Goal: Task Accomplishment & Management: Manage account settings

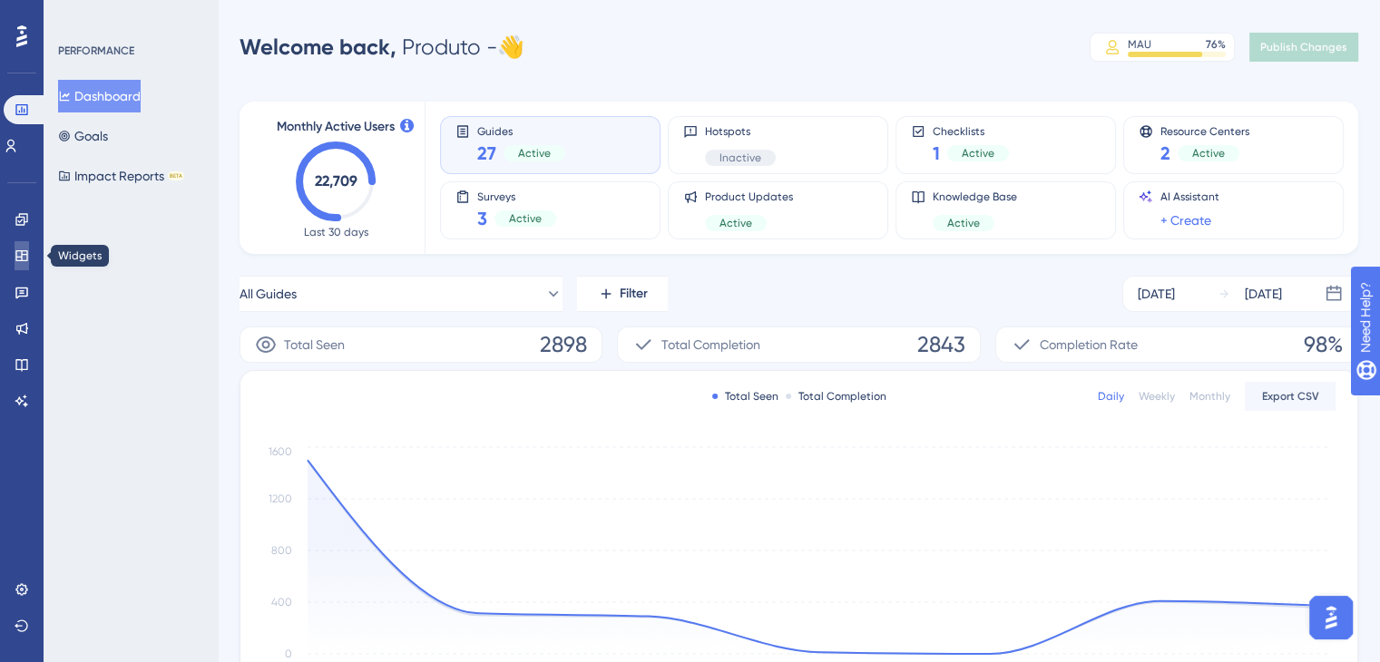
click at [22, 251] on icon at bounding box center [21, 255] width 12 height 11
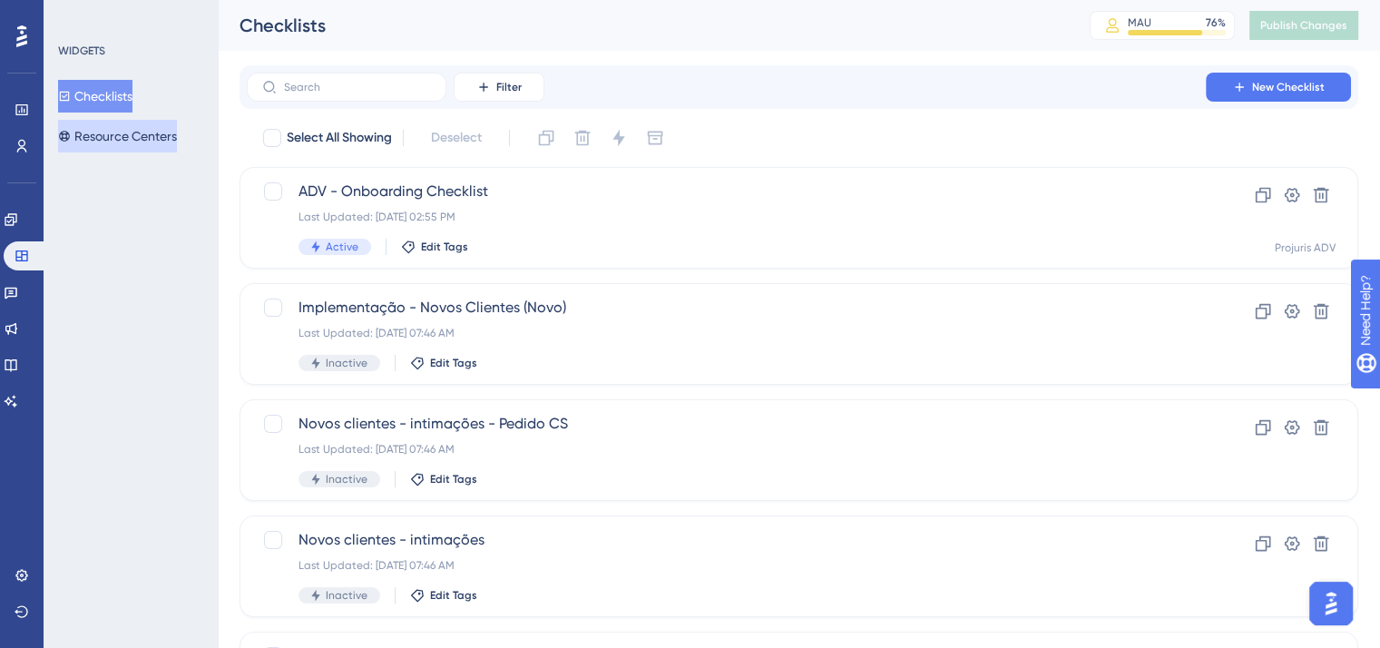
click at [151, 132] on button "Resource Centers" at bounding box center [117, 136] width 119 height 33
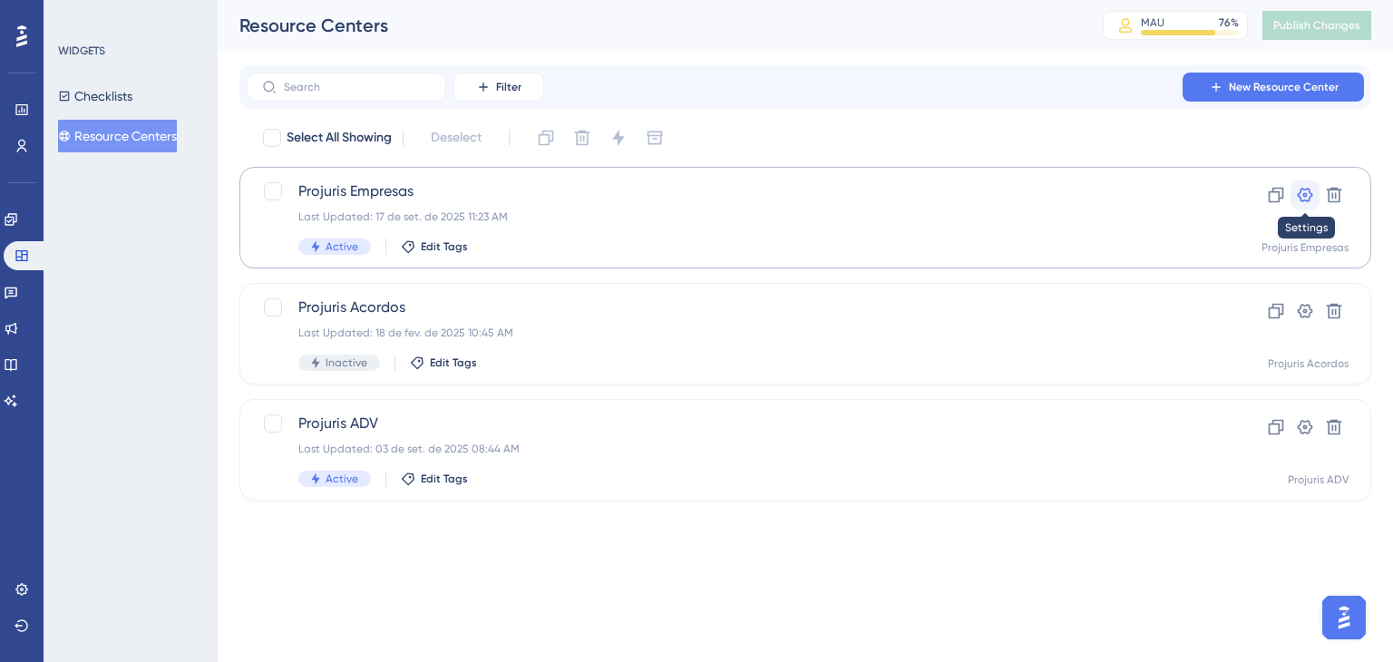
click at [1312, 193] on icon at bounding box center [1305, 195] width 15 height 15
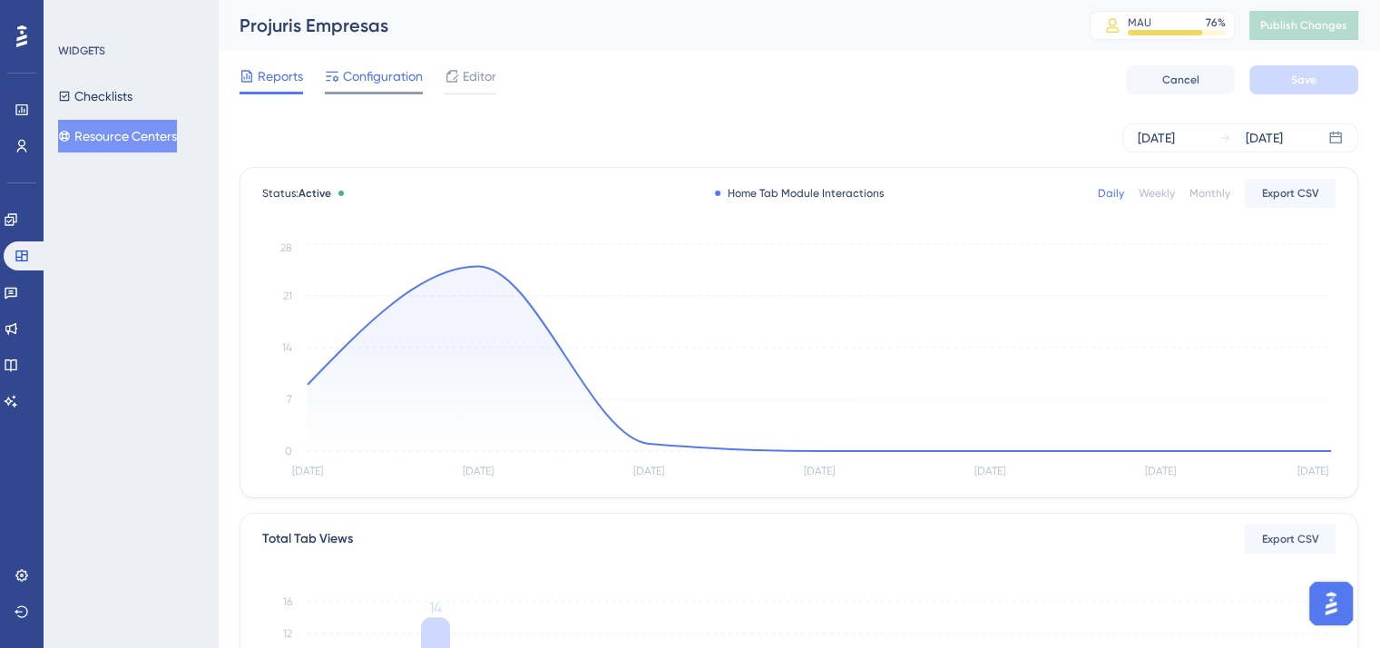
click at [397, 76] on span "Configuration" at bounding box center [383, 76] width 80 height 22
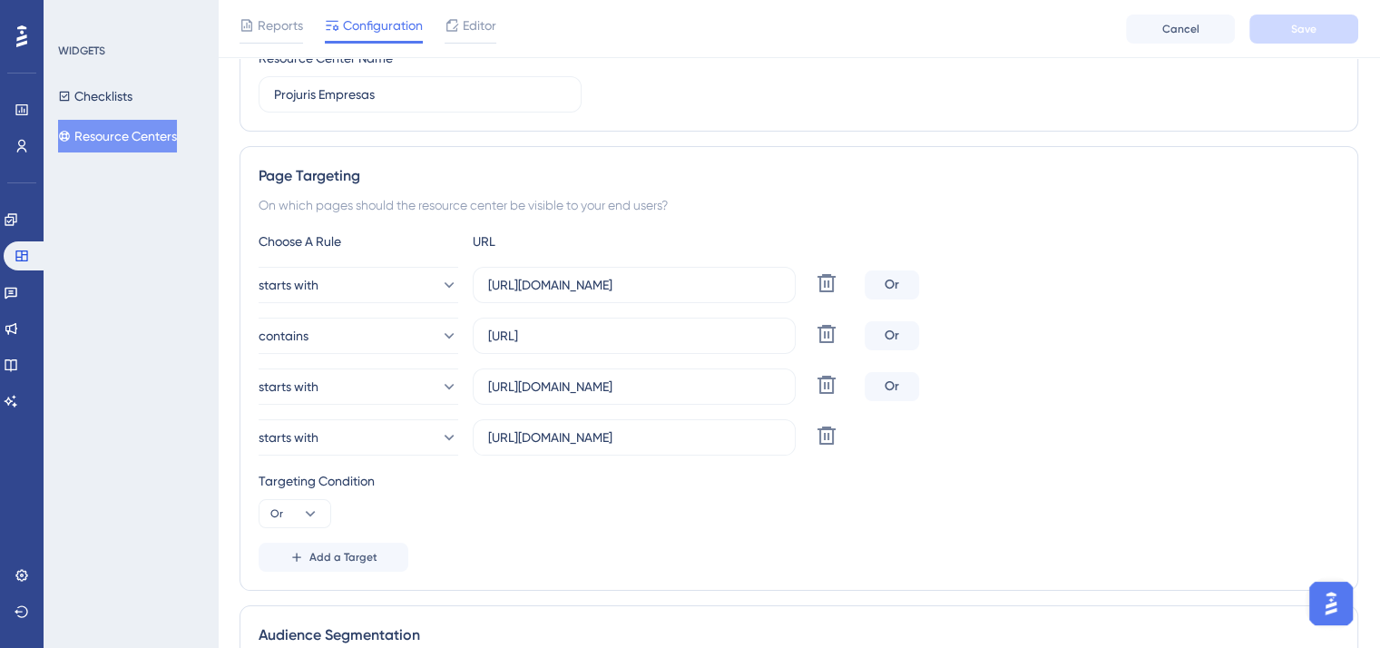
scroll to position [272, 0]
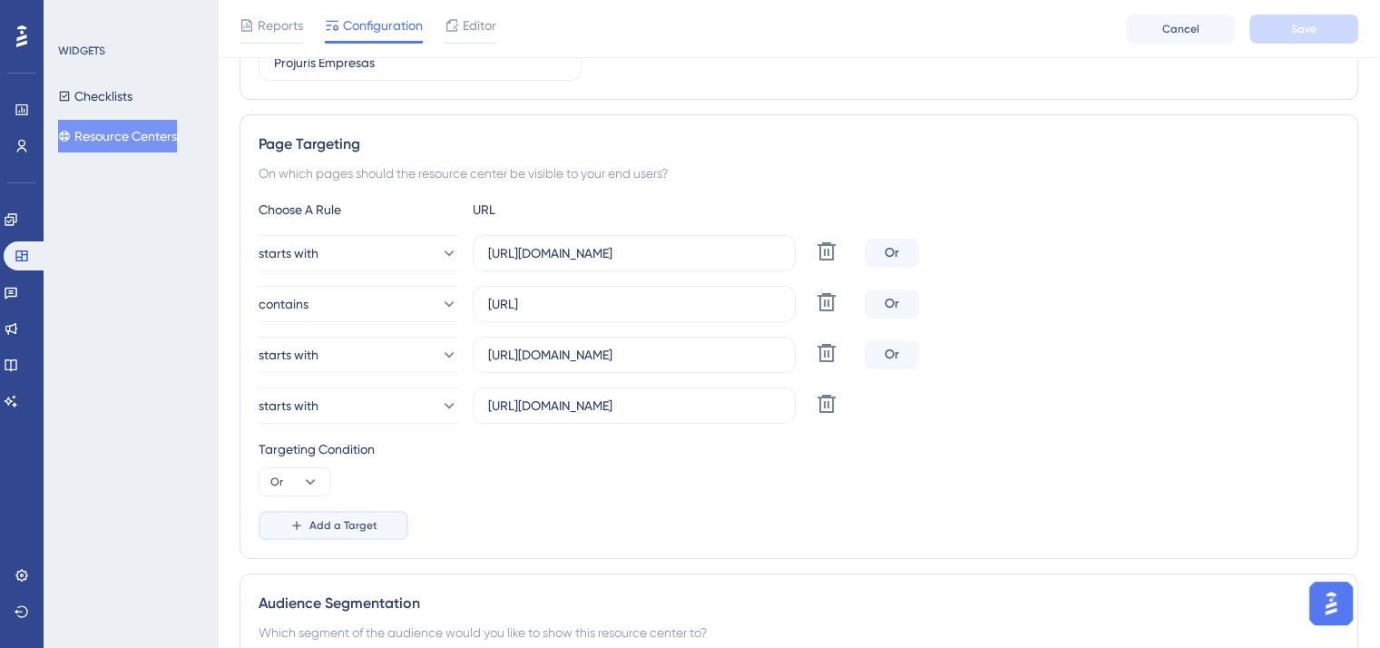
drag, startPoint x: 347, startPoint y: 526, endPoint x: 361, endPoint y: 527, distance: 14.5
click at [348, 528] on span "Add a Target" at bounding box center [343, 525] width 68 height 15
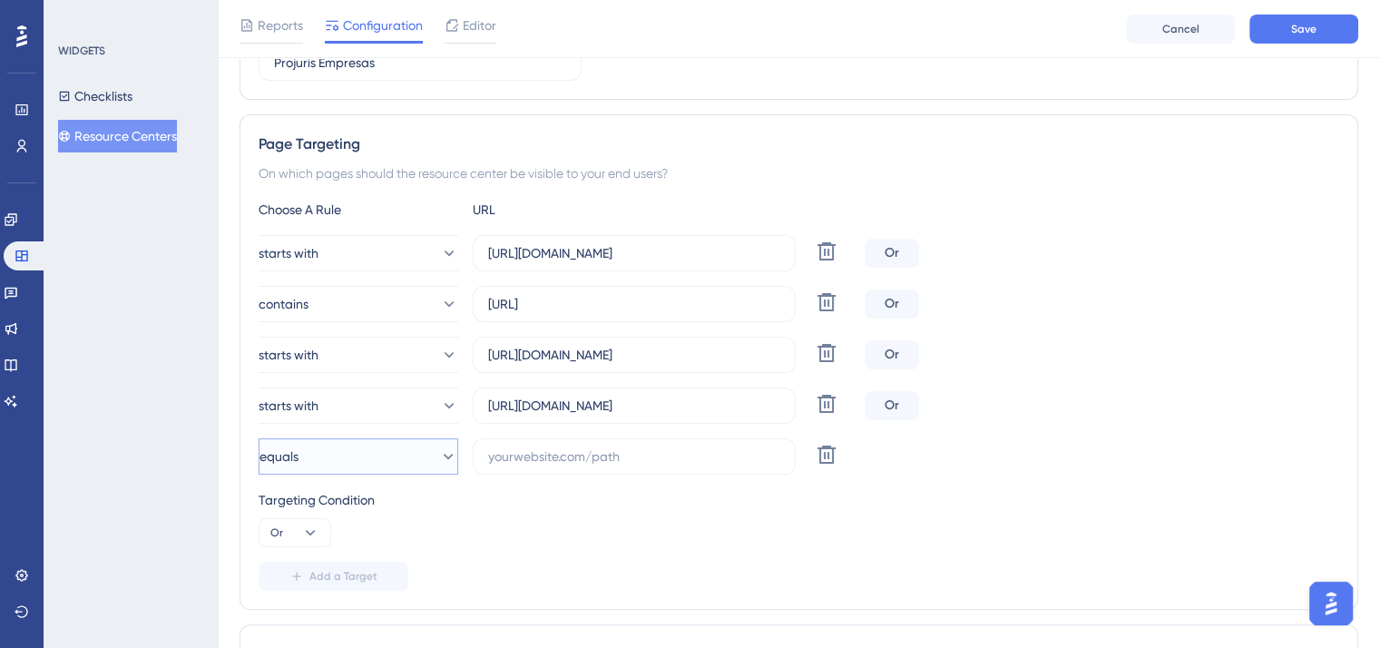
click at [444, 454] on icon at bounding box center [449, 456] width 10 height 5
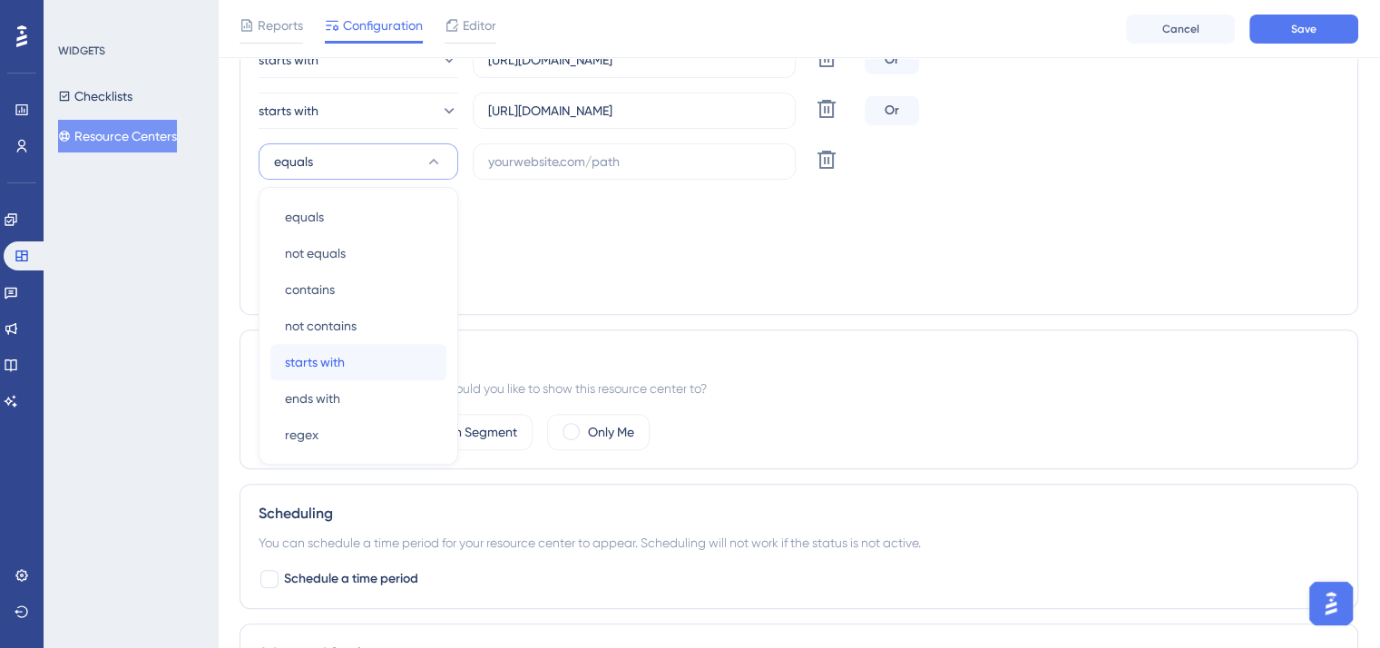
click at [319, 360] on span "starts with" at bounding box center [315, 362] width 60 height 22
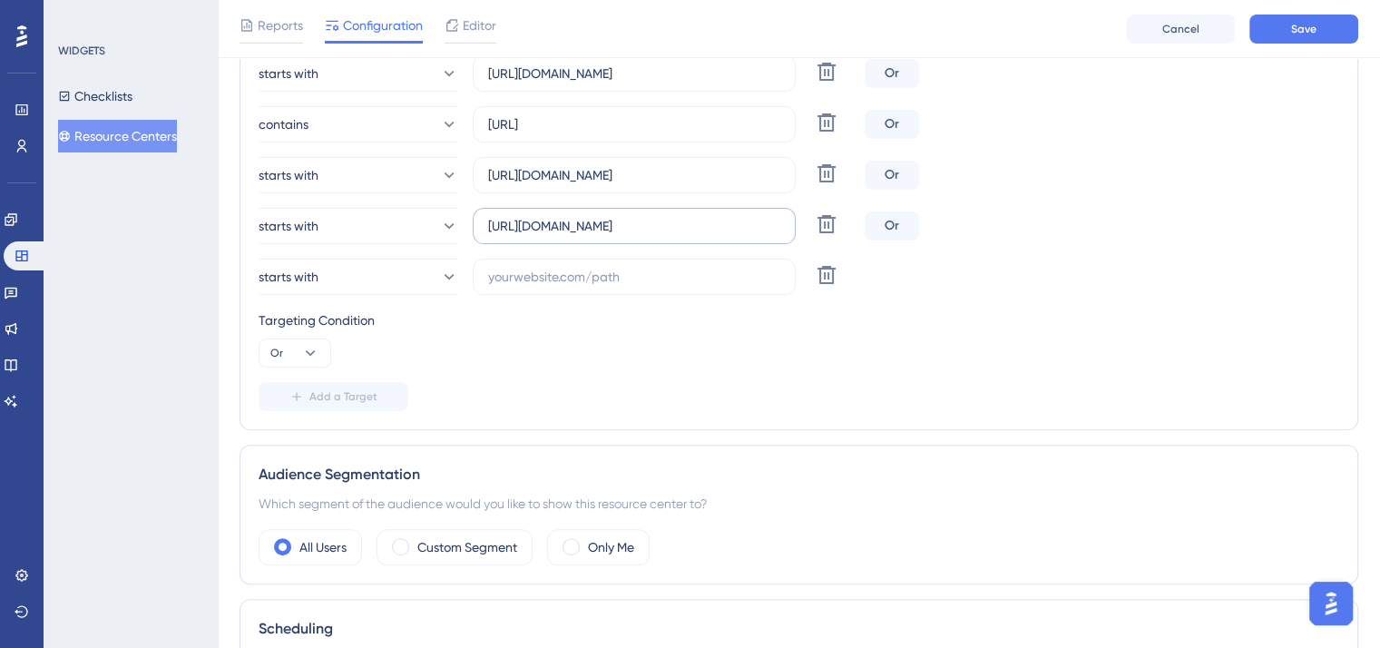
scroll to position [386, 0]
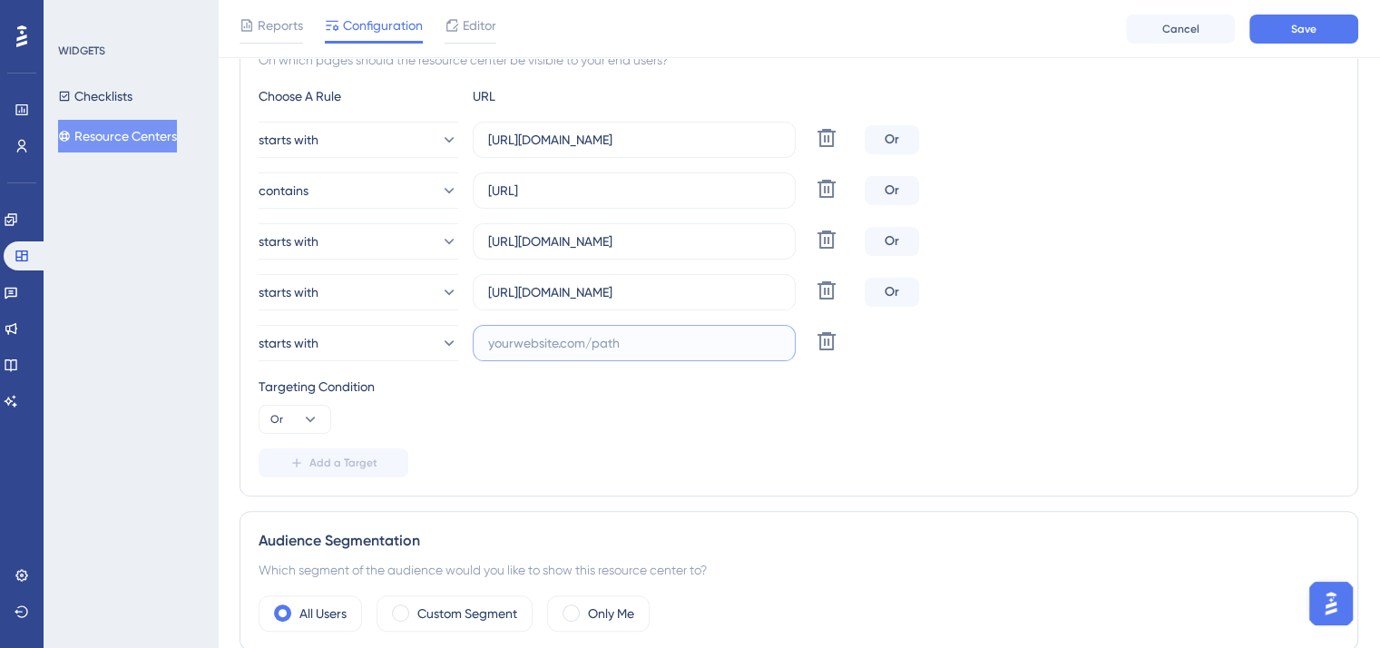
click at [579, 337] on input "text" at bounding box center [634, 343] width 292 height 20
paste input "[URL][DOMAIN_NAME]"
type input "[URL][DOMAIN_NAME]"
click at [420, 342] on button "starts with" at bounding box center [359, 343] width 200 height 36
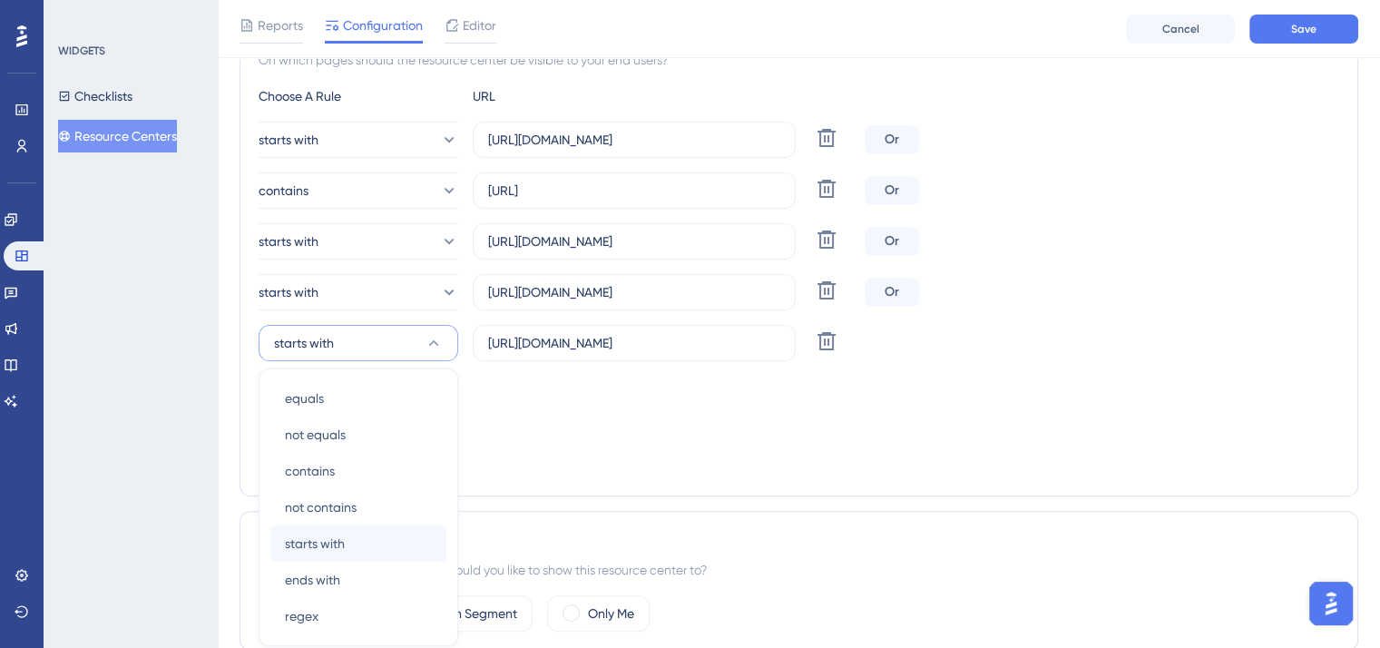
scroll to position [567, 0]
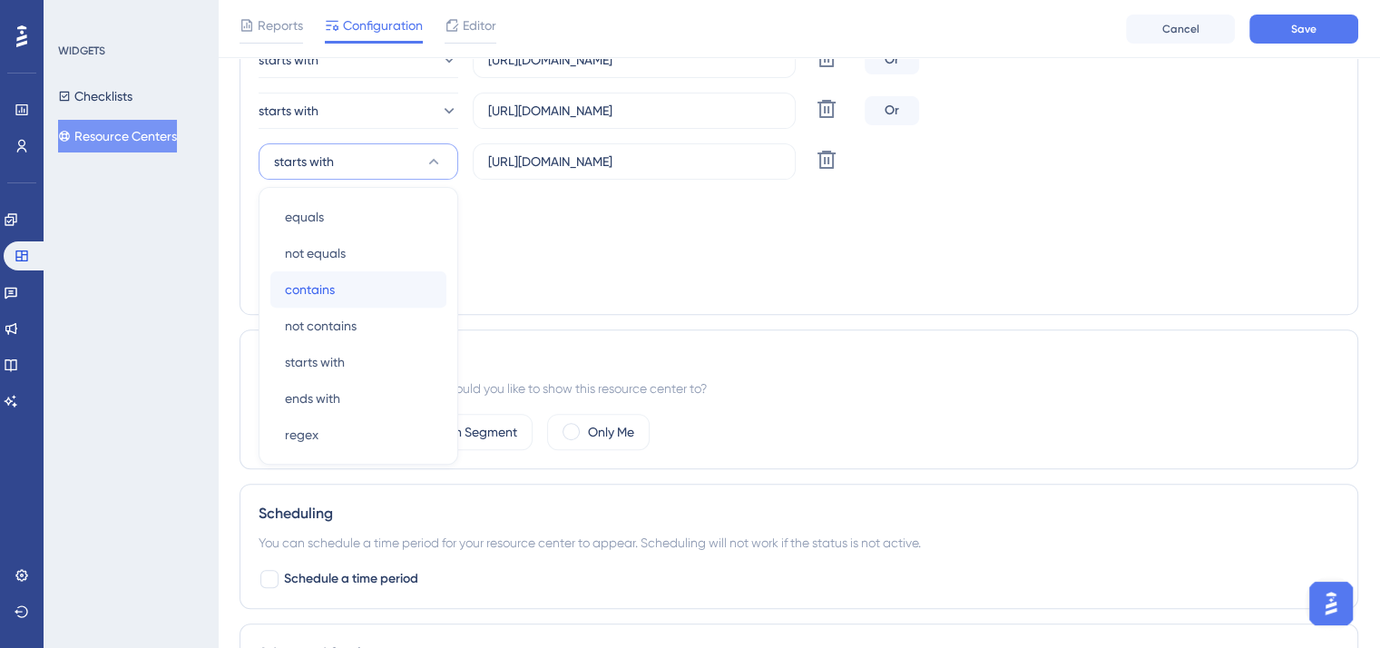
click at [364, 286] on div "contains contains" at bounding box center [358, 289] width 147 height 36
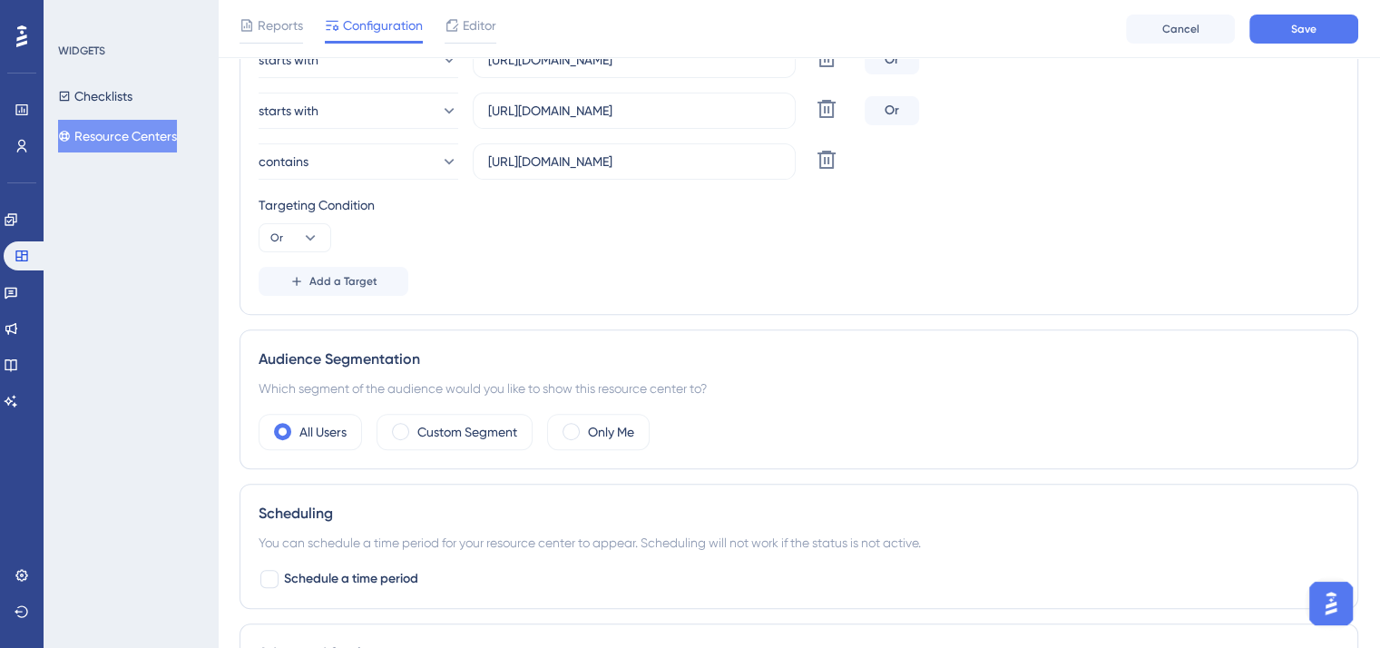
click at [693, 244] on div "Targeting Condition Or" at bounding box center [799, 223] width 1080 height 58
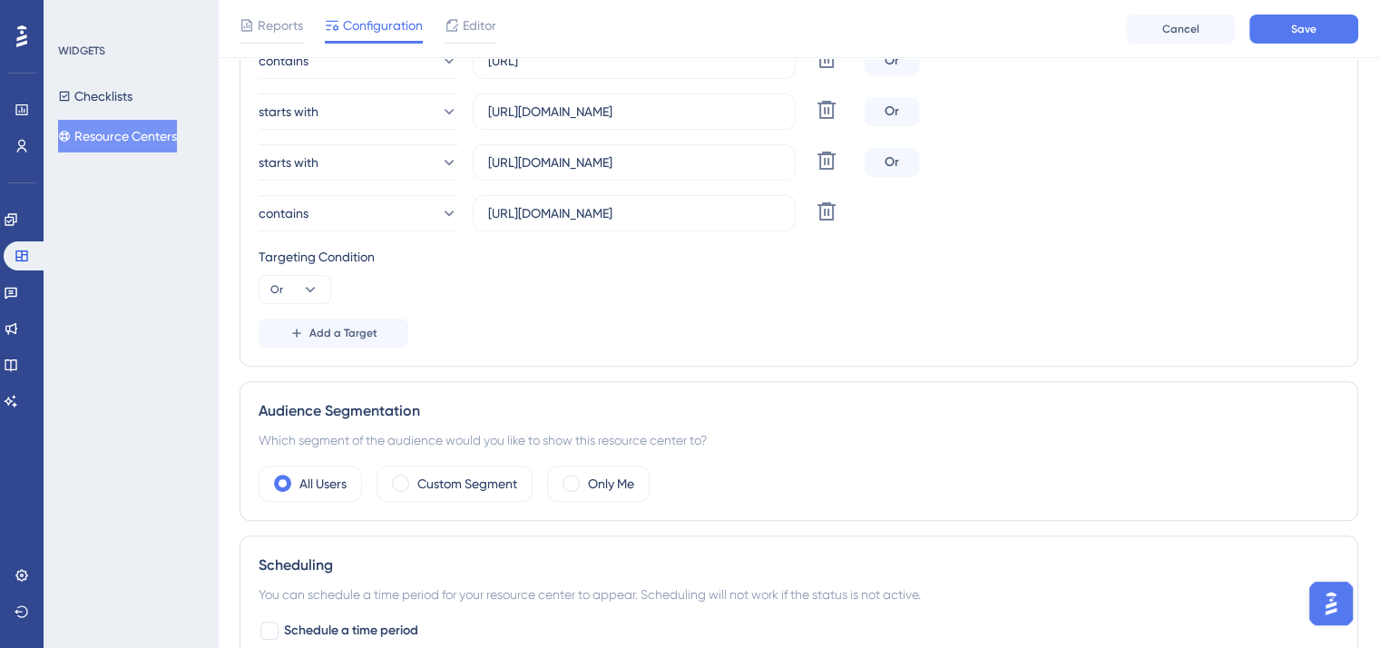
scroll to position [697, 0]
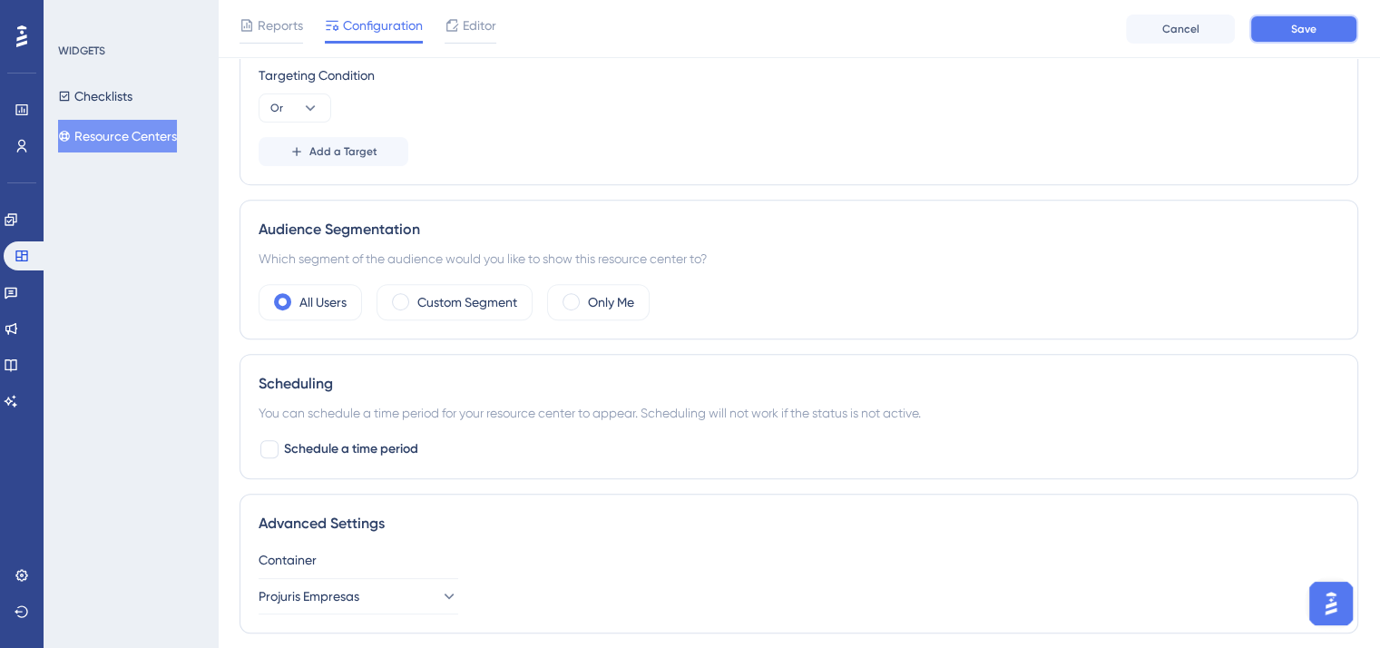
click at [1296, 24] on span "Save" at bounding box center [1303, 29] width 25 height 15
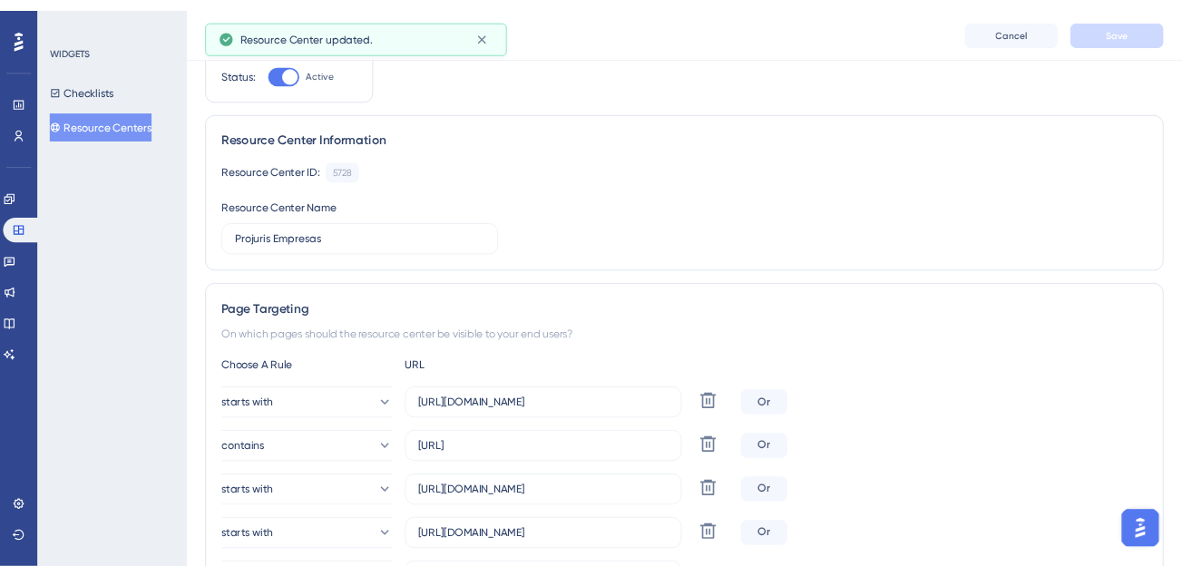
scroll to position [0, 0]
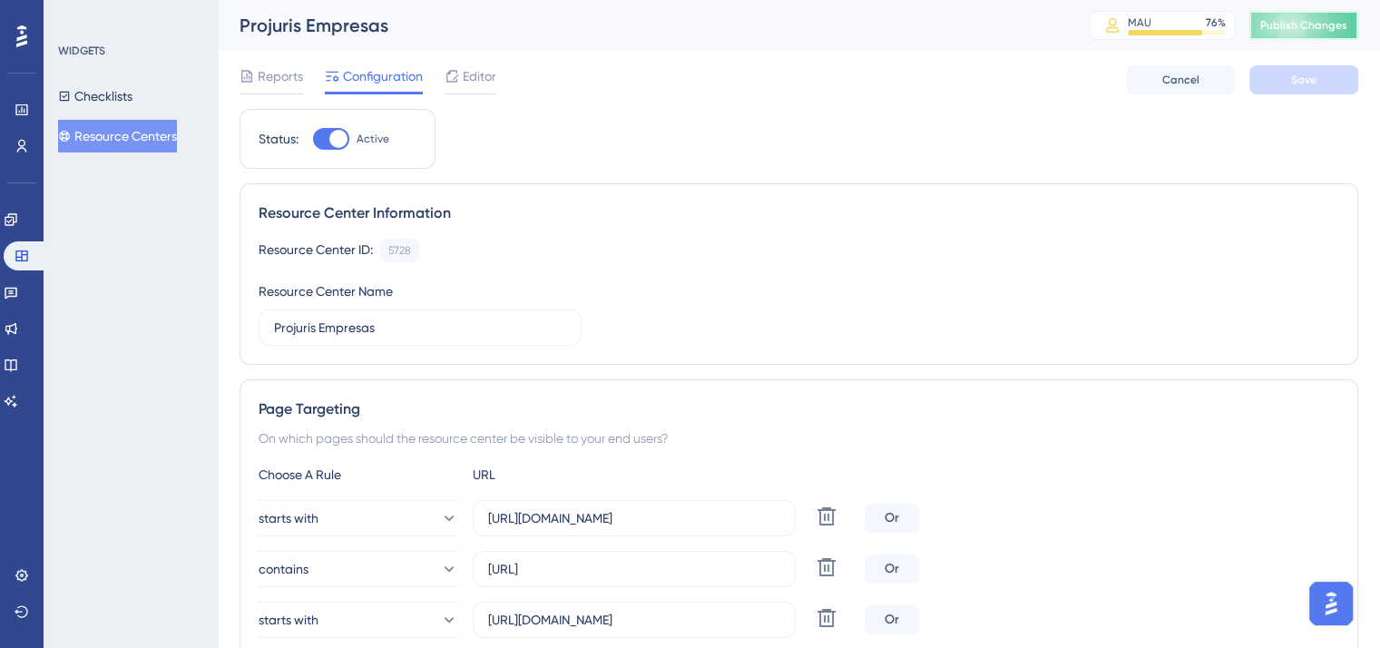
drag, startPoint x: 1347, startPoint y: 15, endPoint x: 1360, endPoint y: 49, distance: 36.7
click at [1350, 18] on button "Publish Changes" at bounding box center [1303, 25] width 109 height 29
drag, startPoint x: 483, startPoint y: 69, endPoint x: 919, endPoint y: 232, distance: 465.9
click at [483, 68] on span "Editor" at bounding box center [480, 76] width 34 height 22
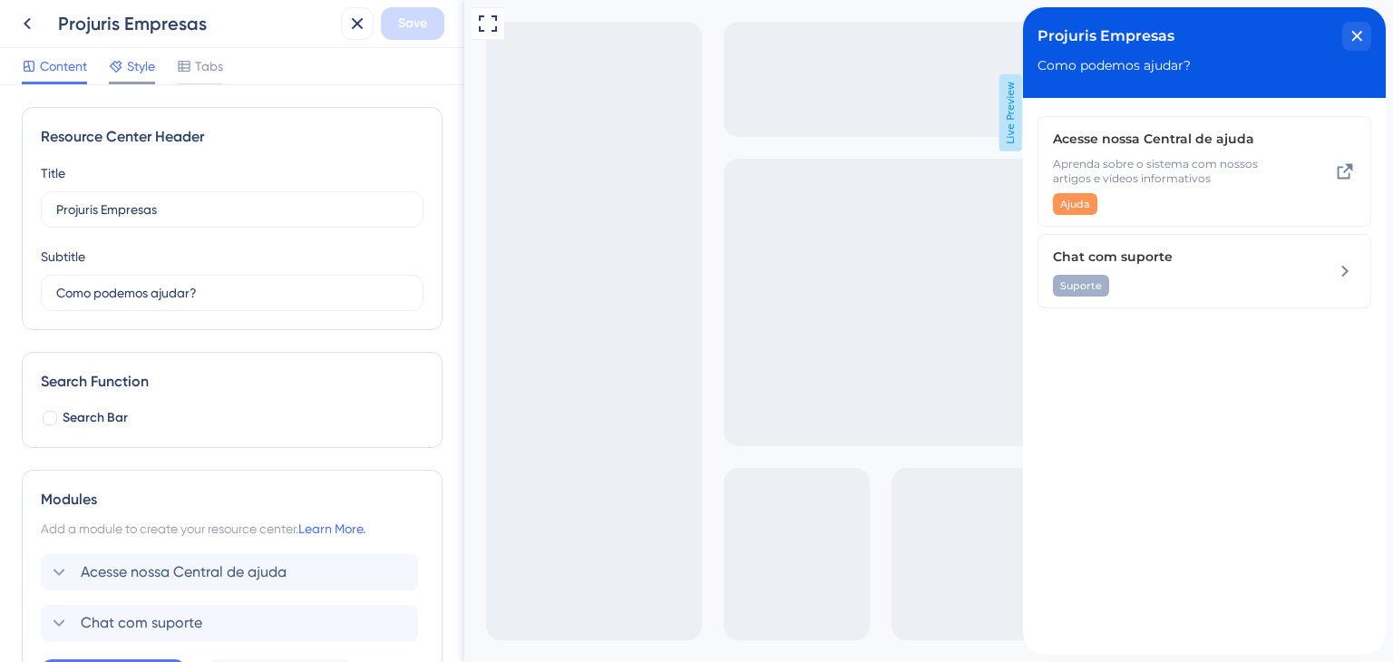
click at [138, 73] on span "Style" at bounding box center [141, 66] width 28 height 22
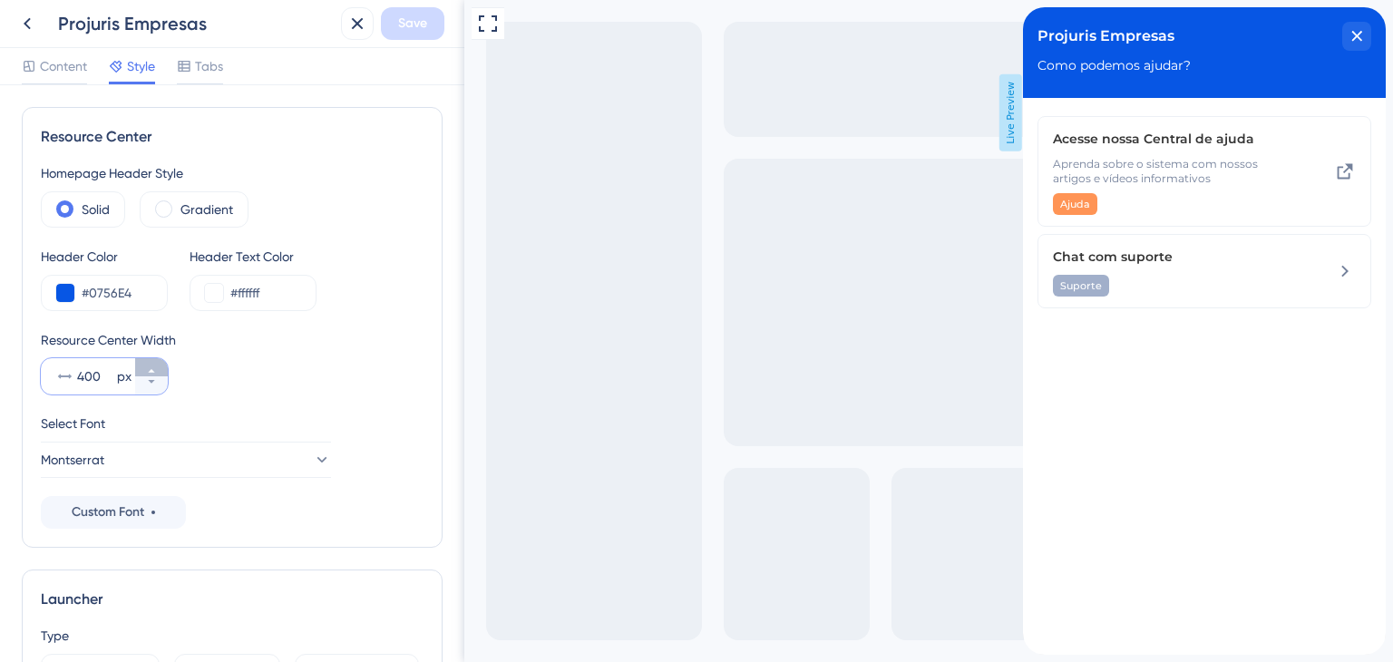
click at [152, 360] on button "400 px" at bounding box center [151, 367] width 33 height 18
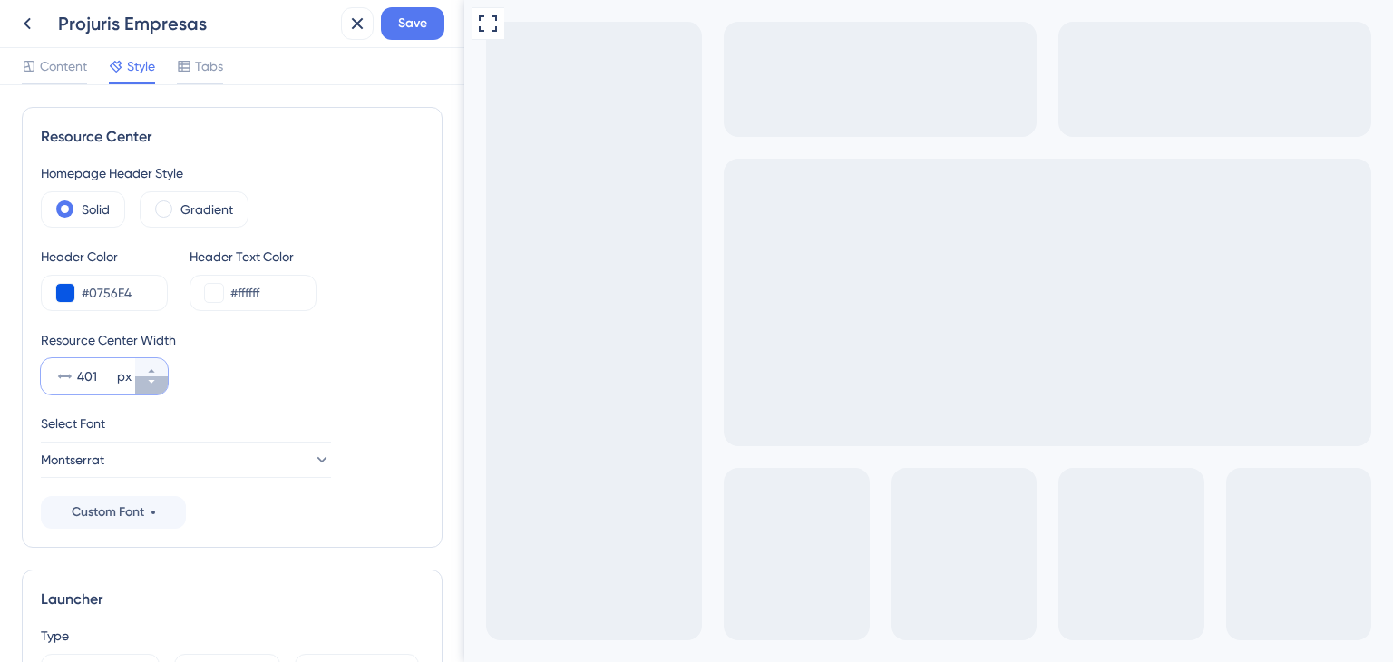
click at [154, 378] on button "401 px" at bounding box center [151, 385] width 33 height 18
type input "400"
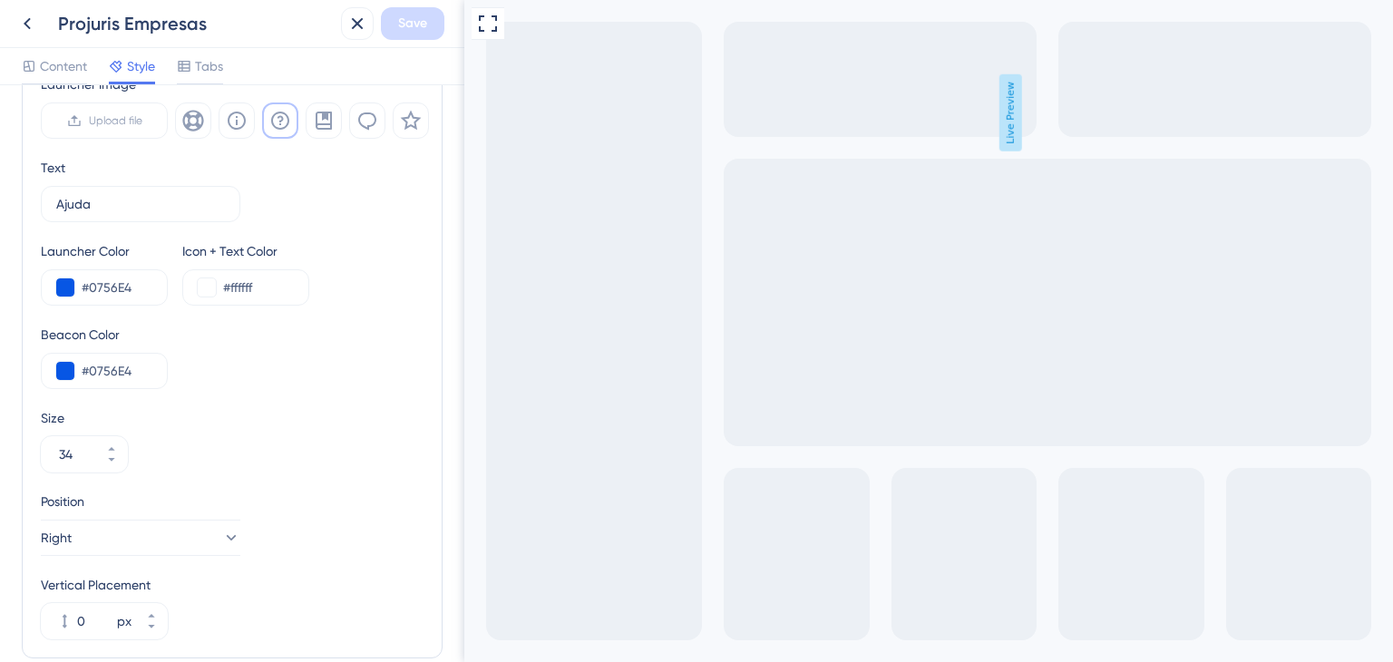
scroll to position [724, 0]
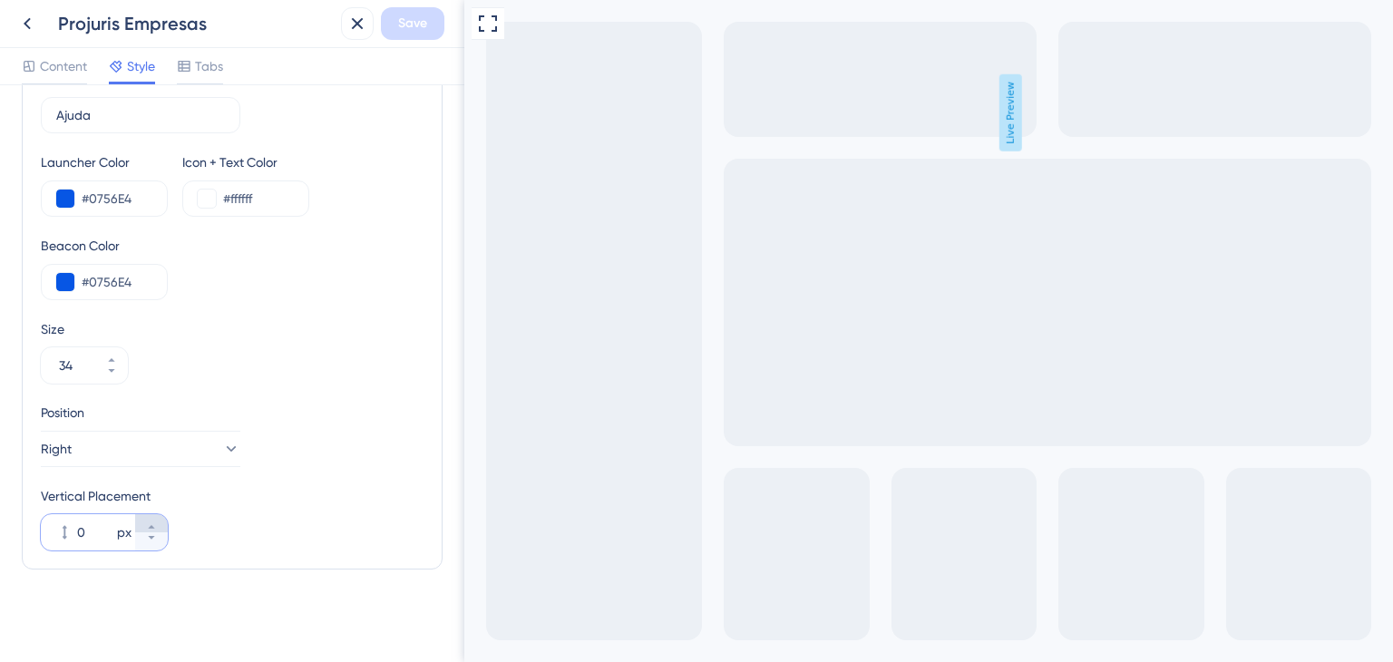
click at [151, 519] on button "0 px" at bounding box center [151, 523] width 33 height 18
click at [150, 538] on icon at bounding box center [151, 537] width 11 height 11
click at [149, 538] on icon at bounding box center [151, 537] width 11 height 11
click at [151, 540] on icon at bounding box center [151, 537] width 11 height 11
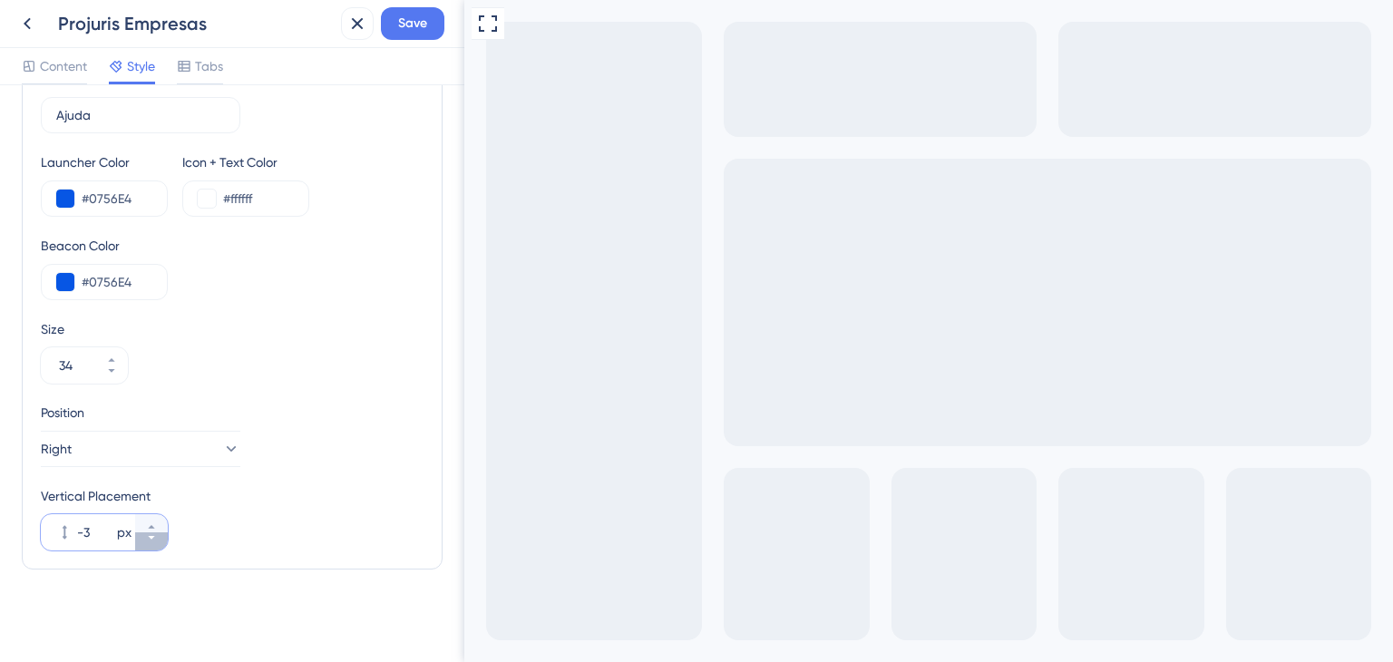
click at [151, 540] on icon at bounding box center [151, 537] width 11 height 11
click at [149, 537] on icon at bounding box center [151, 537] width 11 height 11
click at [150, 539] on icon at bounding box center [151, 537] width 11 height 11
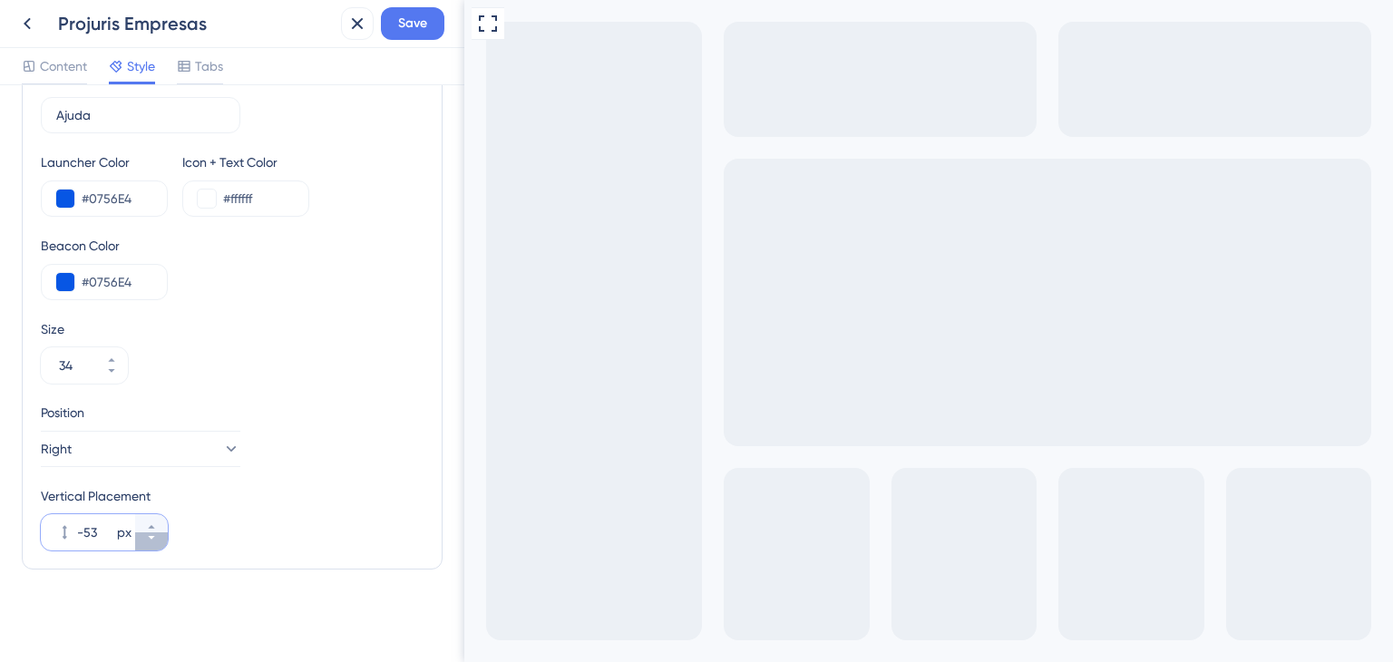
click at [160, 534] on button "-53 px" at bounding box center [151, 541] width 33 height 18
click at [160, 534] on button "-54 px" at bounding box center [151, 541] width 33 height 18
click at [157, 532] on button "-54 px" at bounding box center [151, 541] width 33 height 18
click at [157, 532] on button "-56 px" at bounding box center [151, 541] width 33 height 18
click at [157, 532] on button "-57 px" at bounding box center [151, 541] width 33 height 18
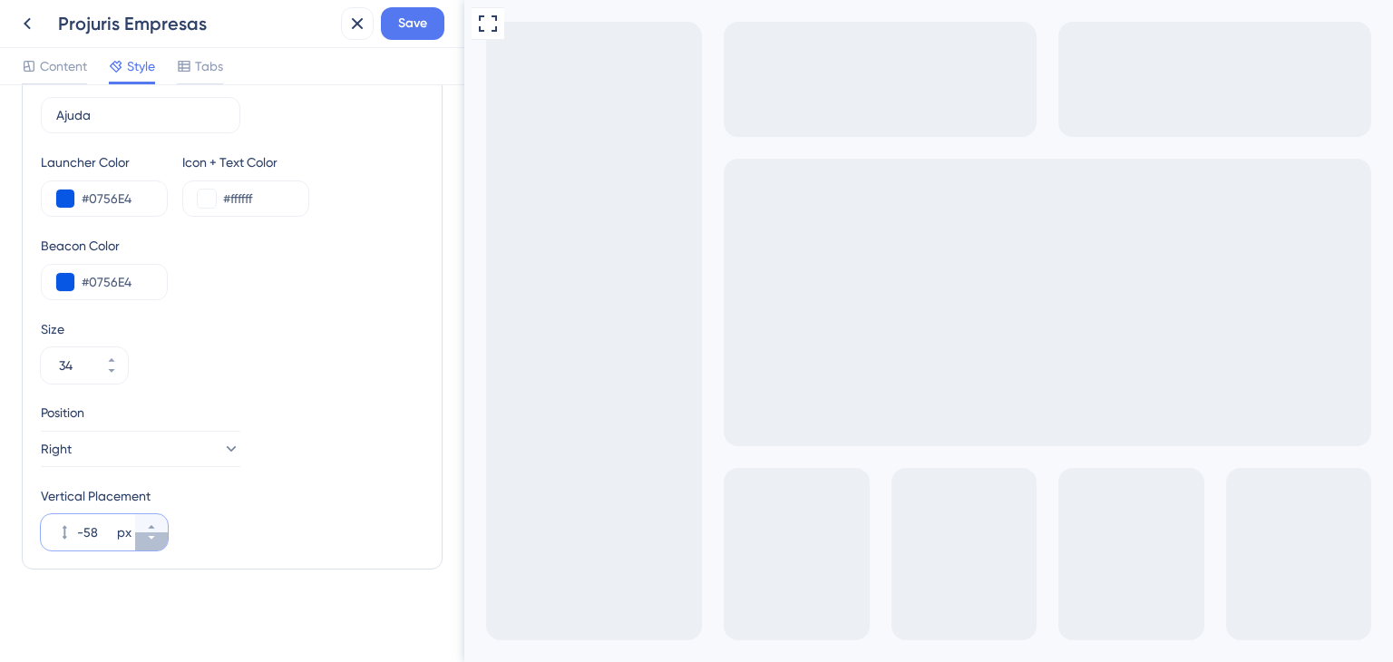
click at [157, 532] on button "-58 px" at bounding box center [151, 541] width 33 height 18
click at [160, 535] on button "-59 px" at bounding box center [151, 541] width 33 height 18
click at [160, 535] on button "-60 px" at bounding box center [151, 541] width 33 height 18
click at [157, 532] on button "-61 px" at bounding box center [151, 541] width 33 height 18
click at [160, 535] on button "-118 px" at bounding box center [151, 541] width 33 height 18
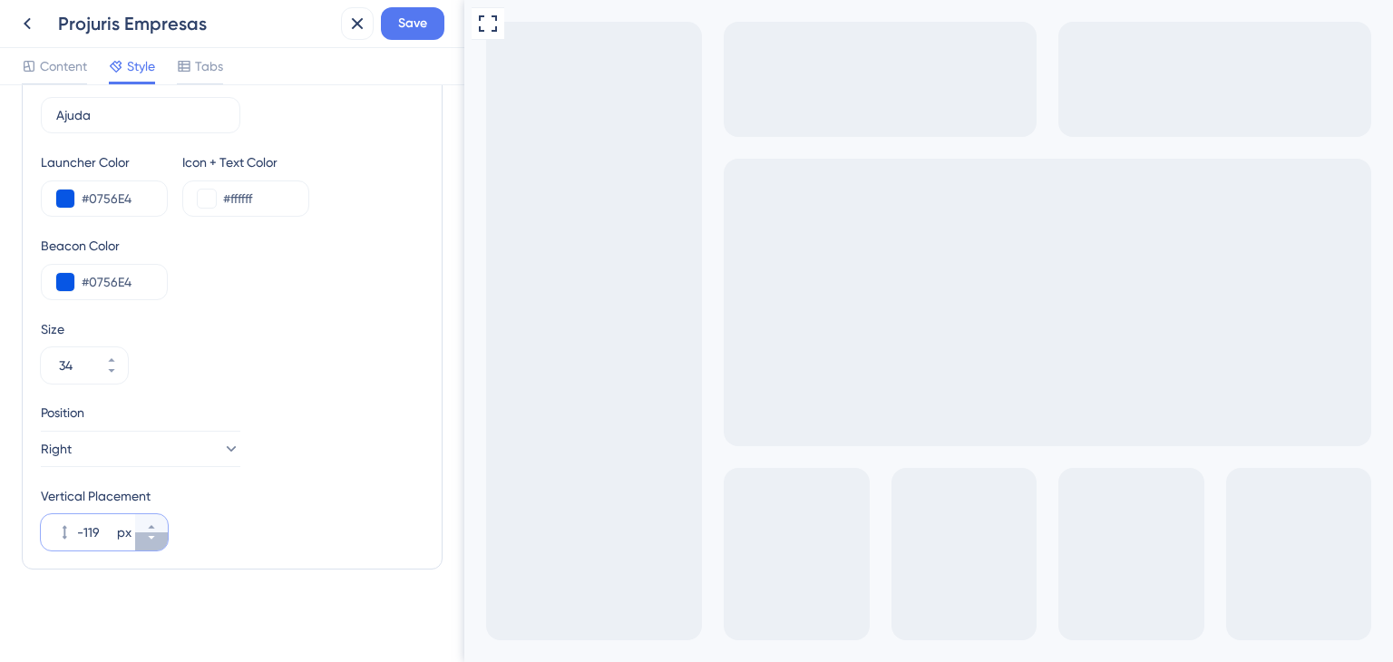
click at [151, 542] on button "-119 px" at bounding box center [151, 541] width 33 height 18
click at [151, 542] on icon at bounding box center [151, 537] width 11 height 11
click at [145, 544] on button "-180 px" at bounding box center [151, 541] width 33 height 18
click at [153, 541] on icon at bounding box center [151, 537] width 11 height 11
click at [151, 538] on icon at bounding box center [151, 537] width 11 height 11
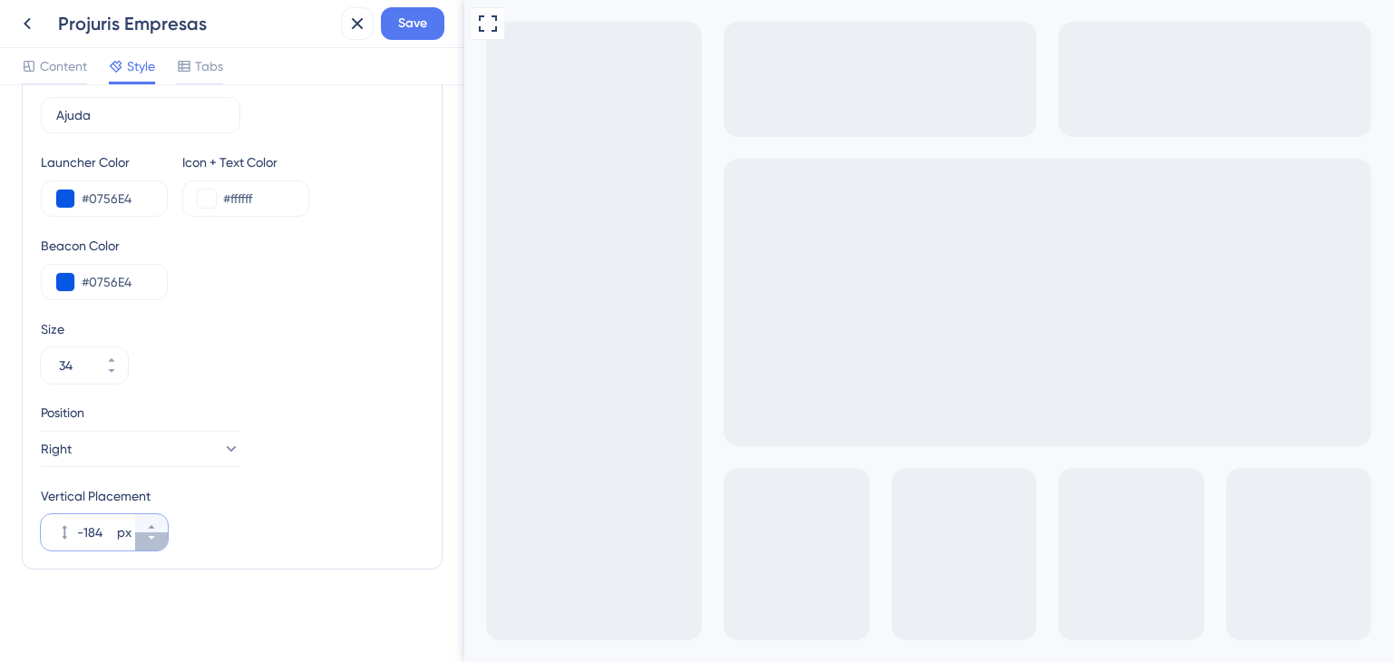
click at [151, 538] on icon at bounding box center [151, 537] width 11 height 11
type input "-185"
click at [390, 23] on button "Save" at bounding box center [412, 23] width 63 height 33
click at [32, 18] on icon at bounding box center [27, 24] width 22 height 22
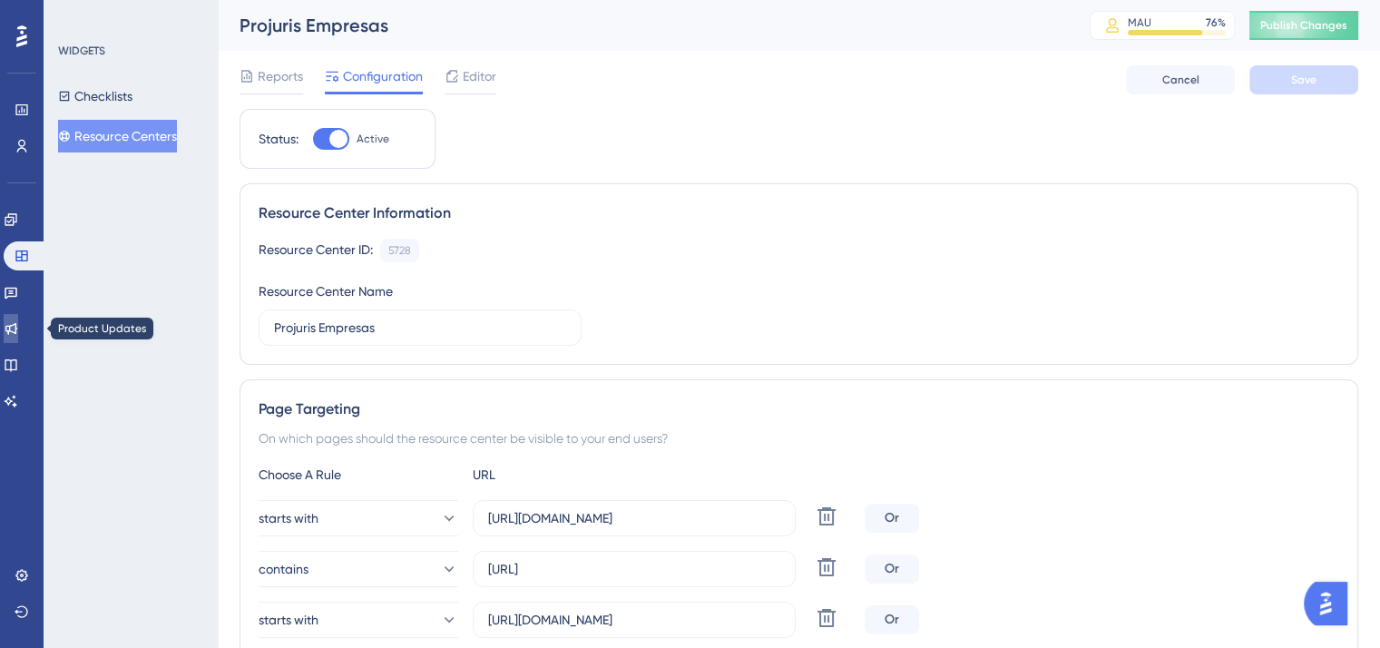
click at [18, 324] on icon at bounding box center [11, 328] width 15 height 15
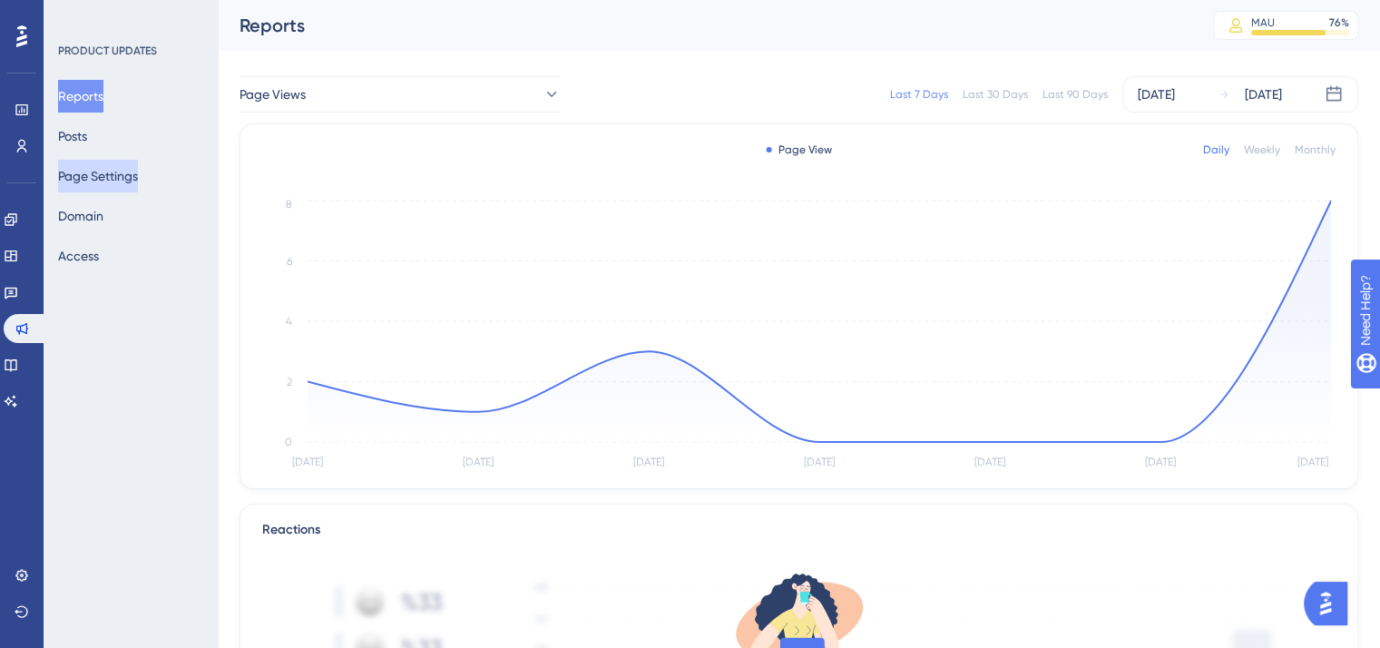
click at [133, 172] on button "Page Settings" at bounding box center [98, 176] width 80 height 33
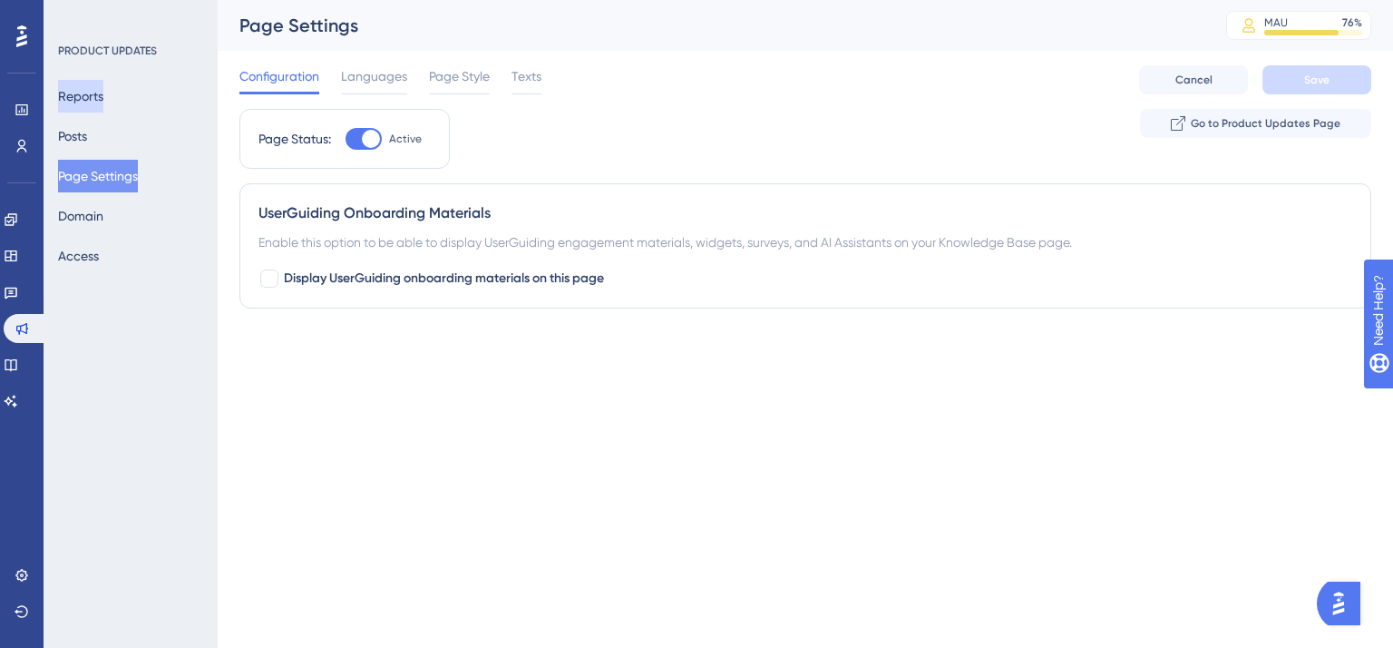
drag, startPoint x: 114, startPoint y: 97, endPoint x: 200, endPoint y: 121, distance: 89.3
click at [103, 96] on button "Reports" at bounding box center [80, 96] width 45 height 33
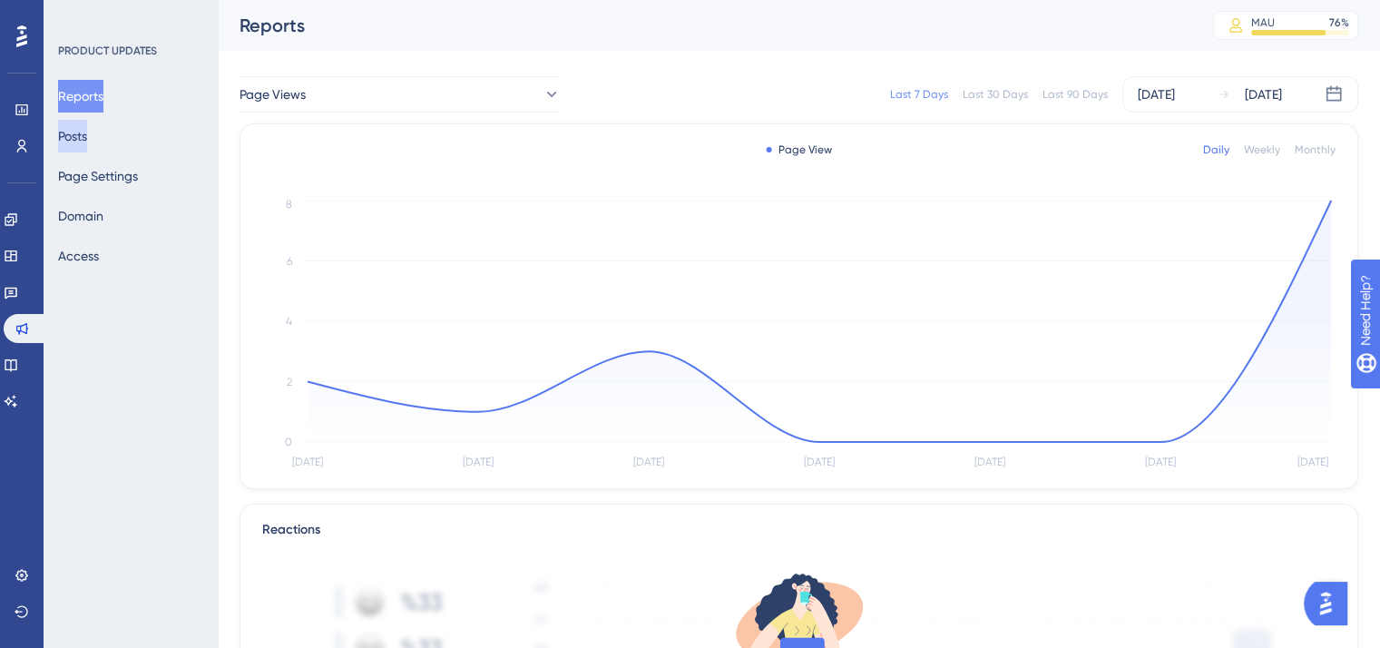
drag, startPoint x: 90, startPoint y: 139, endPoint x: 96, endPoint y: 196, distance: 57.5
click at [87, 136] on button "Posts" at bounding box center [72, 136] width 29 height 33
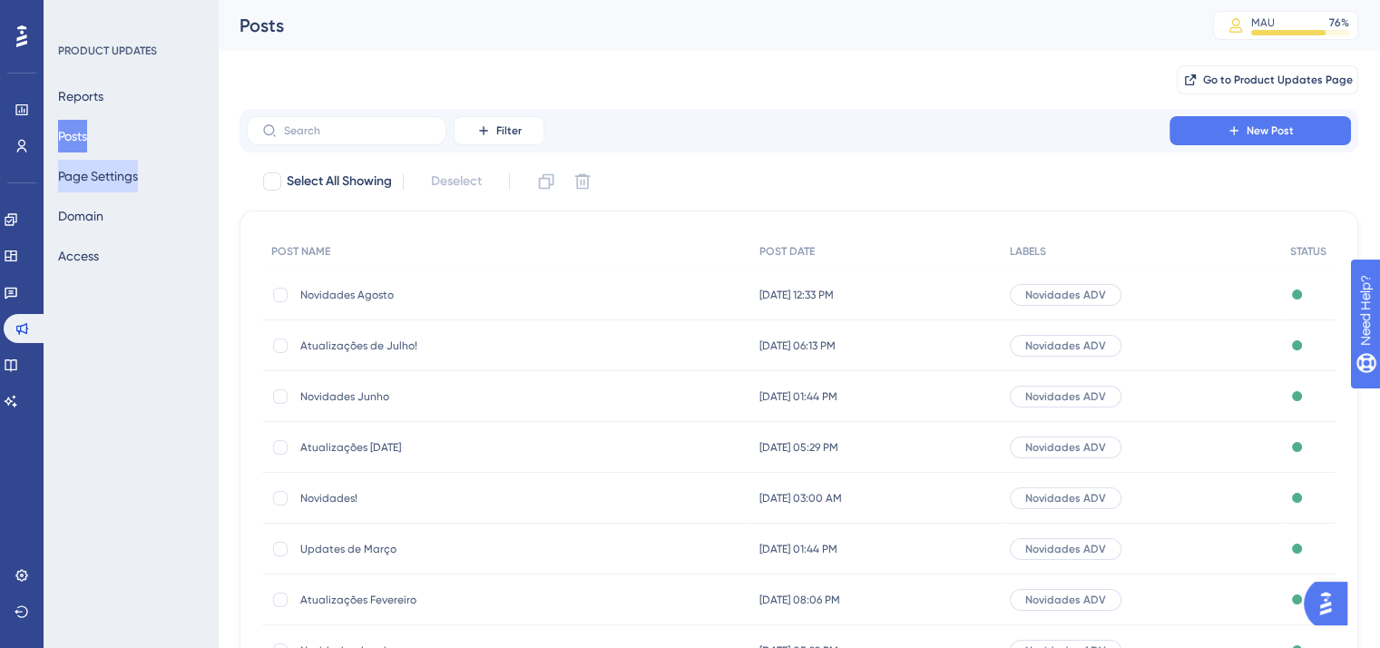
click at [100, 169] on button "Page Settings" at bounding box center [98, 176] width 80 height 33
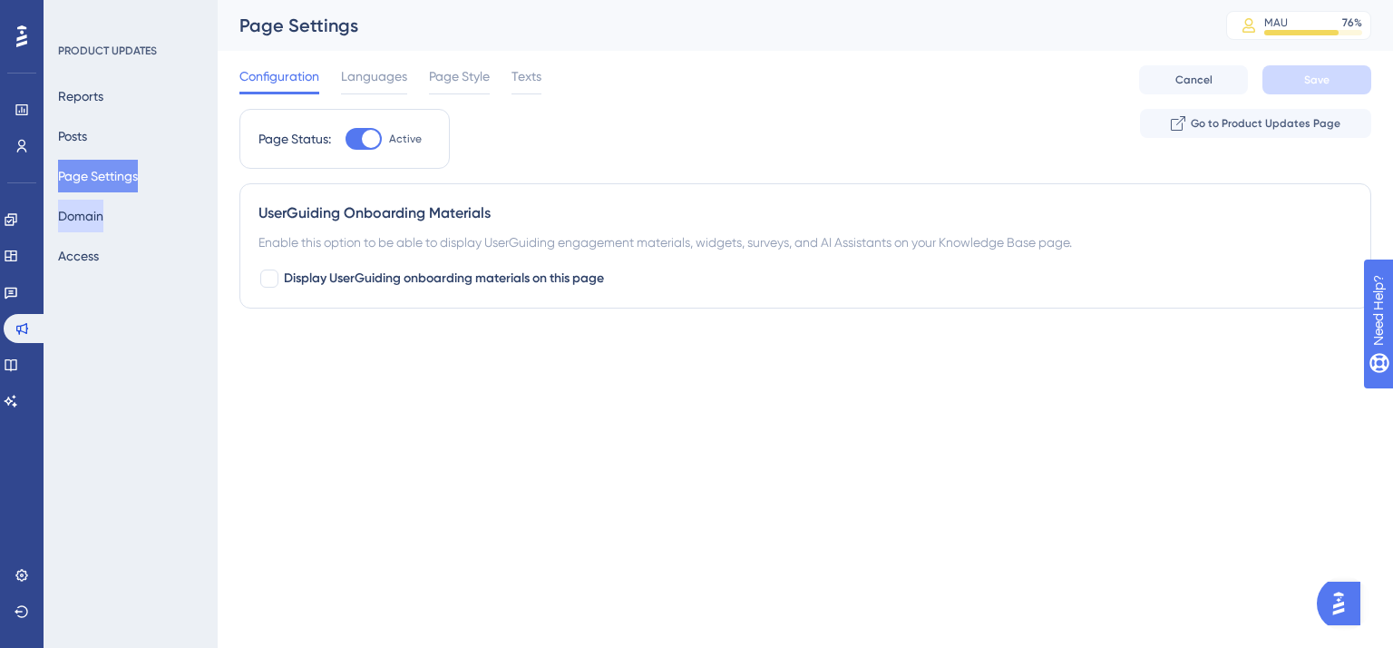
click at [103, 220] on button "Domain" at bounding box center [80, 216] width 45 height 33
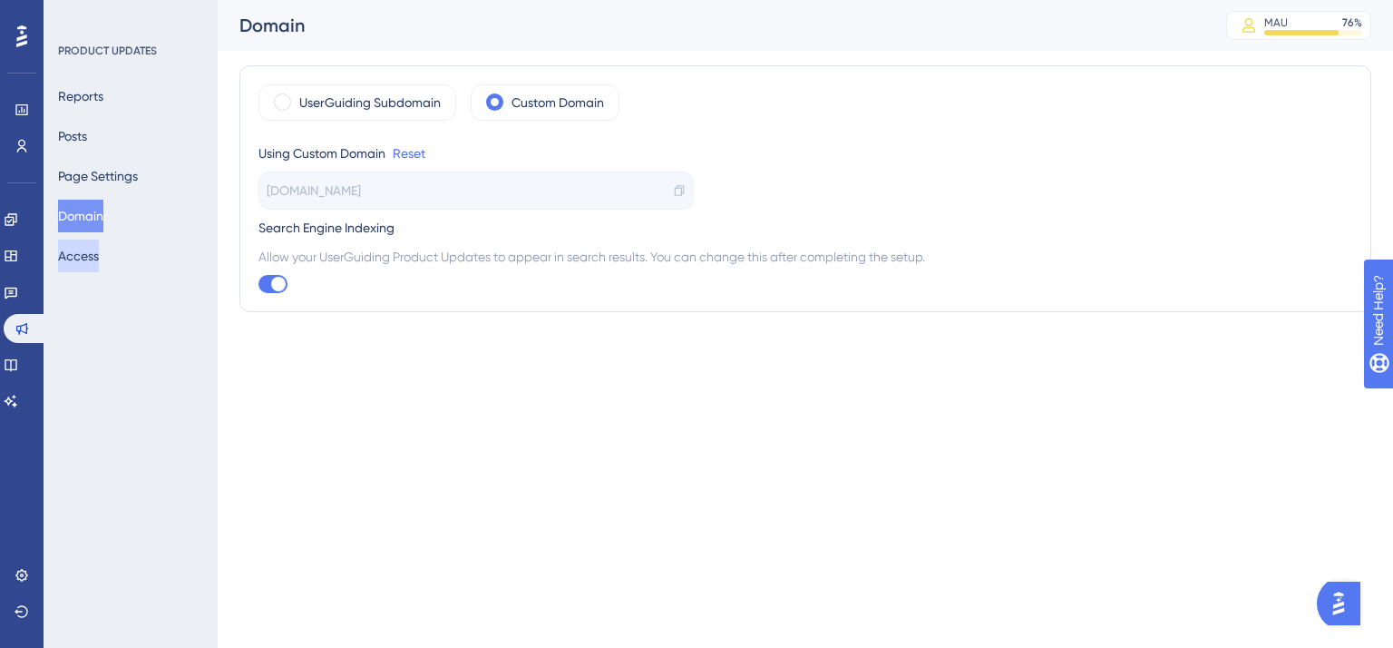
click at [99, 259] on button "Access" at bounding box center [78, 255] width 41 height 33
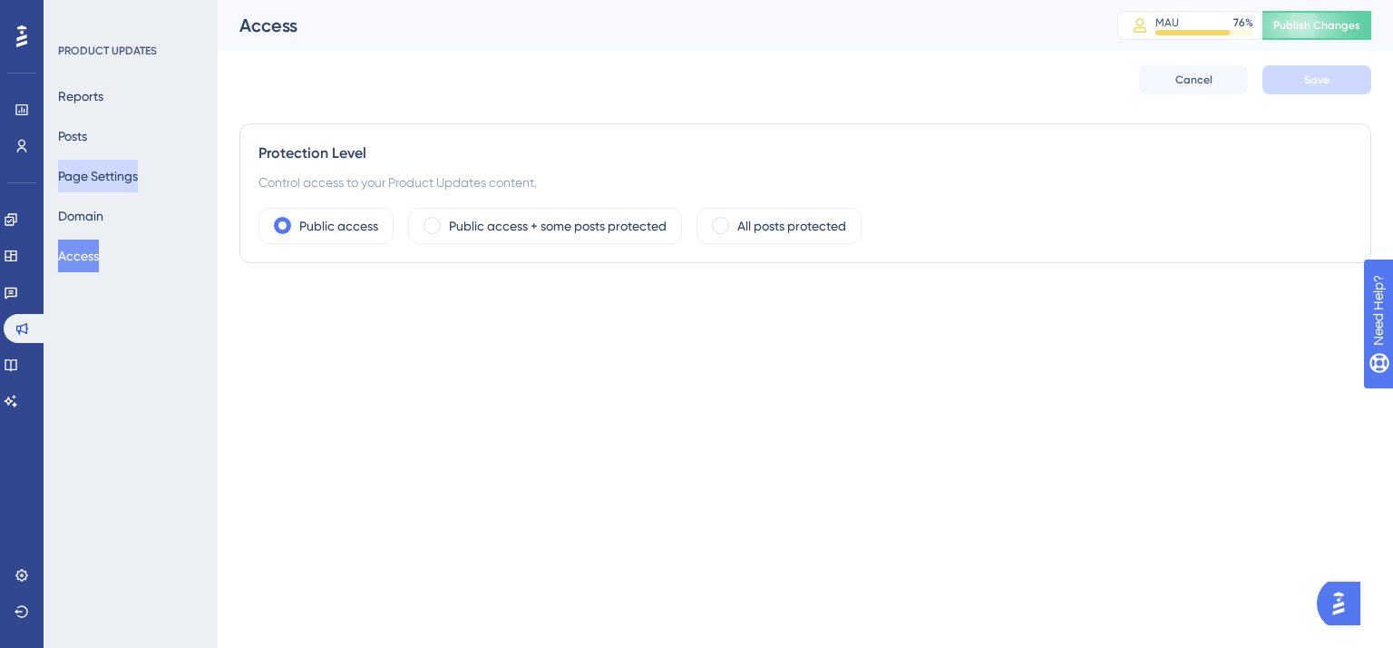
click at [112, 168] on button "Page Settings" at bounding box center [98, 176] width 80 height 33
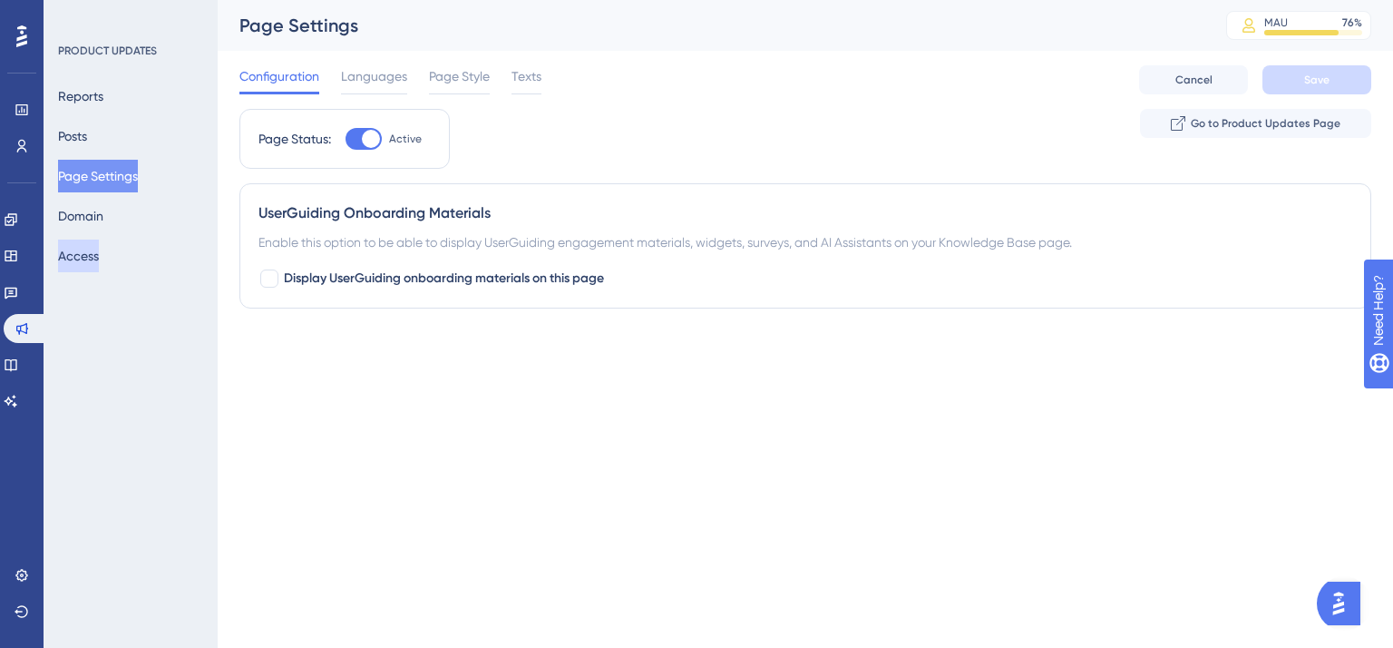
click at [89, 252] on button "Access" at bounding box center [78, 255] width 41 height 33
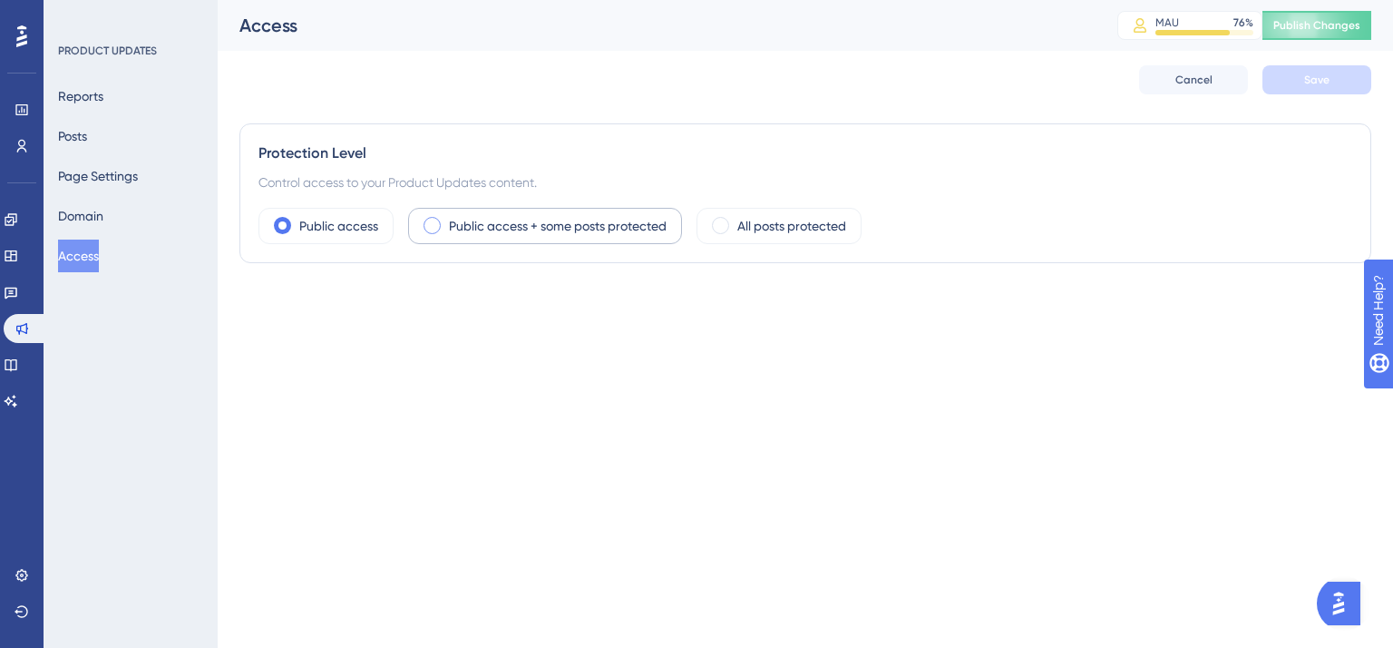
click at [564, 234] on label "Public access + some posts protected" at bounding box center [558, 226] width 218 height 22
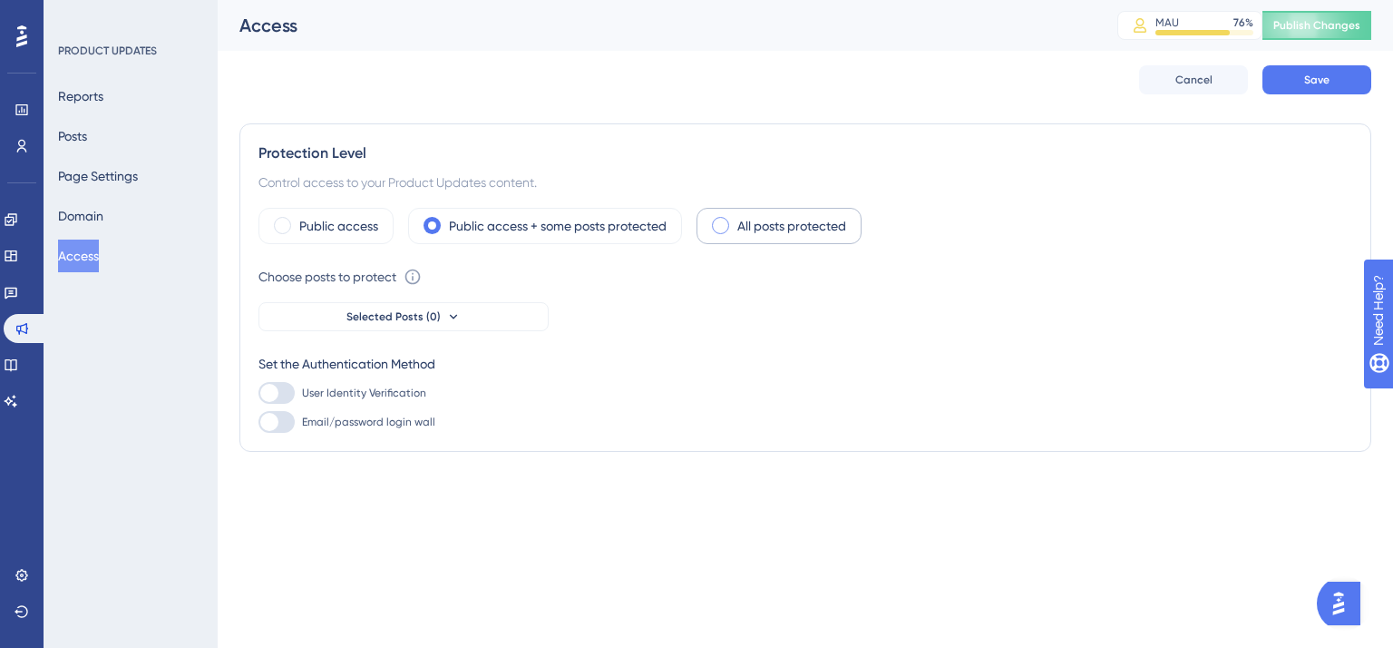
click at [816, 229] on label "All posts protected" at bounding box center [791, 226] width 109 height 22
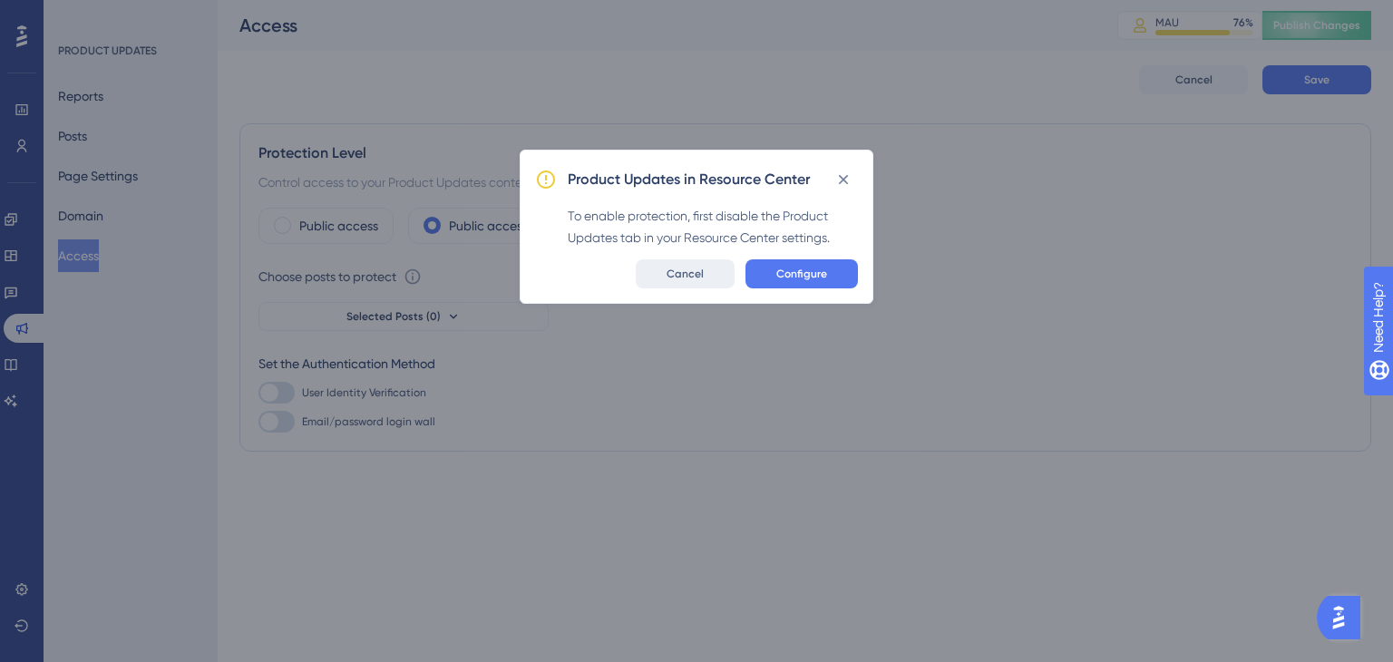
click at [698, 269] on span "Cancel" at bounding box center [685, 274] width 37 height 15
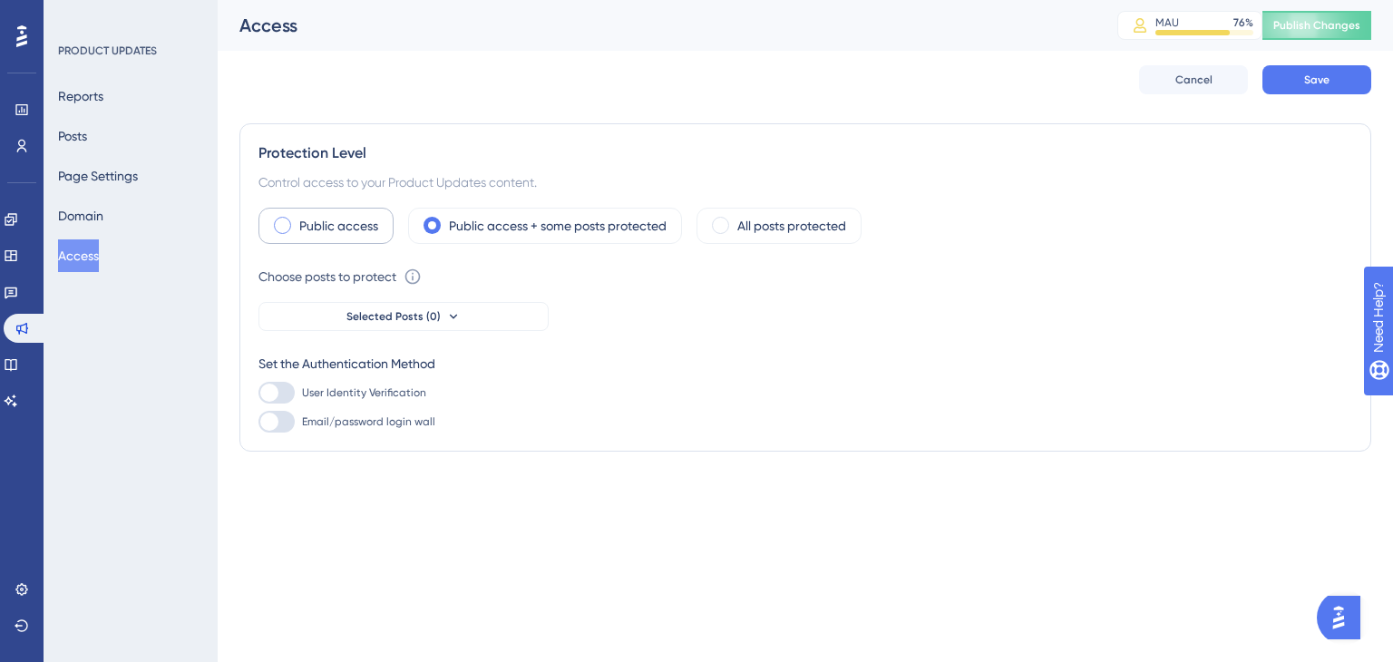
click at [346, 219] on label "Public access" at bounding box center [338, 226] width 79 height 22
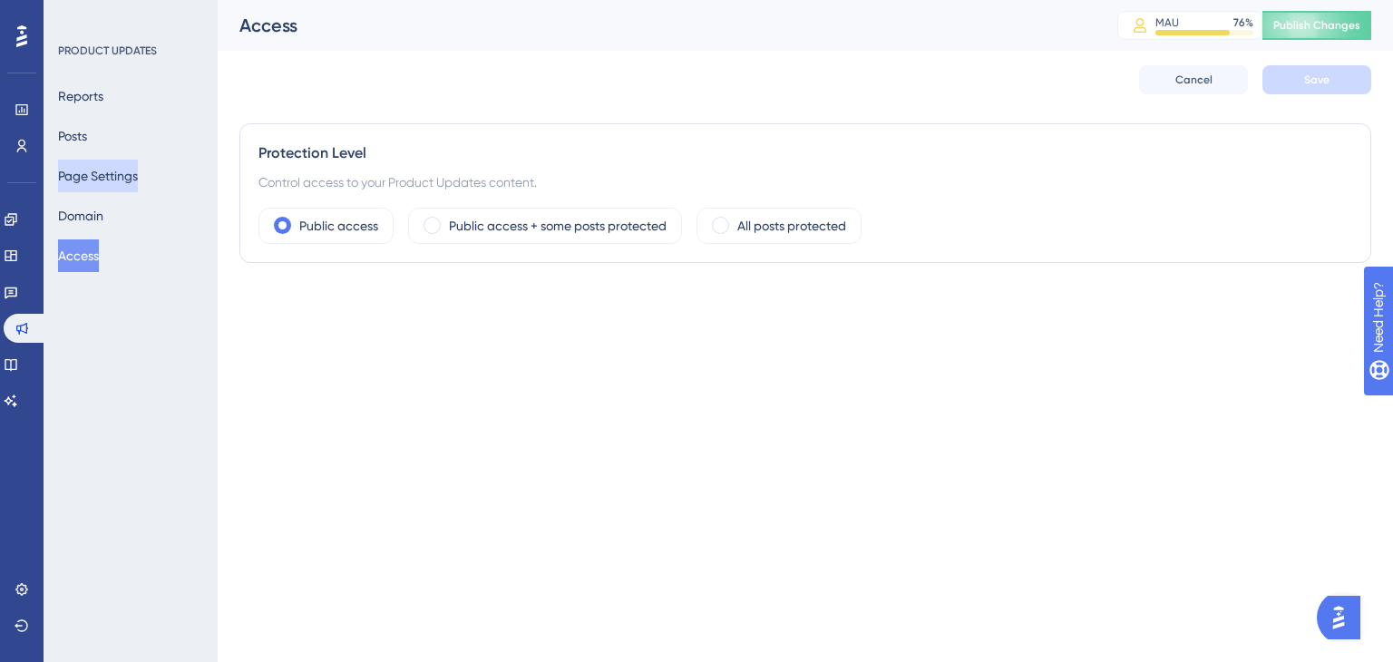
click at [138, 169] on button "Page Settings" at bounding box center [98, 176] width 80 height 33
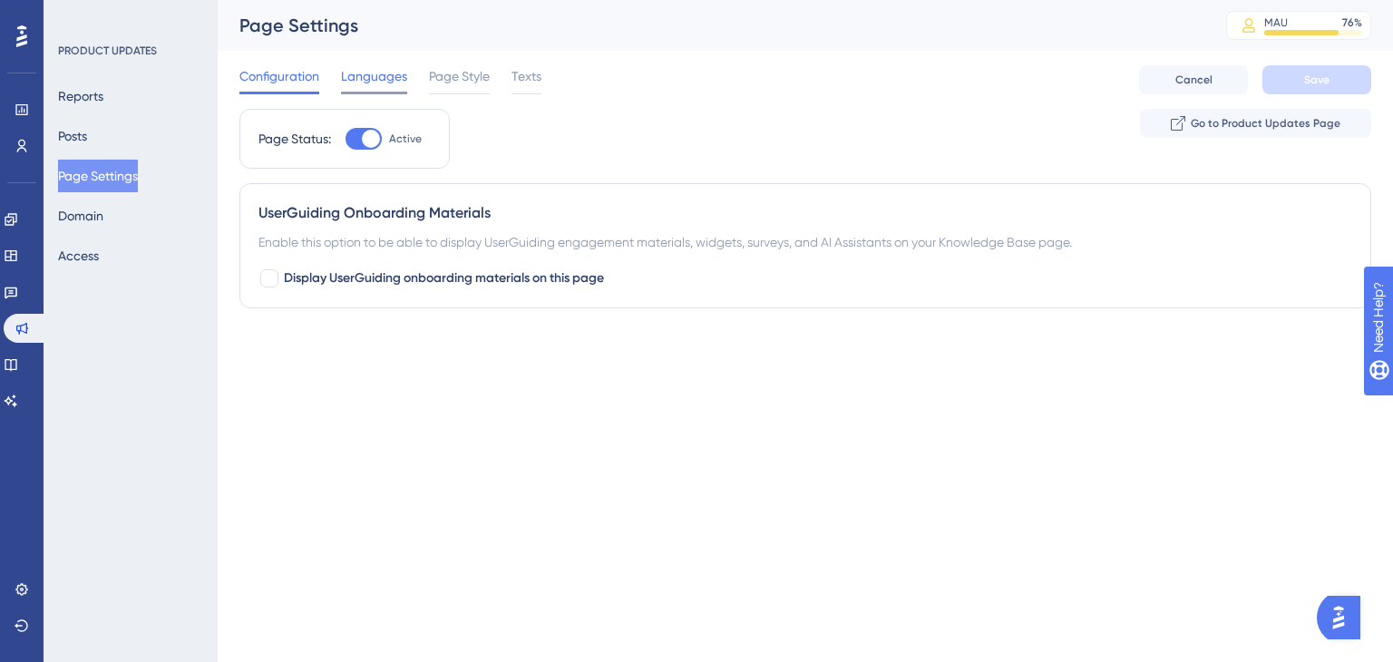
drag, startPoint x: 371, startPoint y: 73, endPoint x: 401, endPoint y: 73, distance: 29.9
click at [370, 71] on span "Languages" at bounding box center [374, 76] width 66 height 22
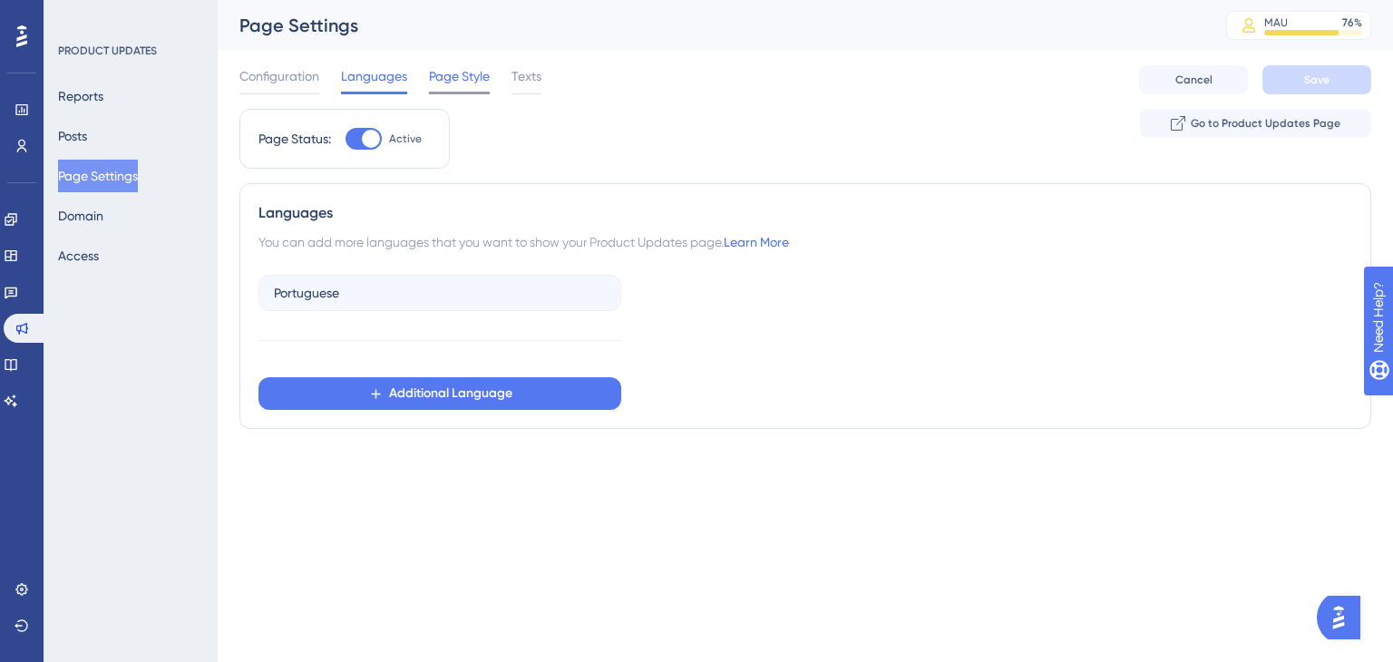
click at [454, 76] on span "Page Style" at bounding box center [459, 76] width 61 height 22
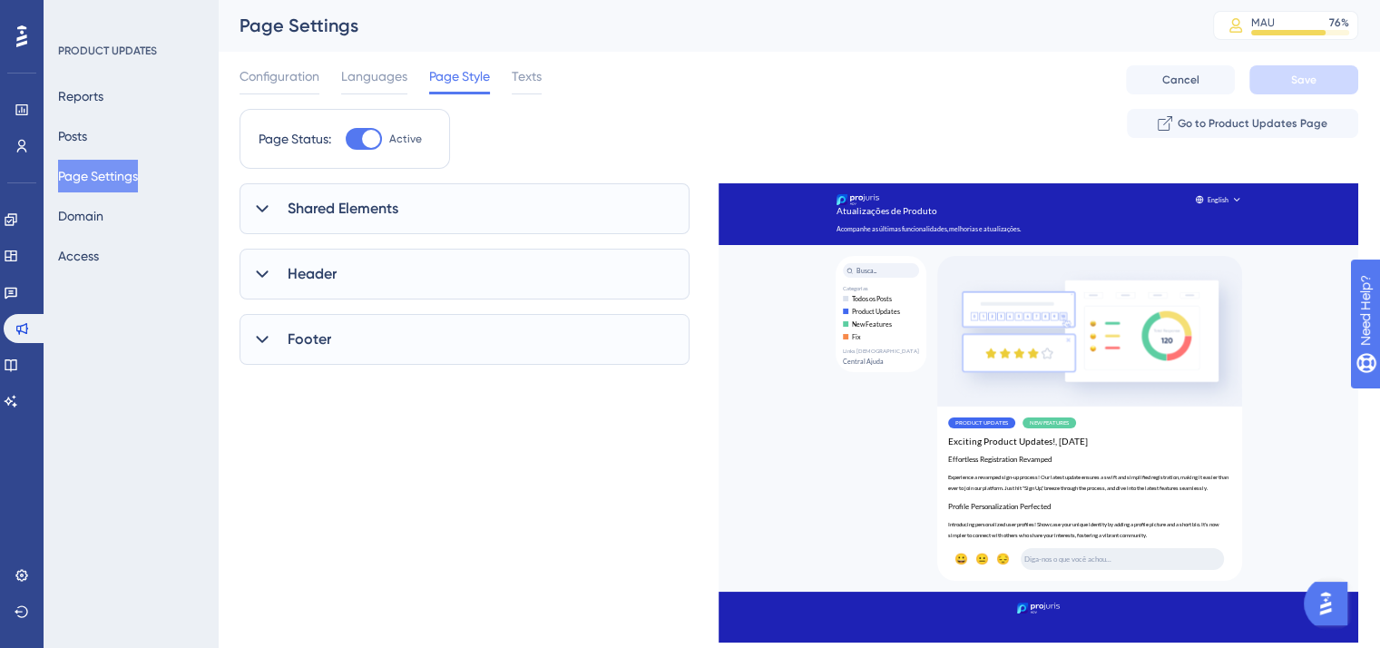
click at [258, 219] on div "Shared Elements" at bounding box center [464, 208] width 450 height 51
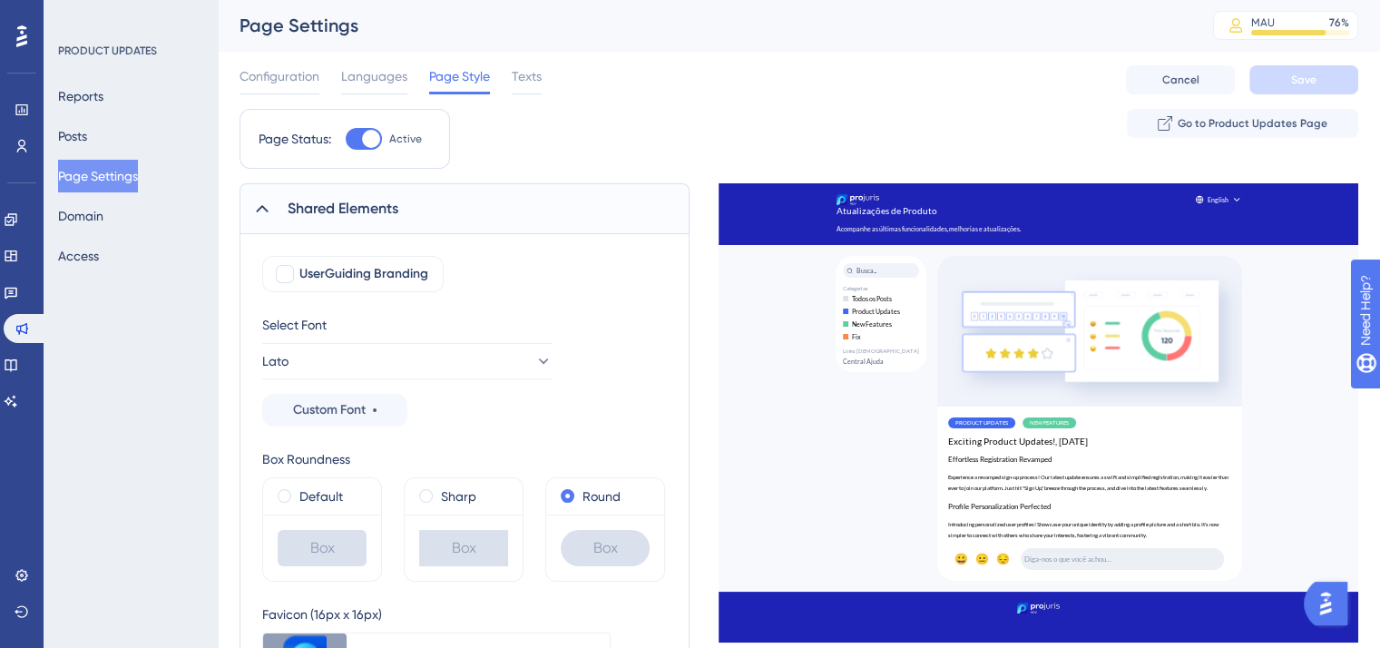
click at [259, 211] on icon at bounding box center [262, 209] width 18 height 18
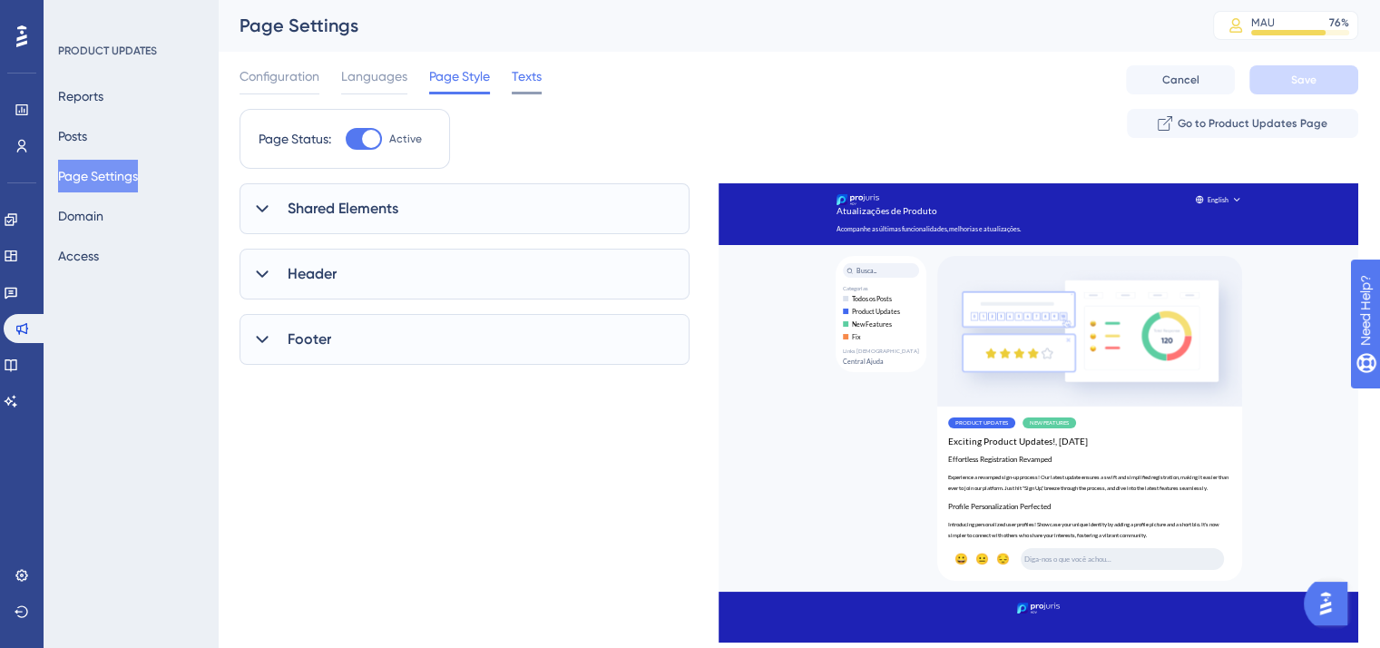
click at [533, 74] on span "Texts" at bounding box center [527, 76] width 30 height 22
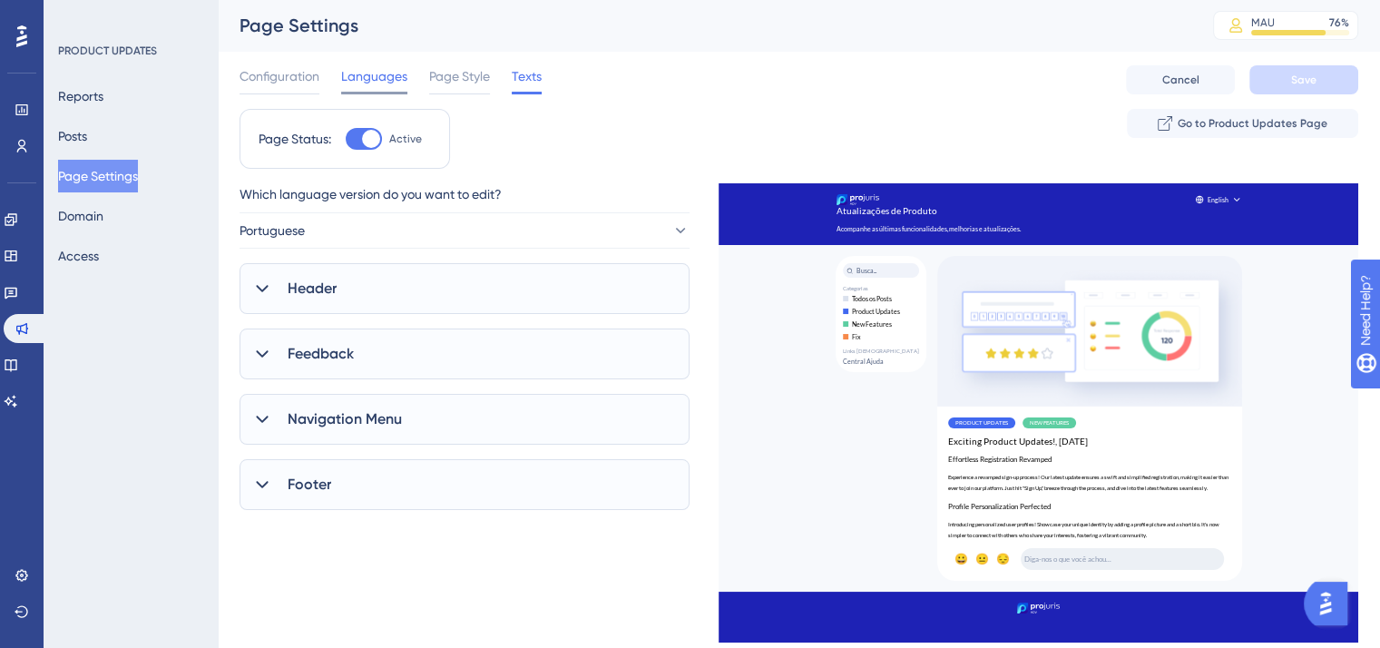
click at [367, 75] on span "Languages" at bounding box center [374, 76] width 66 height 22
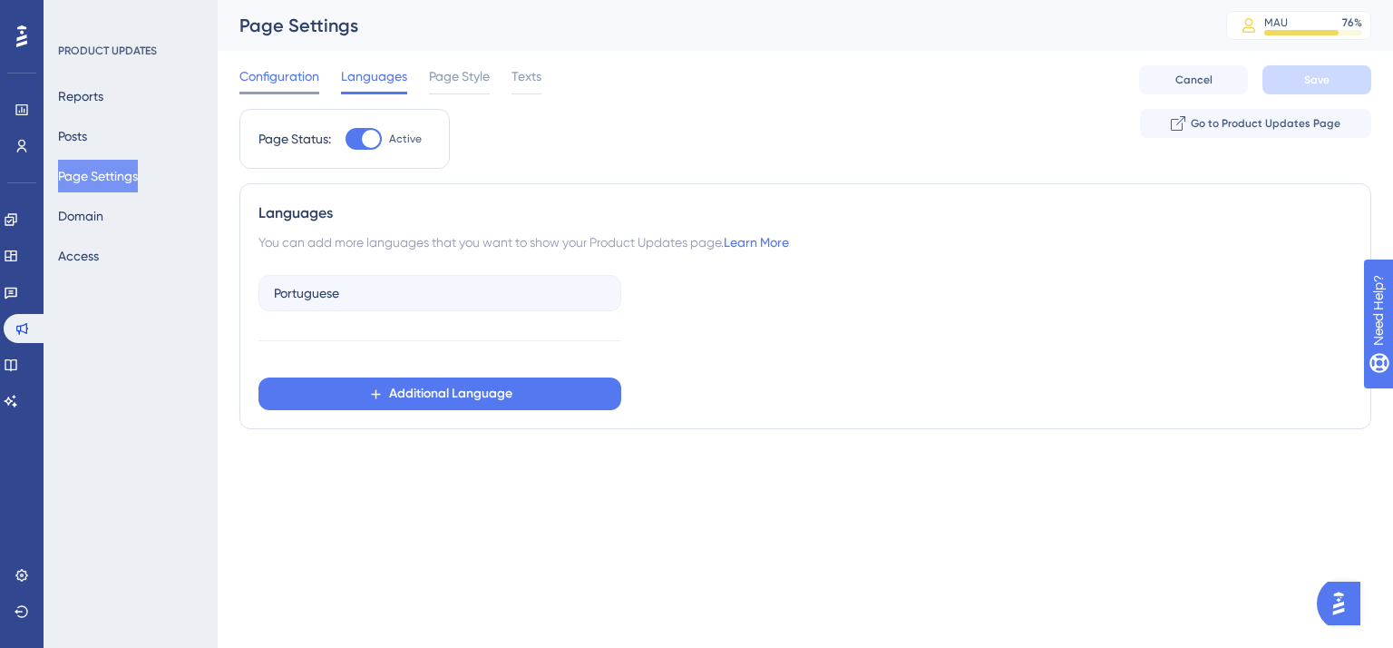
click at [298, 69] on span "Configuration" at bounding box center [279, 76] width 80 height 22
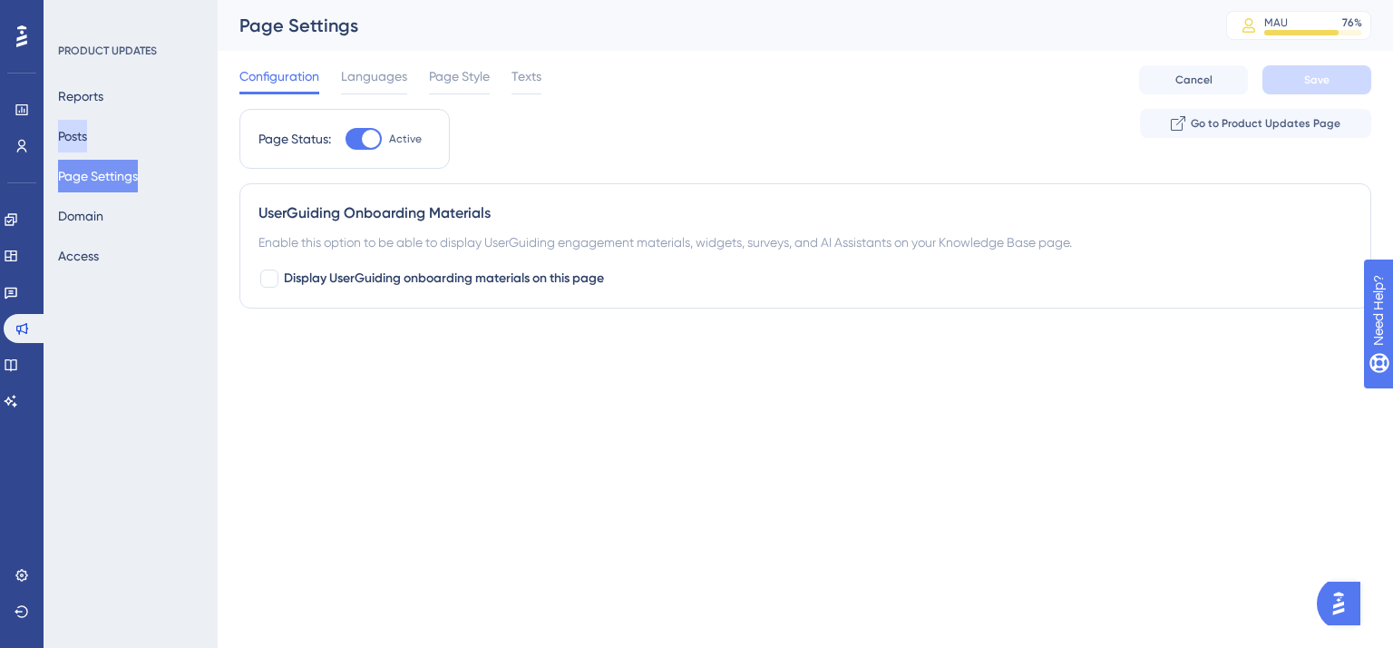
click at [87, 136] on button "Posts" at bounding box center [72, 136] width 29 height 33
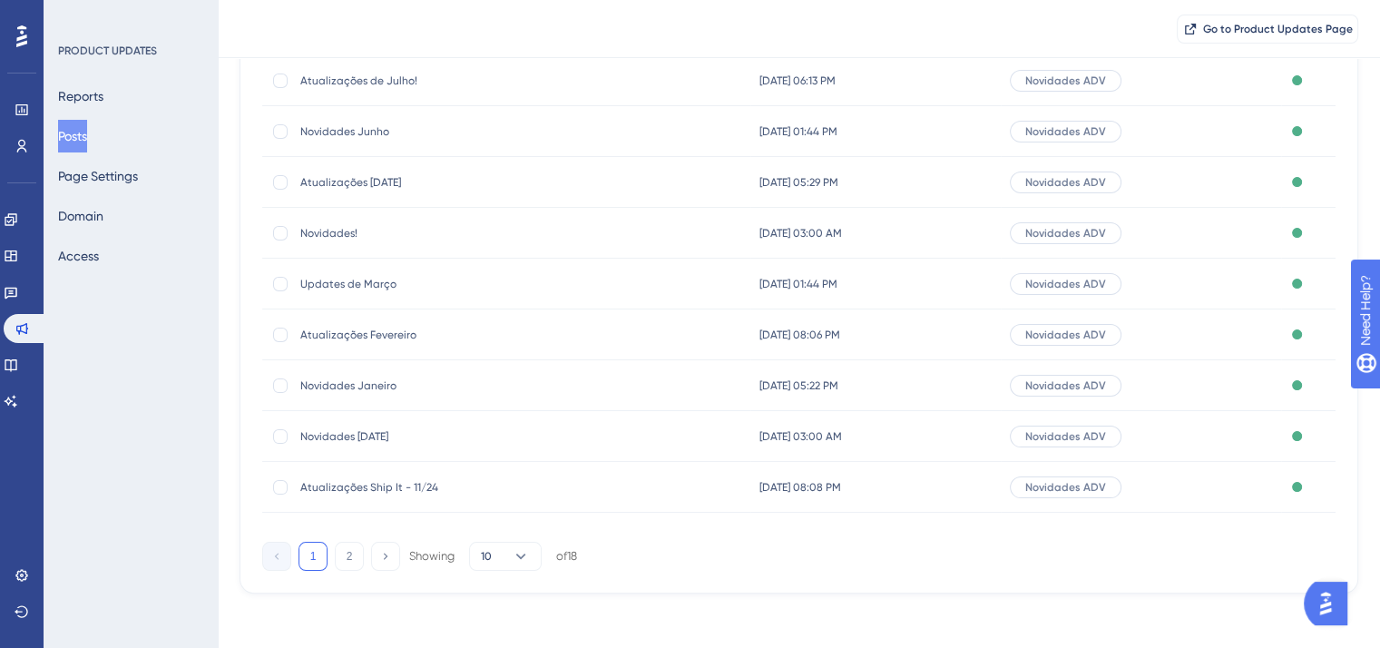
scroll to position [275, 0]
click at [337, 552] on button "2" at bounding box center [349, 553] width 29 height 29
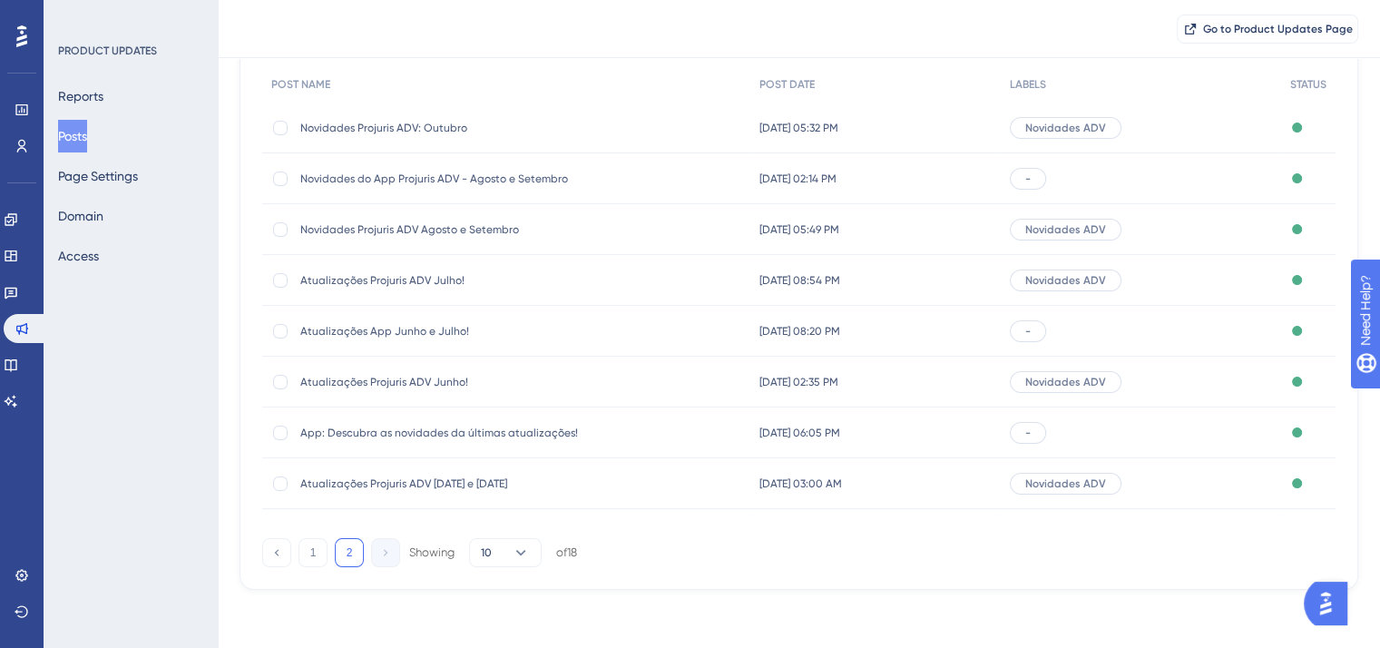
scroll to position [173, 0]
click at [323, 552] on button "1" at bounding box center [312, 553] width 29 height 29
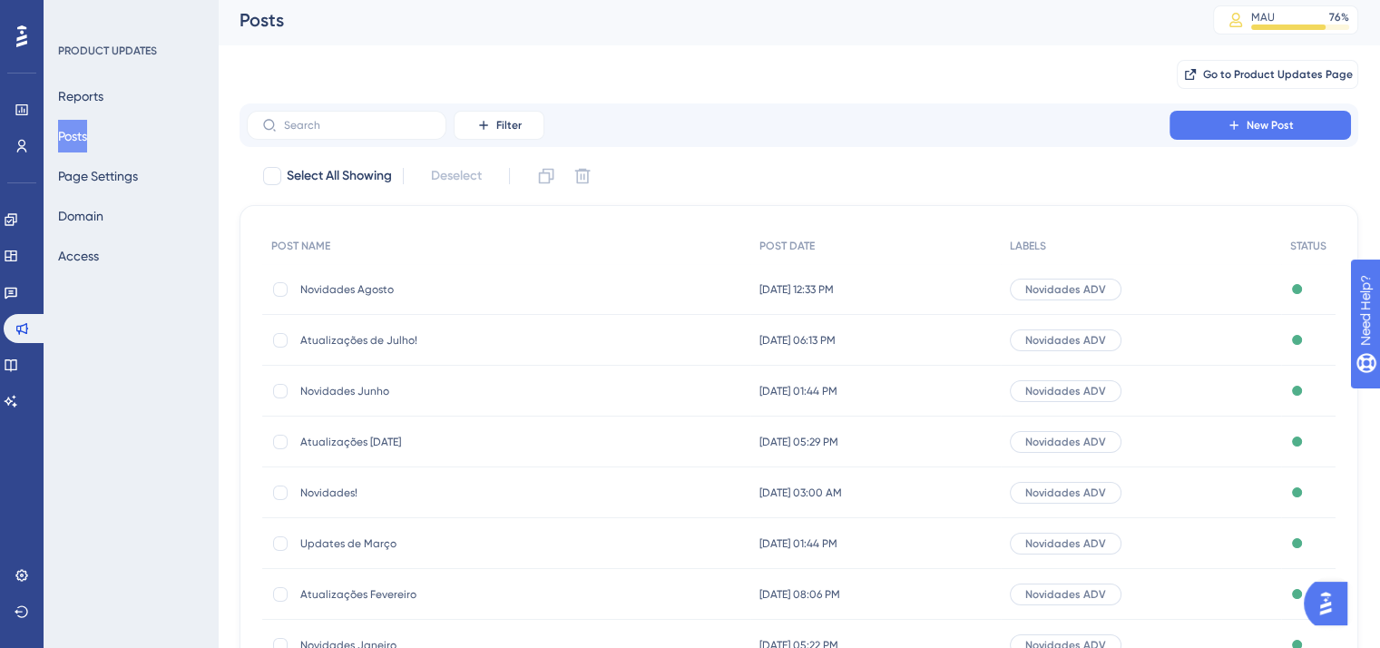
scroll to position [0, 0]
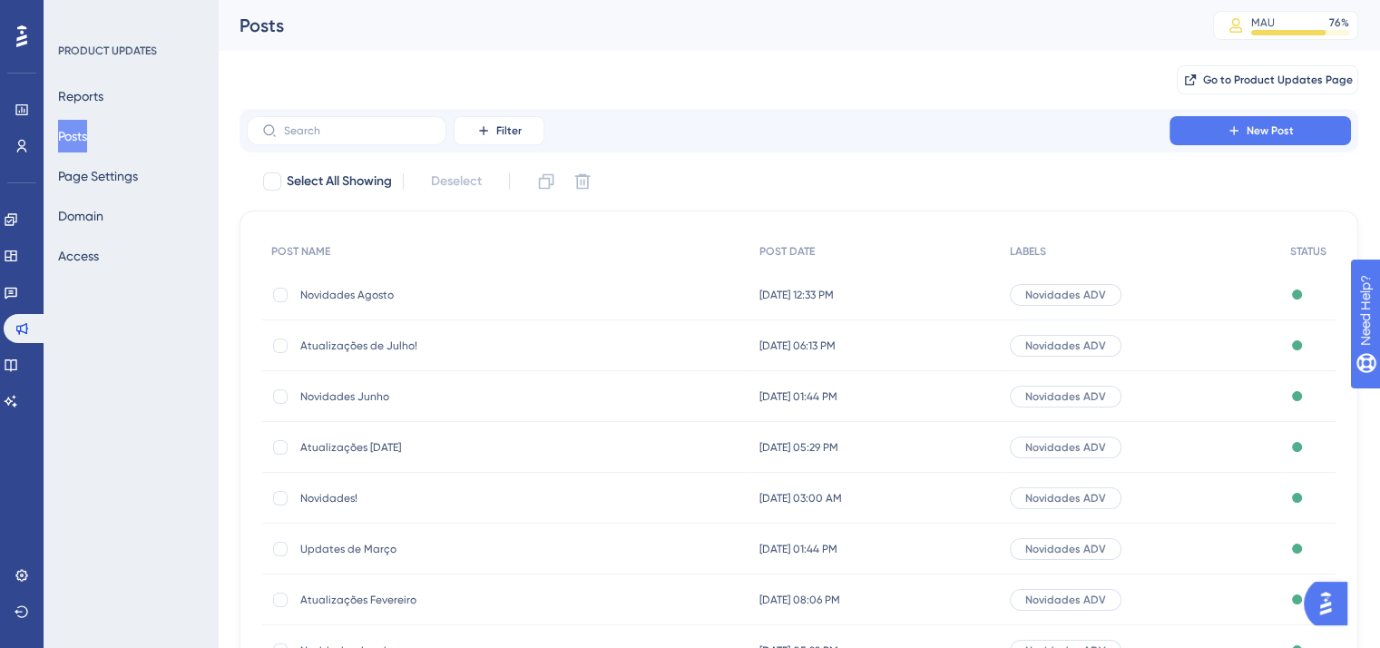
click at [376, 294] on span "Novidades Agosto" at bounding box center [445, 295] width 290 height 15
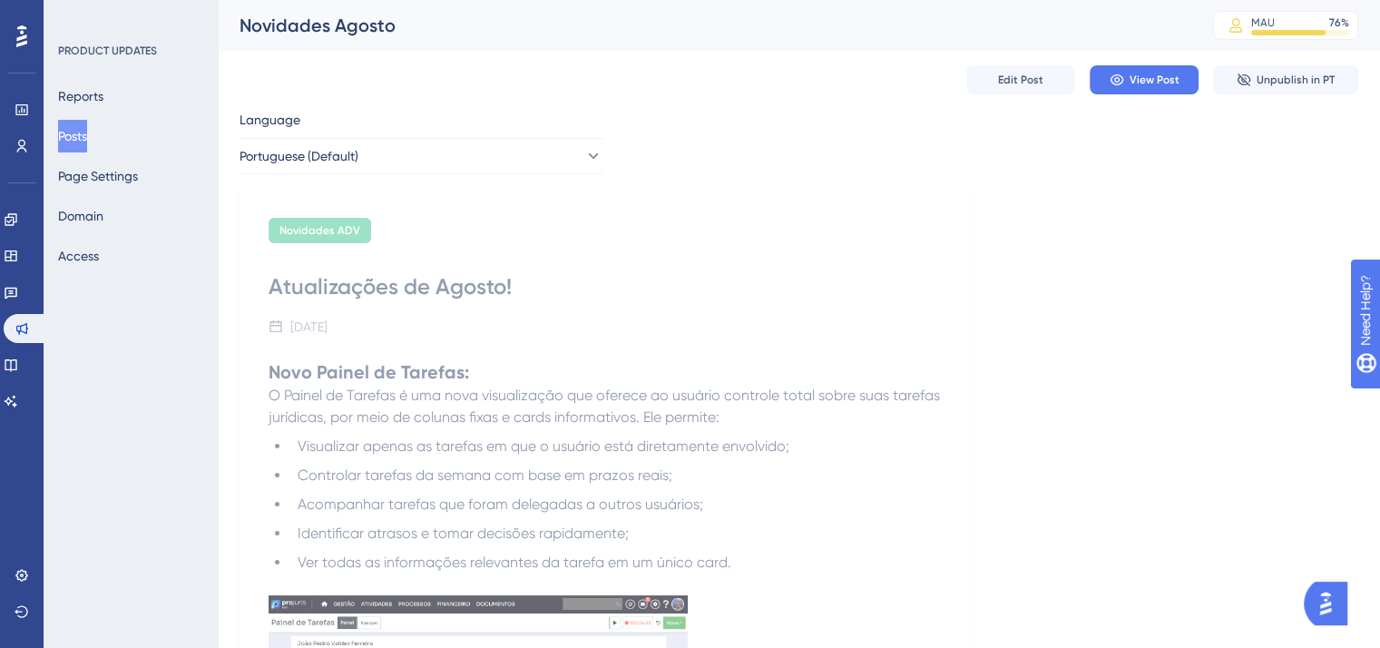
drag, startPoint x: 80, startPoint y: 132, endPoint x: 370, endPoint y: 107, distance: 291.4
click at [80, 132] on button "Posts" at bounding box center [72, 136] width 29 height 33
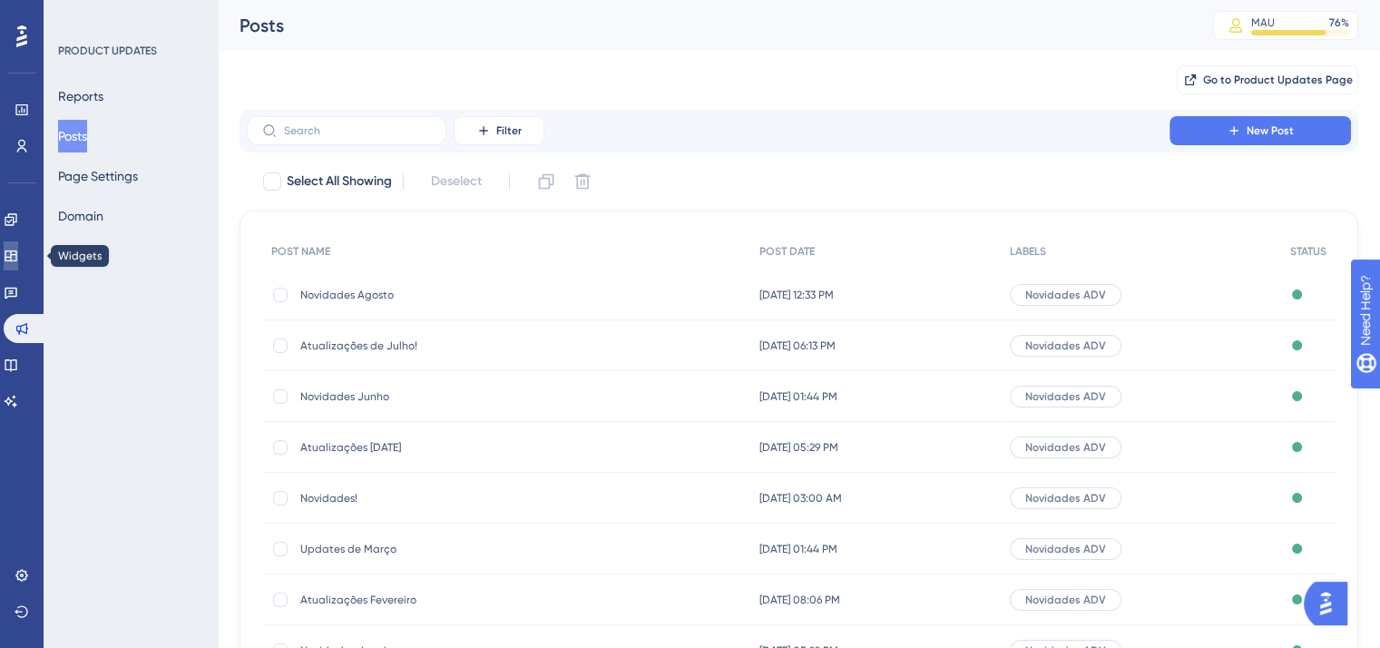
drag, startPoint x: 15, startPoint y: 254, endPoint x: 165, endPoint y: 266, distance: 150.1
click at [15, 253] on icon at bounding box center [11, 255] width 12 height 11
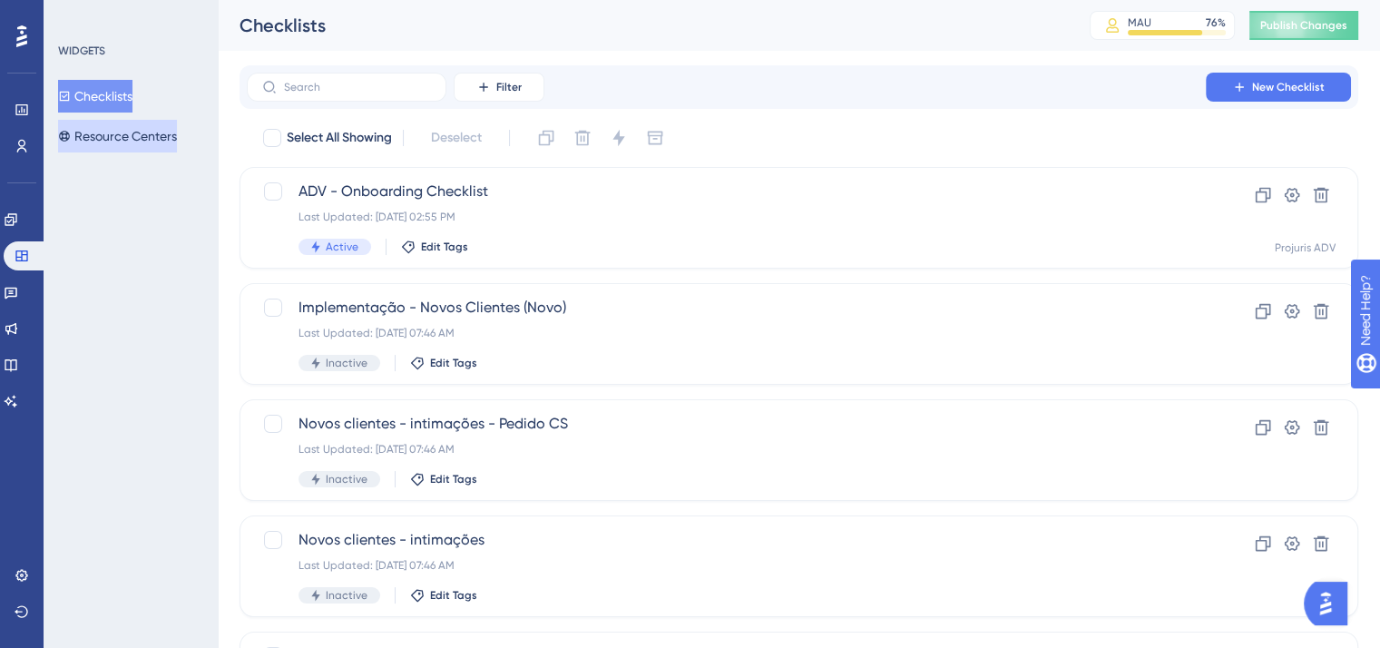
click at [127, 142] on button "Resource Centers" at bounding box center [117, 136] width 119 height 33
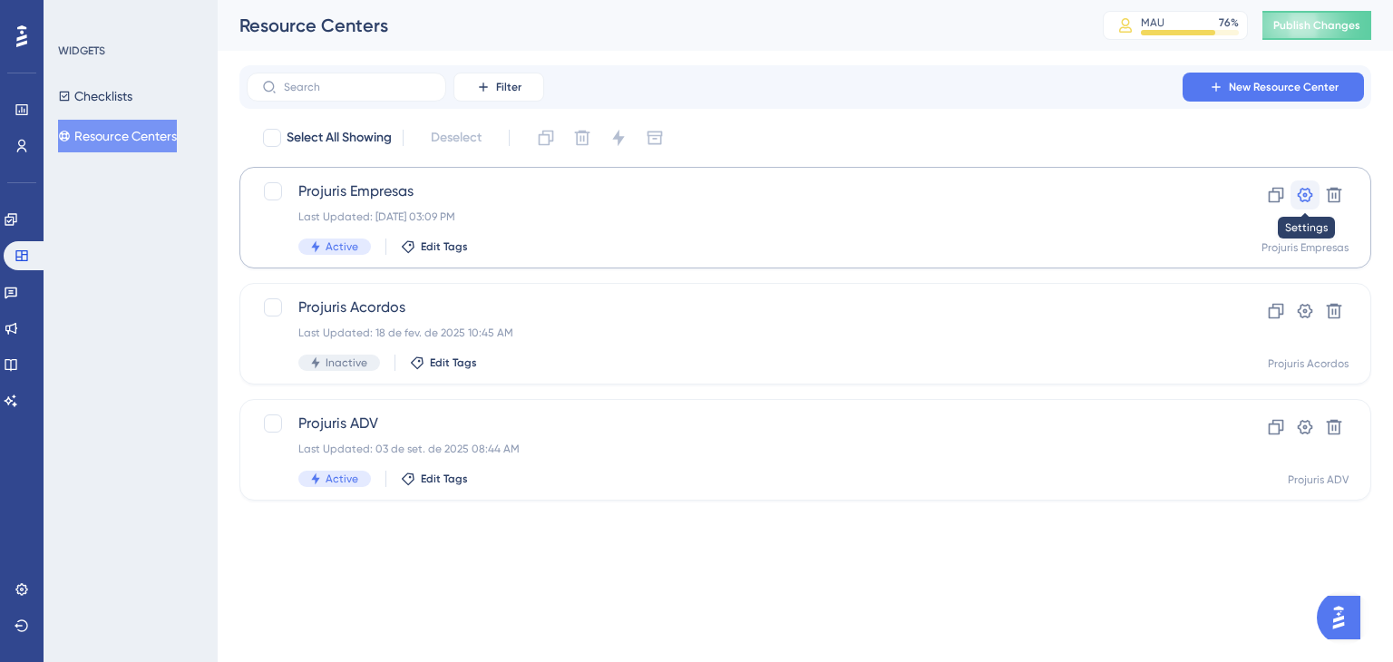
click at [1307, 197] on icon at bounding box center [1305, 195] width 18 height 18
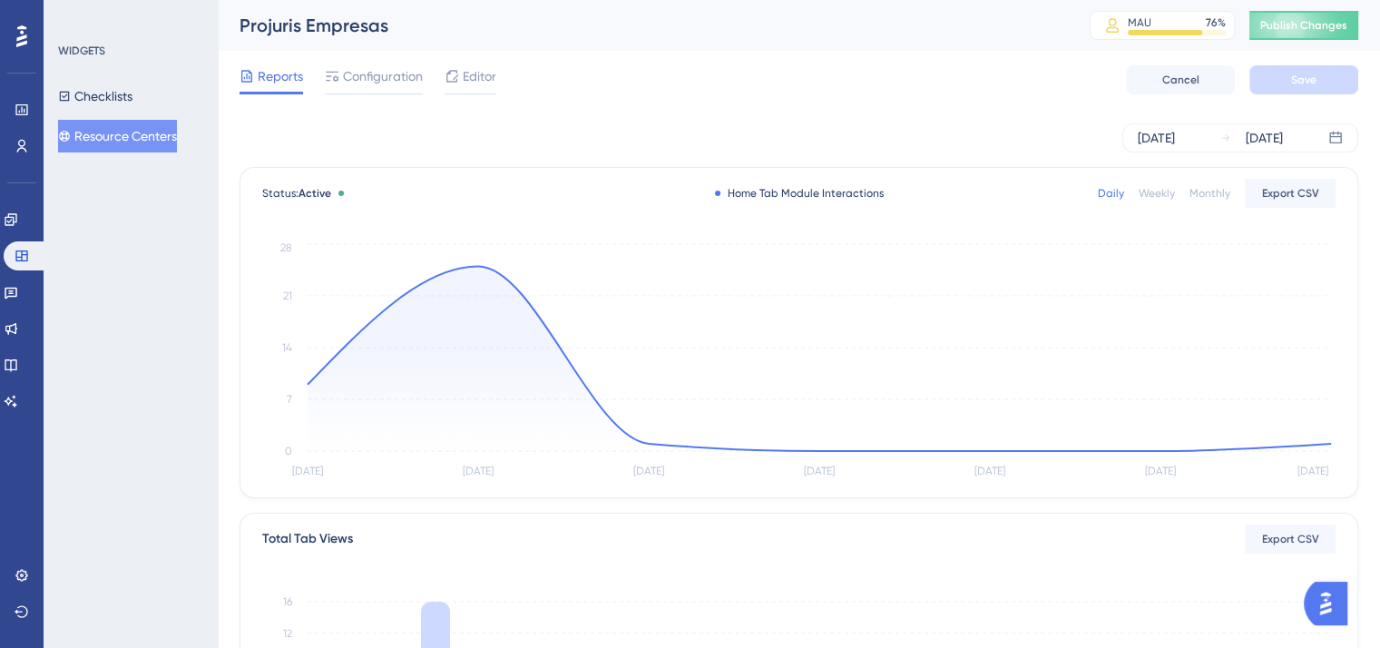
drag, startPoint x: 398, startPoint y: 73, endPoint x: 664, endPoint y: 92, distance: 266.4
click at [398, 73] on span "Configuration" at bounding box center [383, 76] width 80 height 22
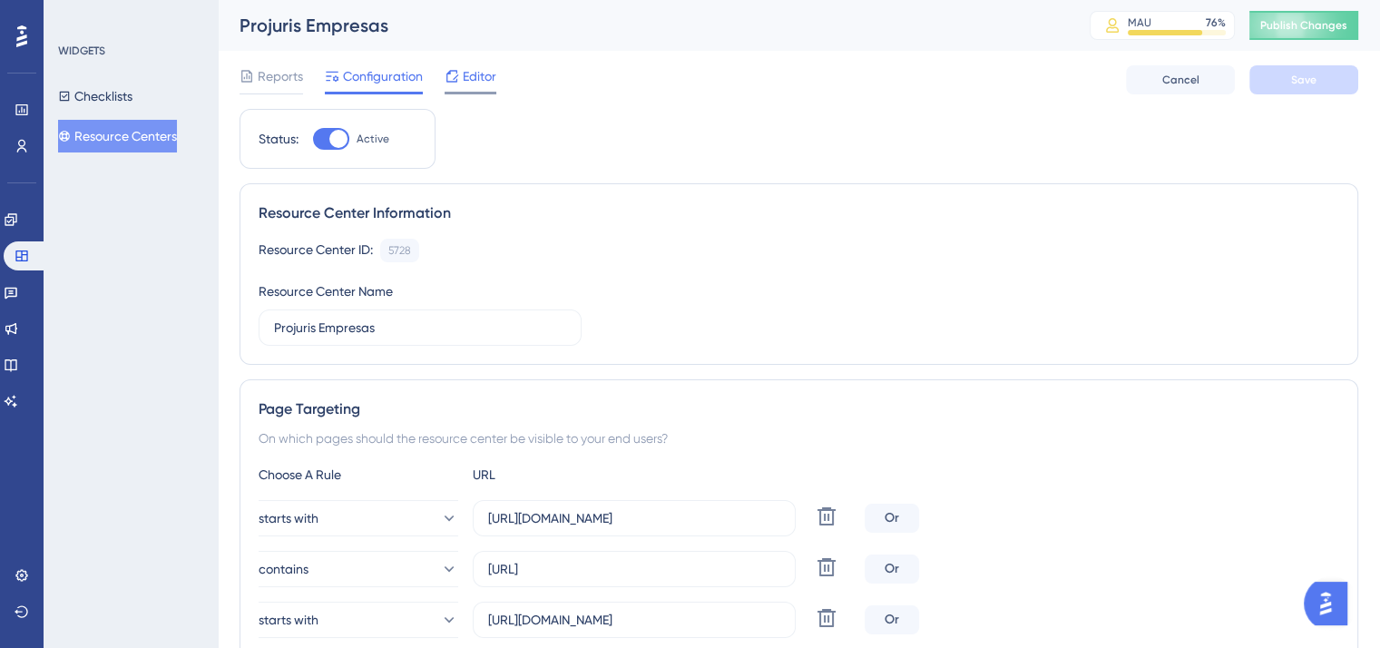
click at [479, 73] on span "Editor" at bounding box center [480, 76] width 34 height 22
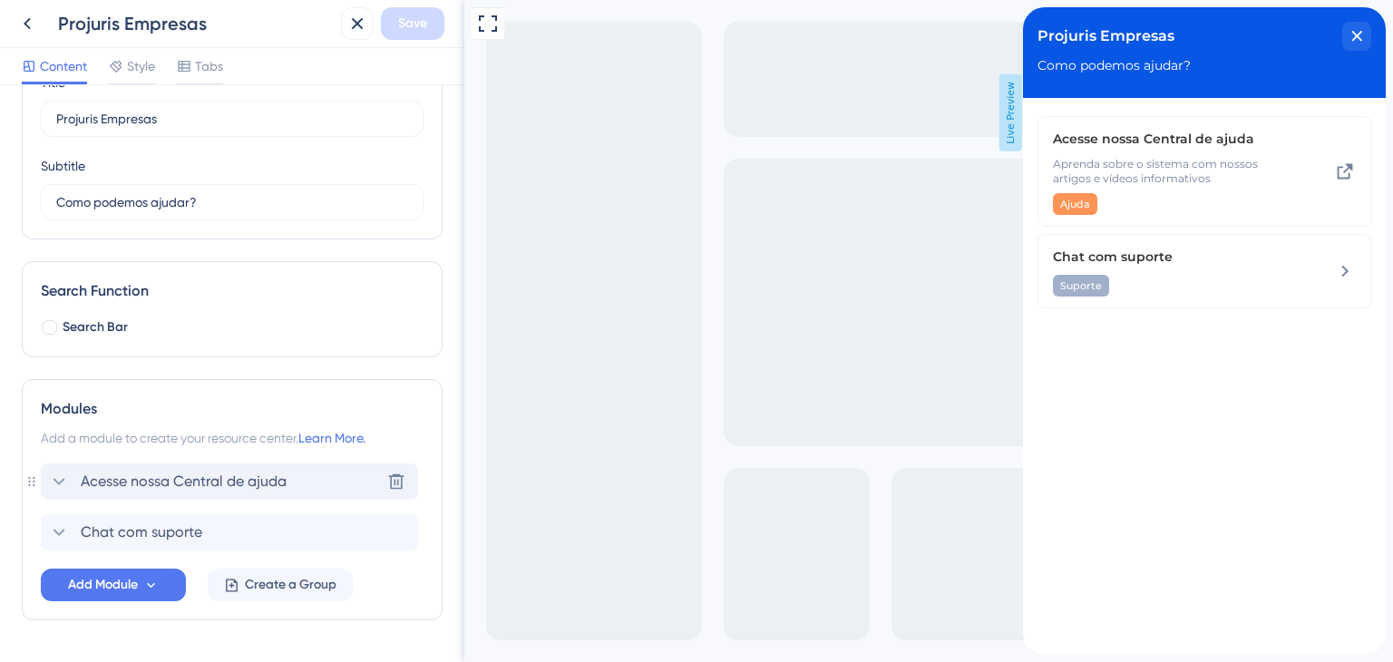
click at [163, 480] on span "Acesse nossa Central de ajuda" at bounding box center [184, 482] width 206 height 22
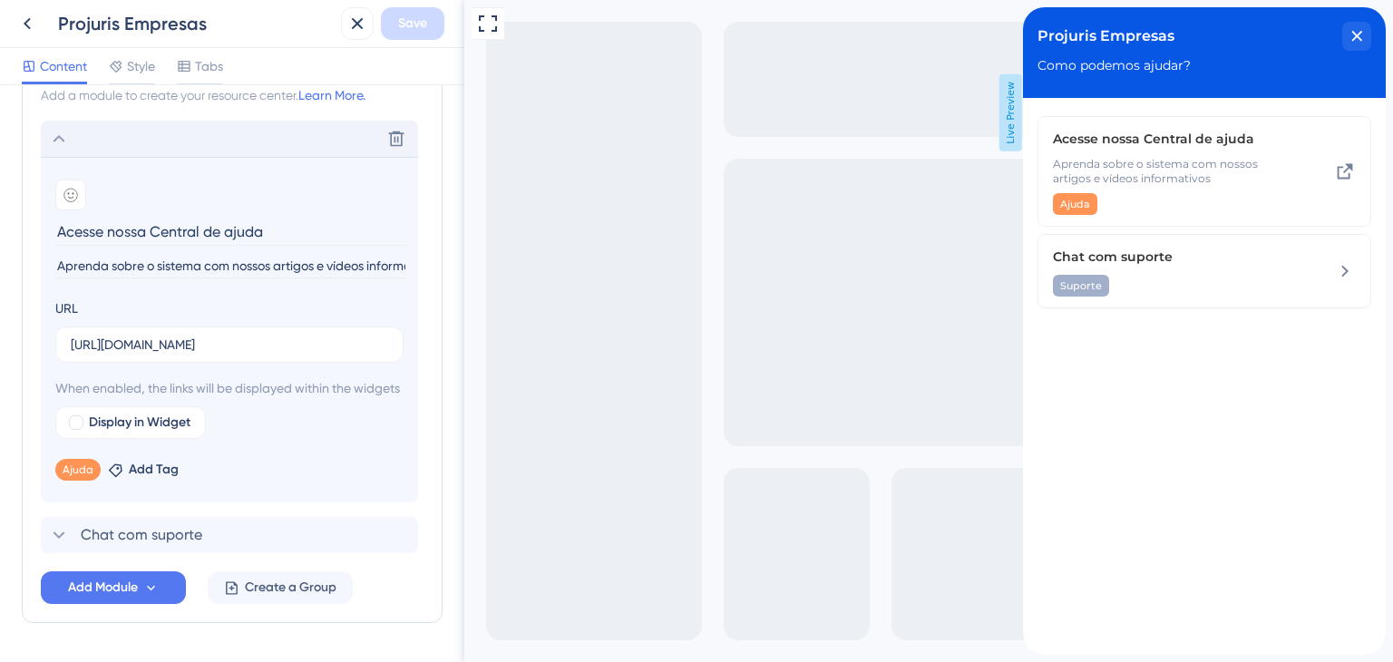
scroll to position [454, 0]
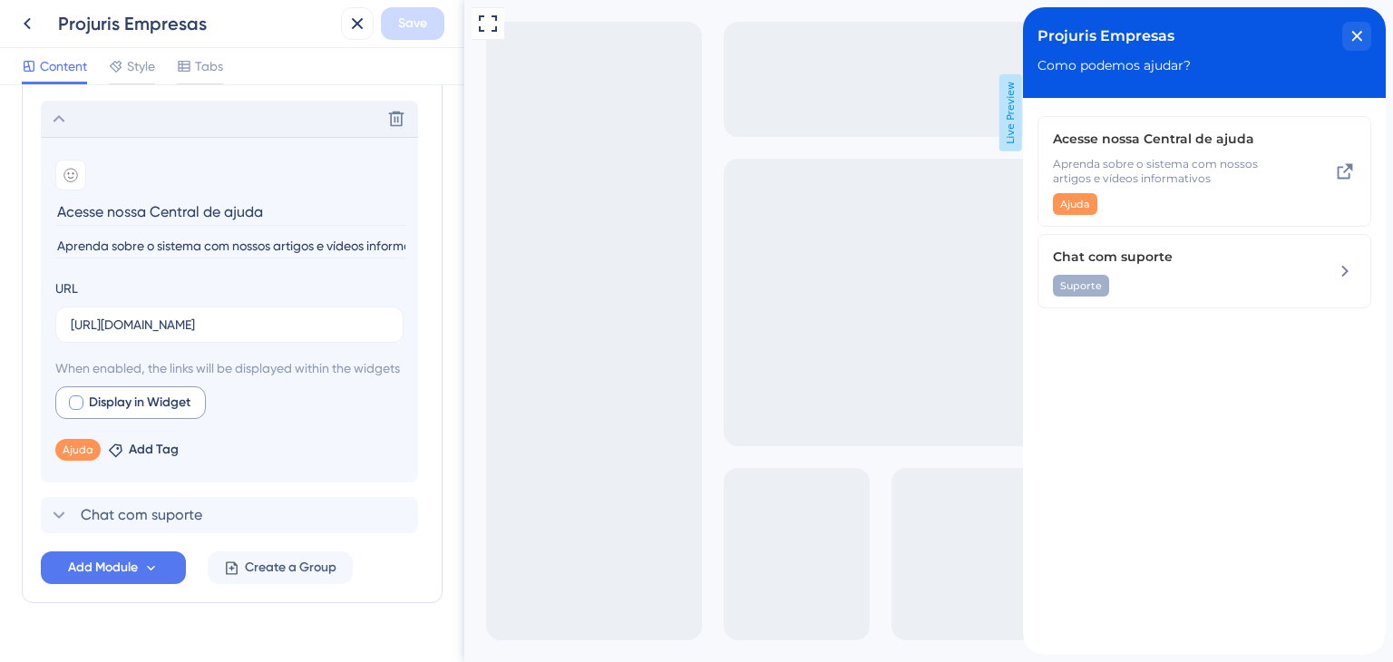
click at [149, 414] on span "Display in Widget" at bounding box center [140, 403] width 102 height 22
click at [257, 414] on span "Preview" at bounding box center [276, 403] width 45 height 22
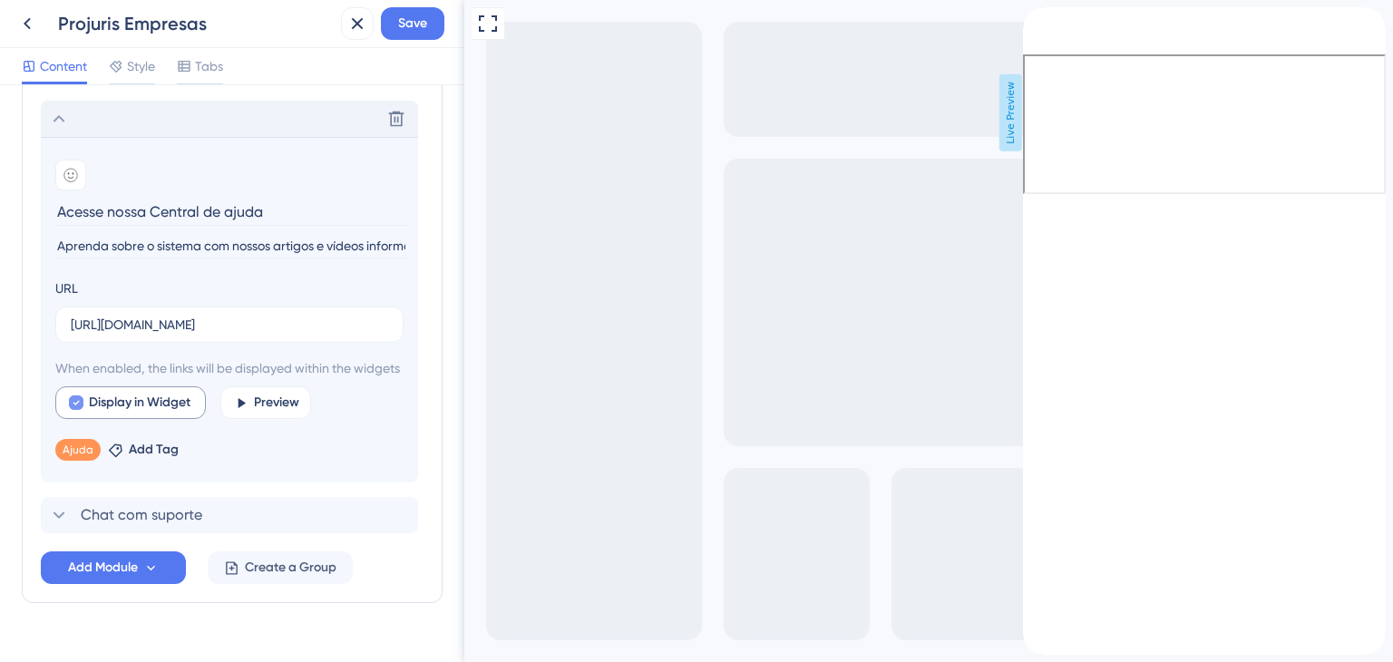
click at [176, 414] on span "Display in Widget" at bounding box center [140, 403] width 102 height 22
checkbox input "false"
click at [1038, 22] on icon "back to header" at bounding box center [1030, 14] width 15 height 15
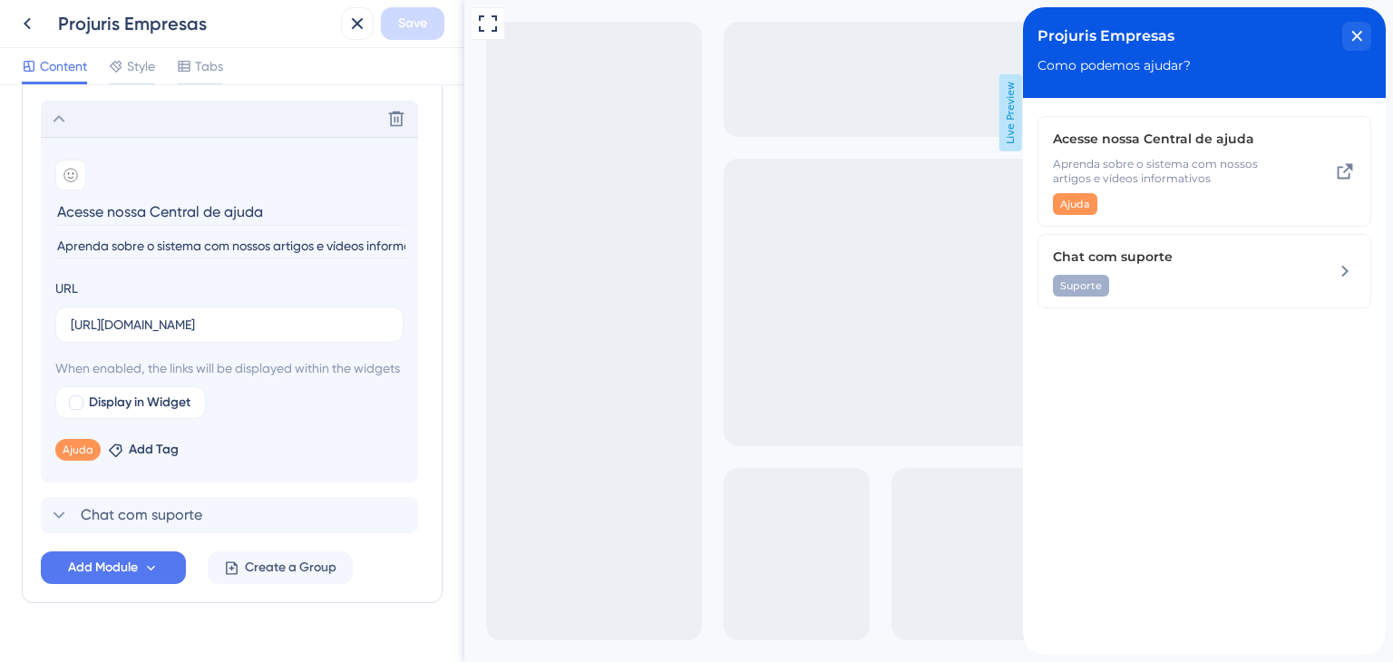
scroll to position [509, 0]
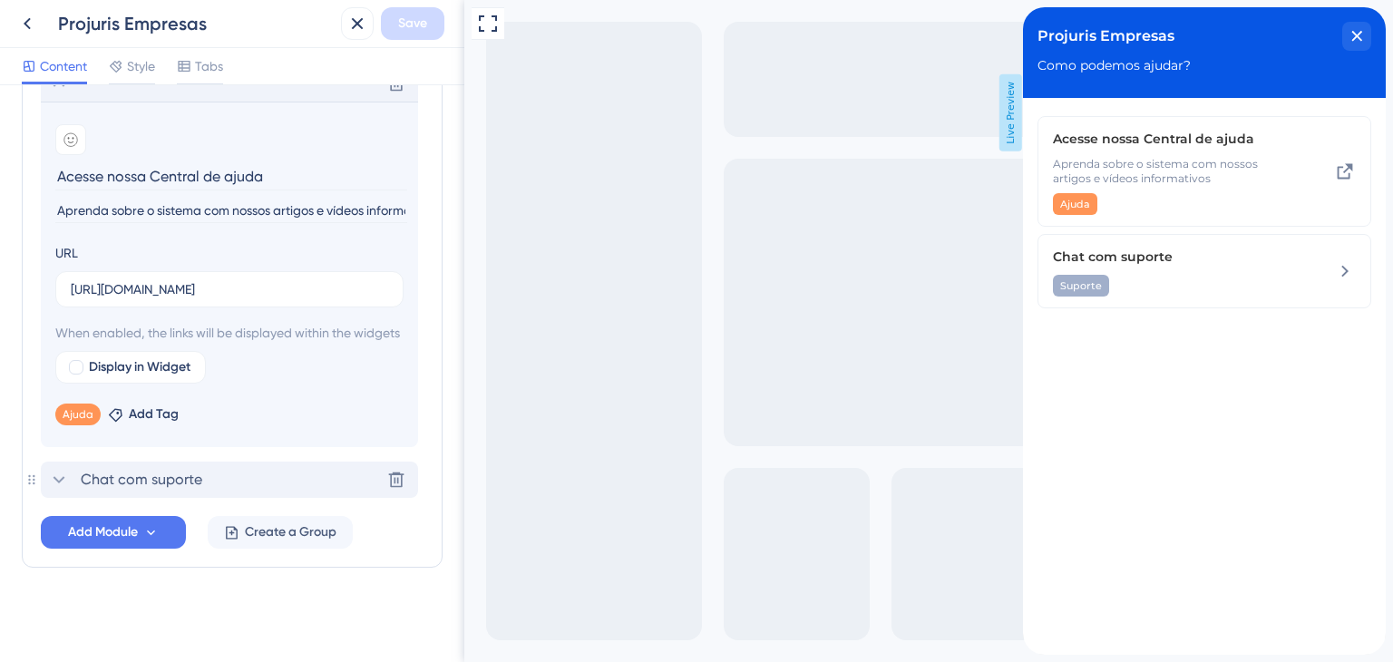
click at [155, 480] on span "Chat com suporte" at bounding box center [142, 480] width 122 height 22
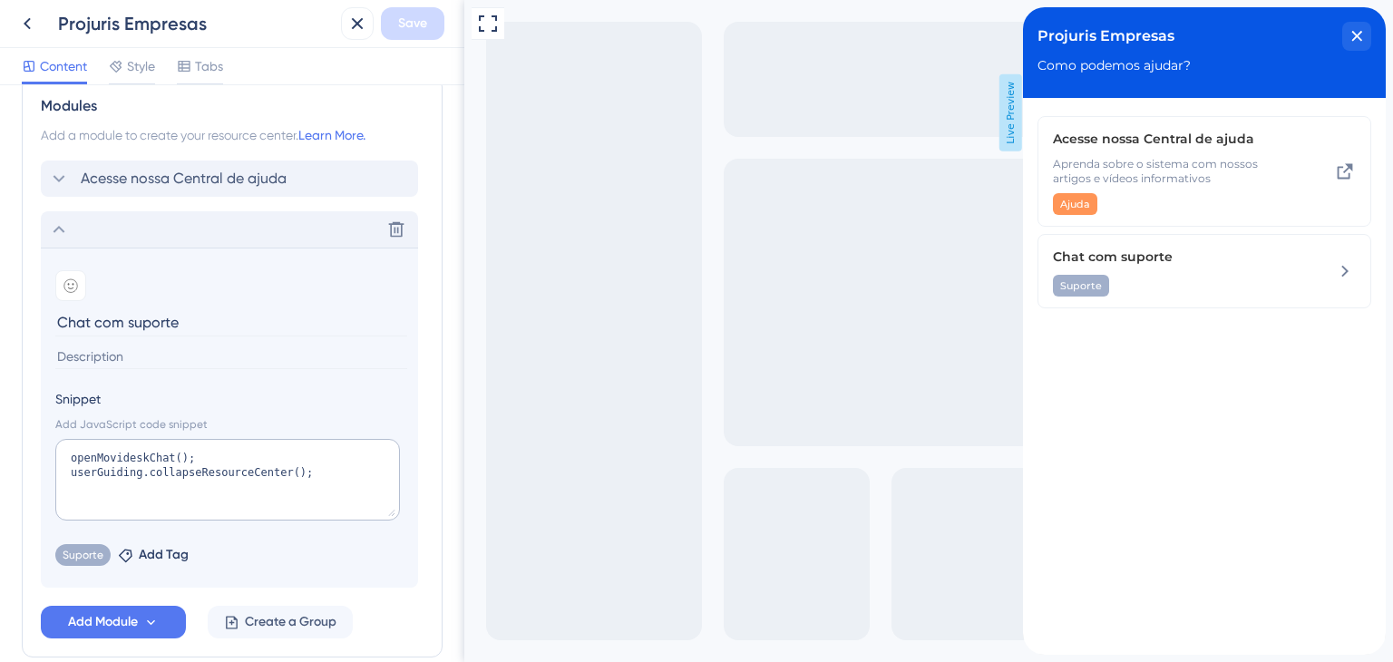
scroll to position [482, 0]
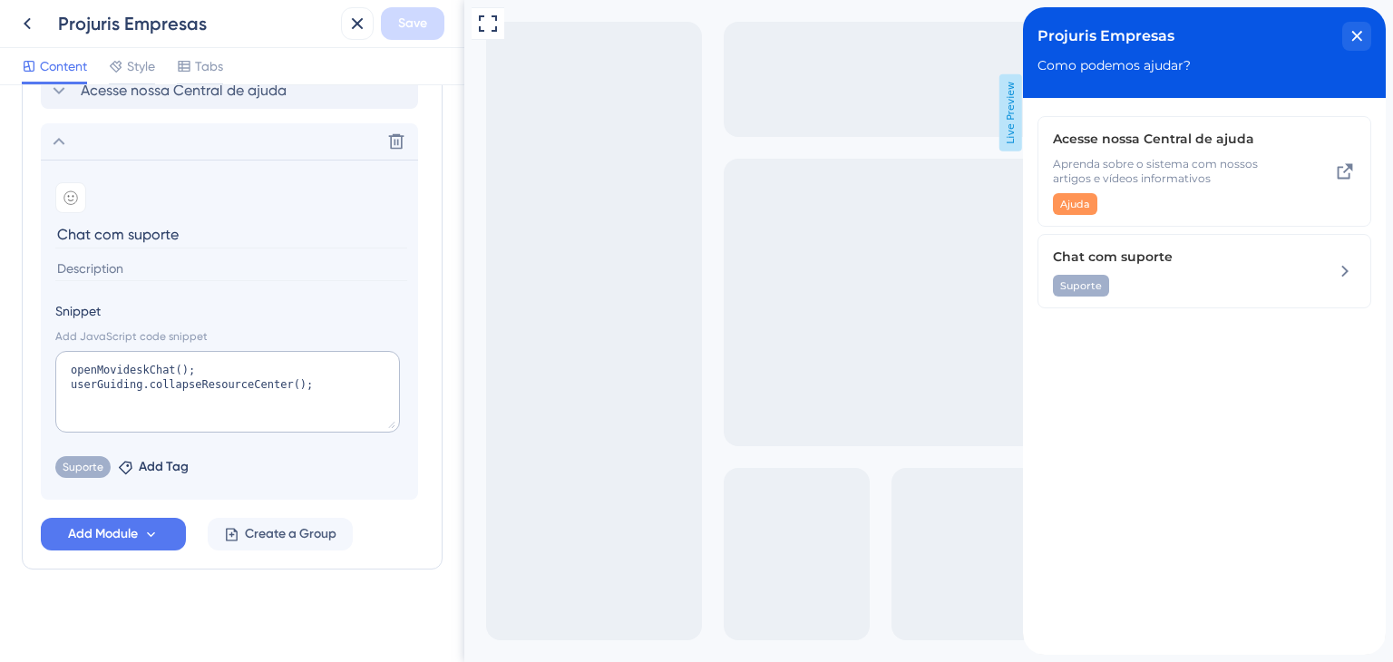
click at [63, 144] on icon at bounding box center [59, 142] width 22 height 22
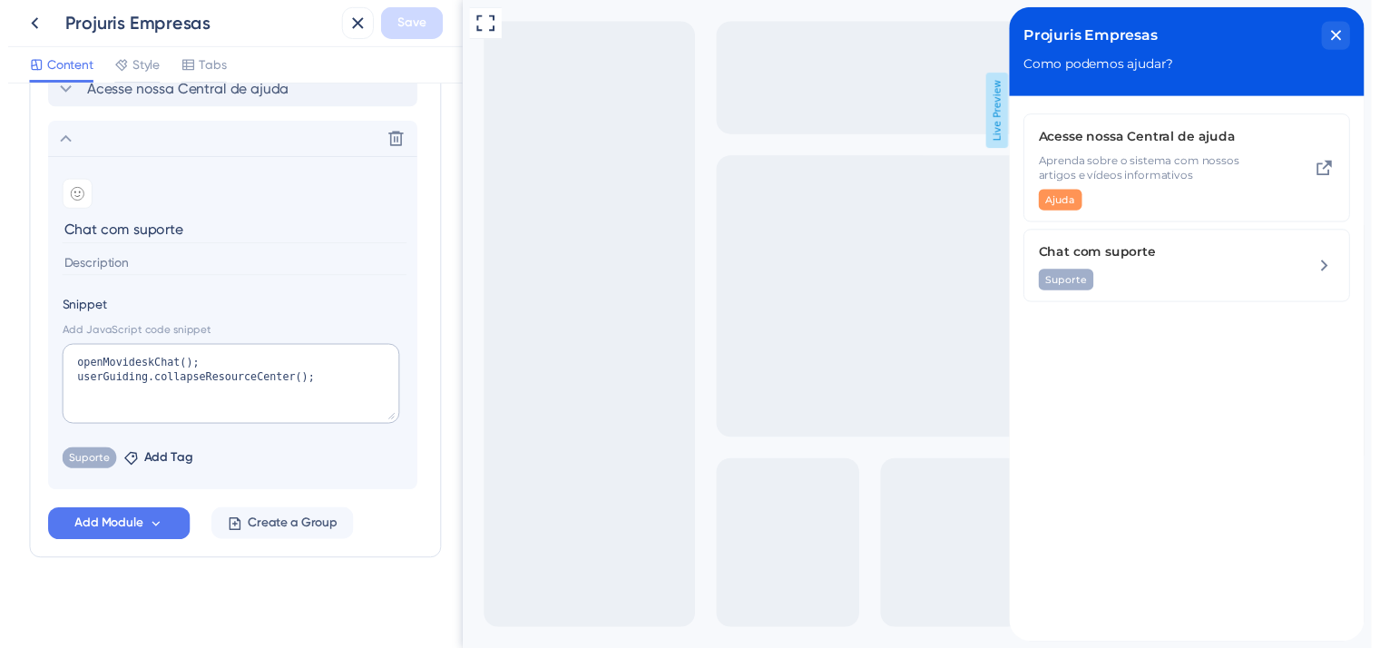
scroll to position [142, 0]
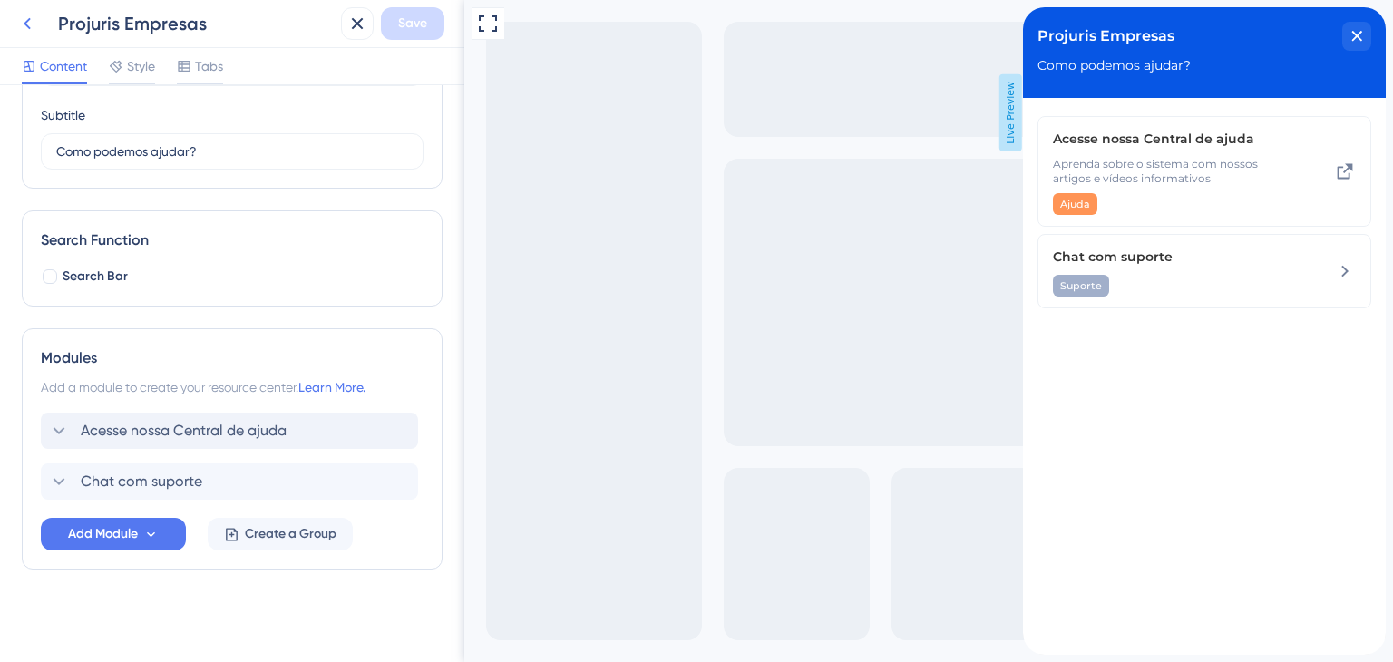
click at [28, 16] on icon at bounding box center [27, 24] width 22 height 22
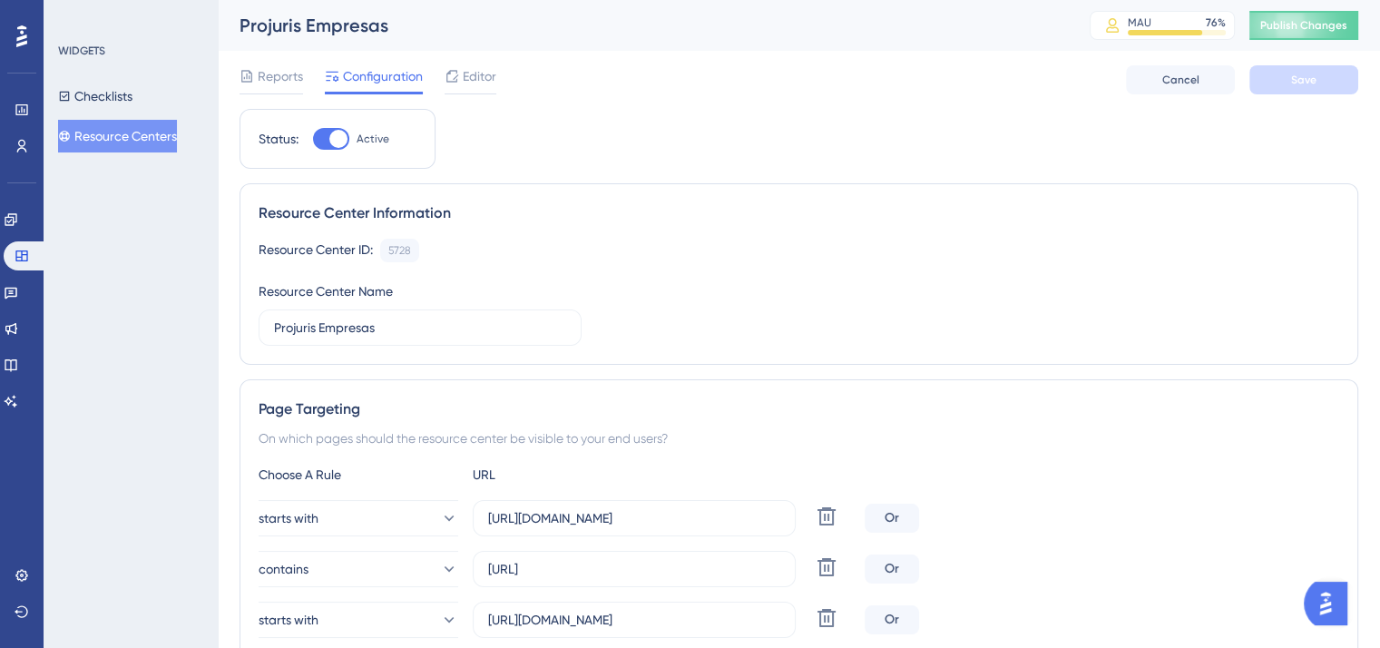
click at [142, 136] on button "Resource Centers" at bounding box center [117, 136] width 119 height 33
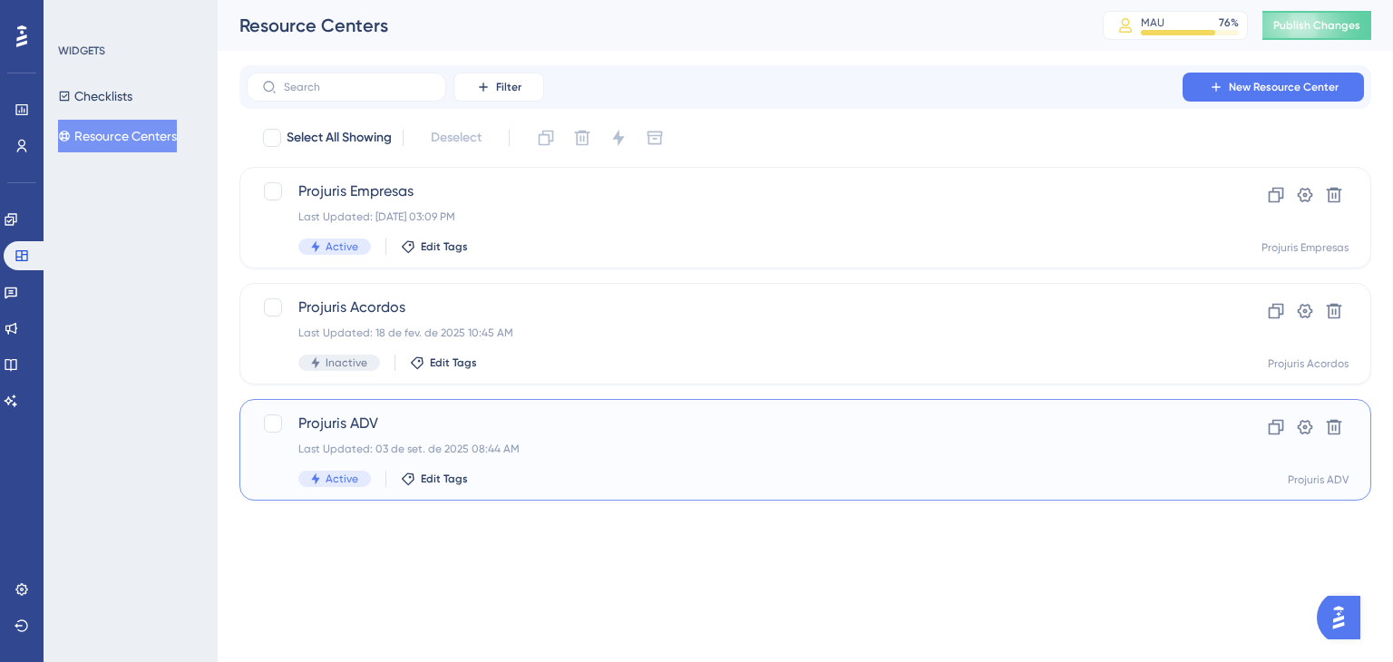
click at [717, 435] on div "Projuris ADV Last Updated: [DATE] 08:44 AM Active Edit Tags" at bounding box center [732, 450] width 869 height 74
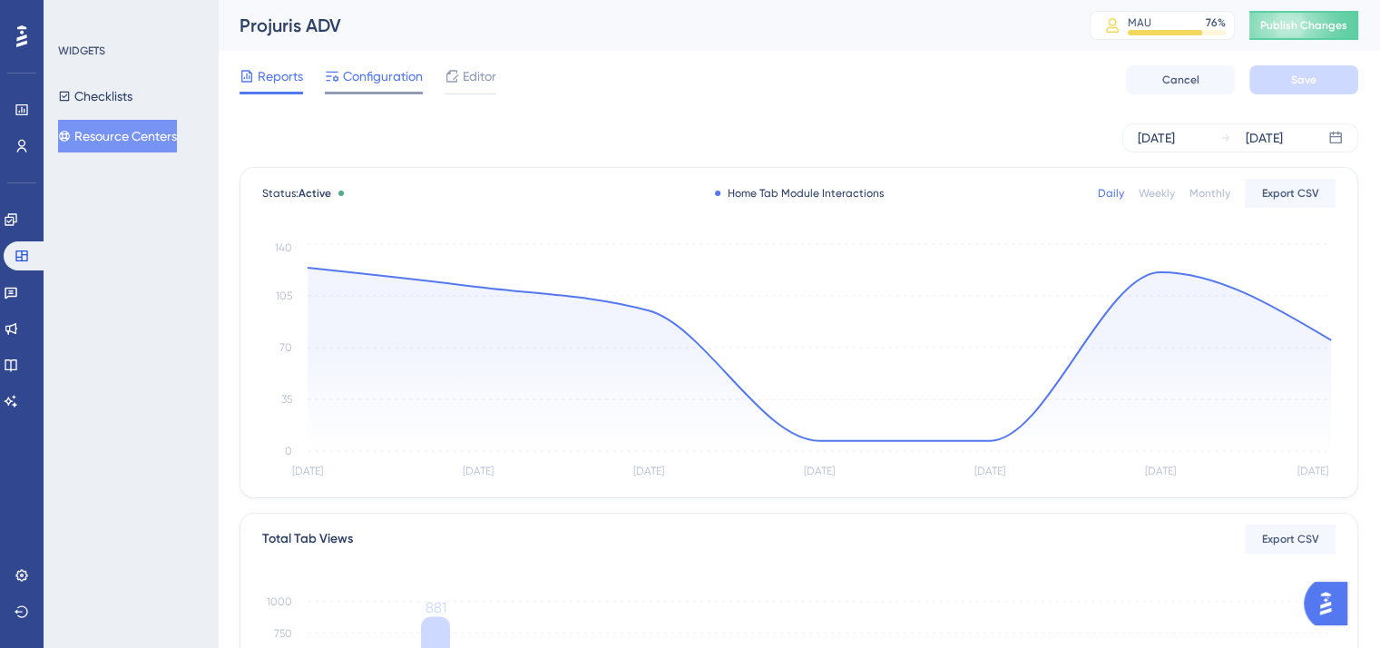
click at [400, 73] on span "Configuration" at bounding box center [383, 76] width 80 height 22
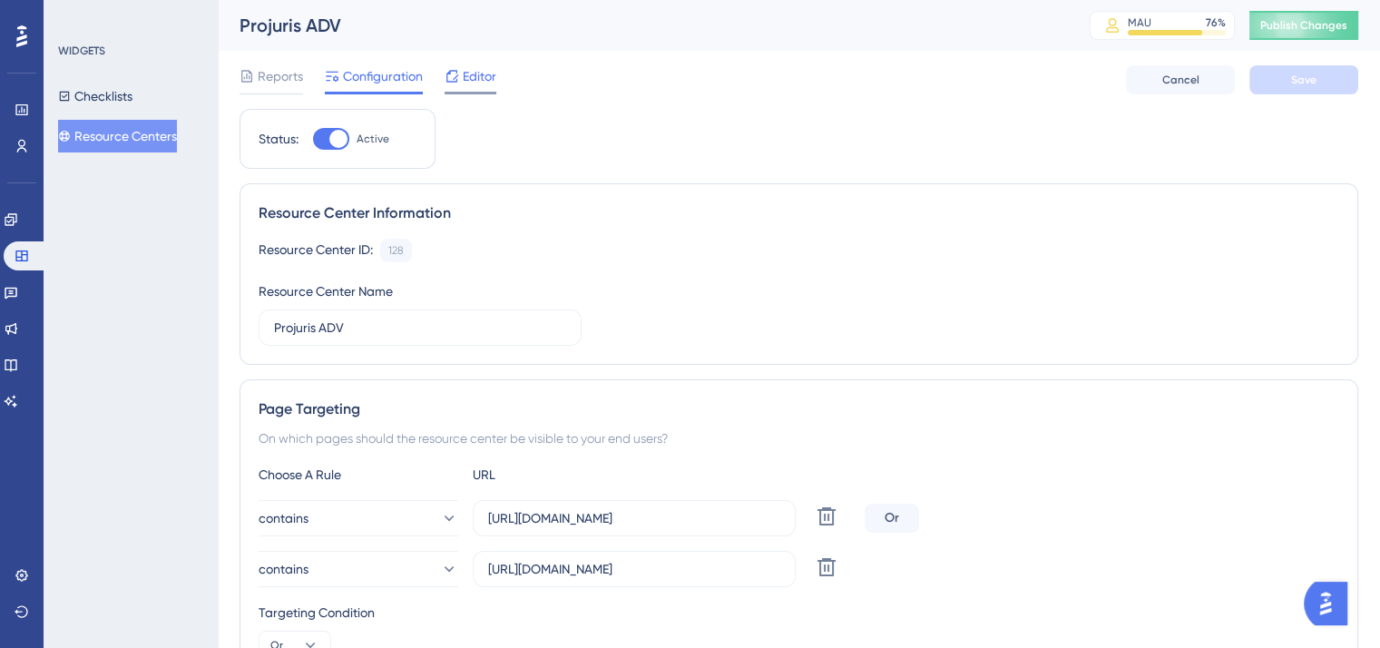
click at [486, 85] on span "Editor" at bounding box center [480, 76] width 34 height 22
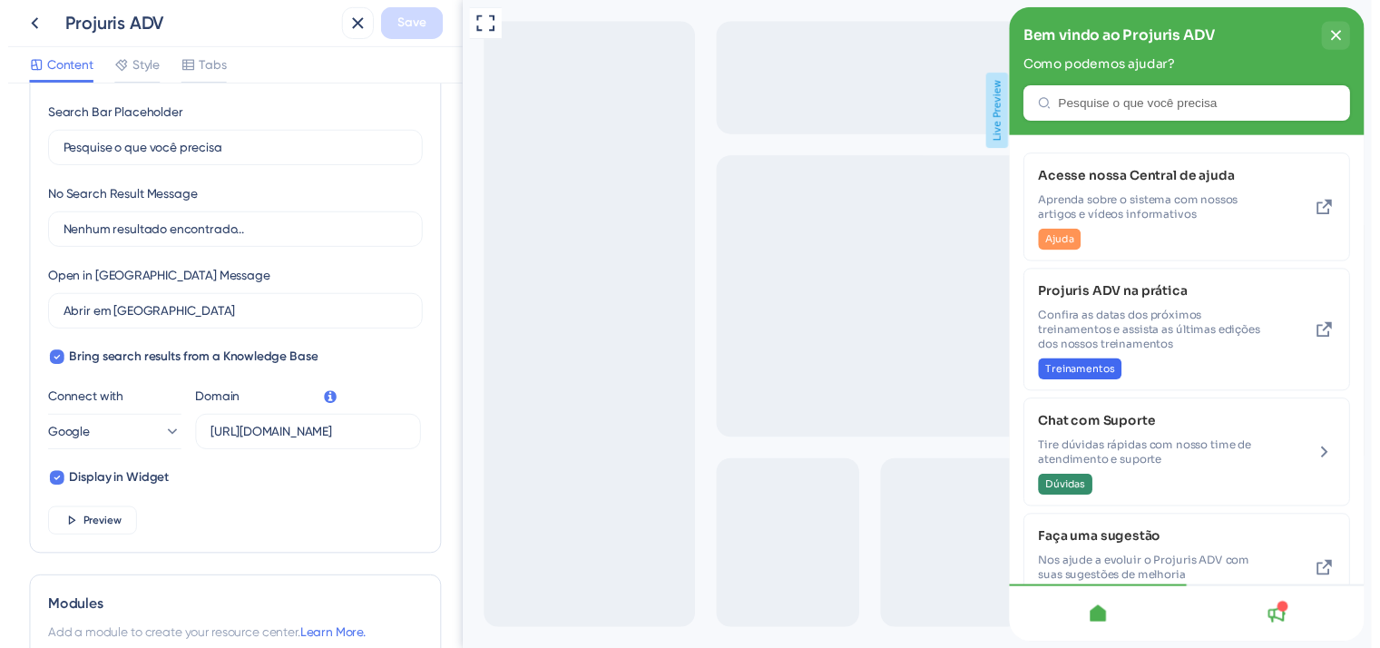
scroll to position [301, 0]
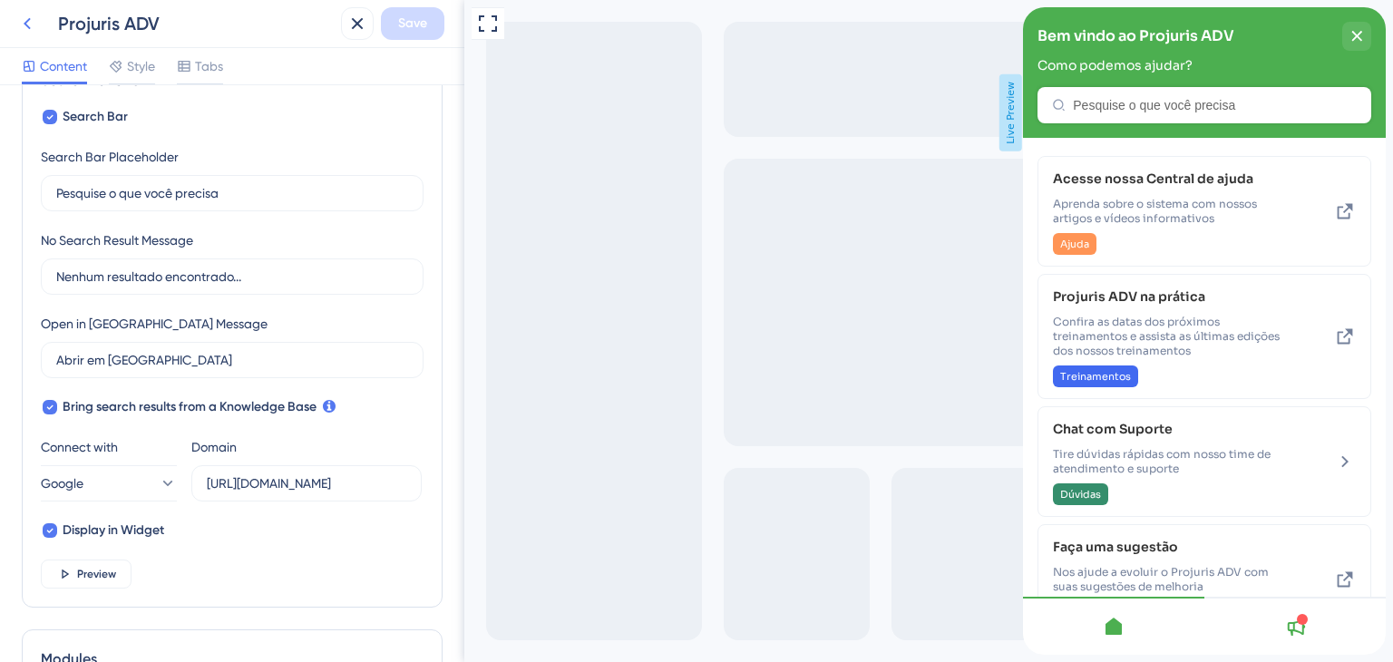
click at [30, 23] on icon at bounding box center [27, 24] width 22 height 22
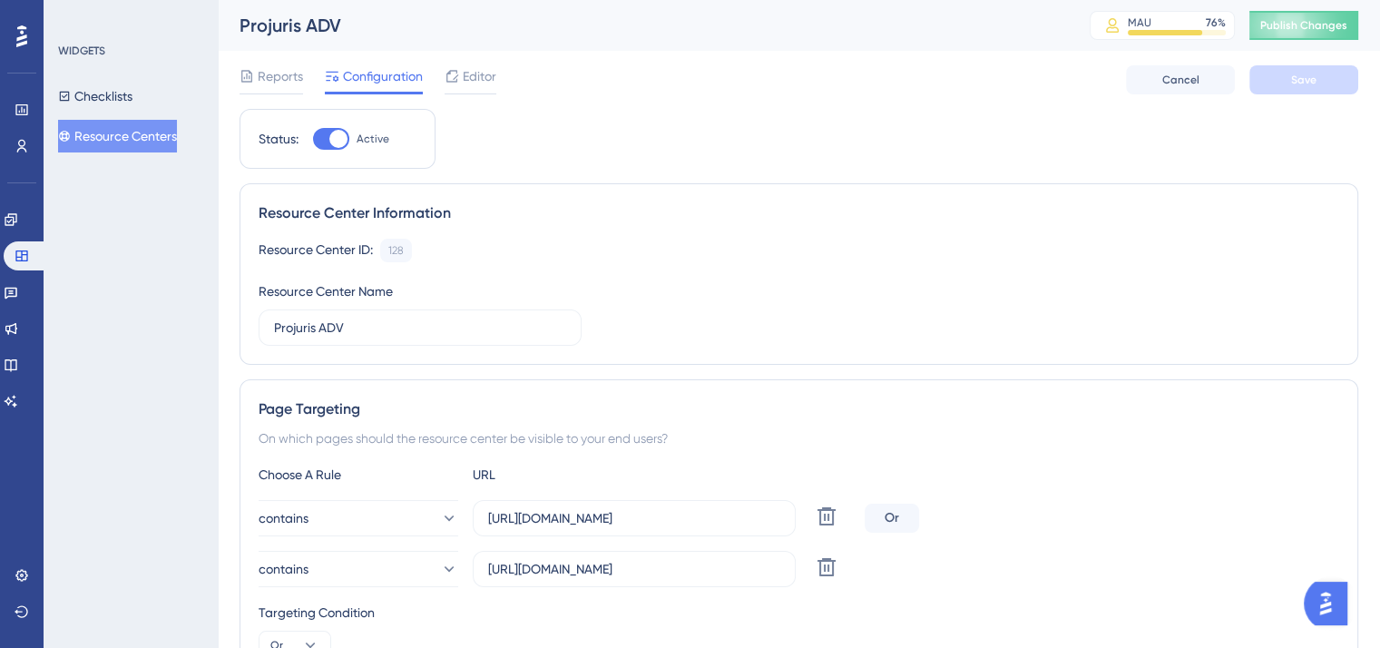
click at [111, 139] on button "Resource Centers" at bounding box center [117, 136] width 119 height 33
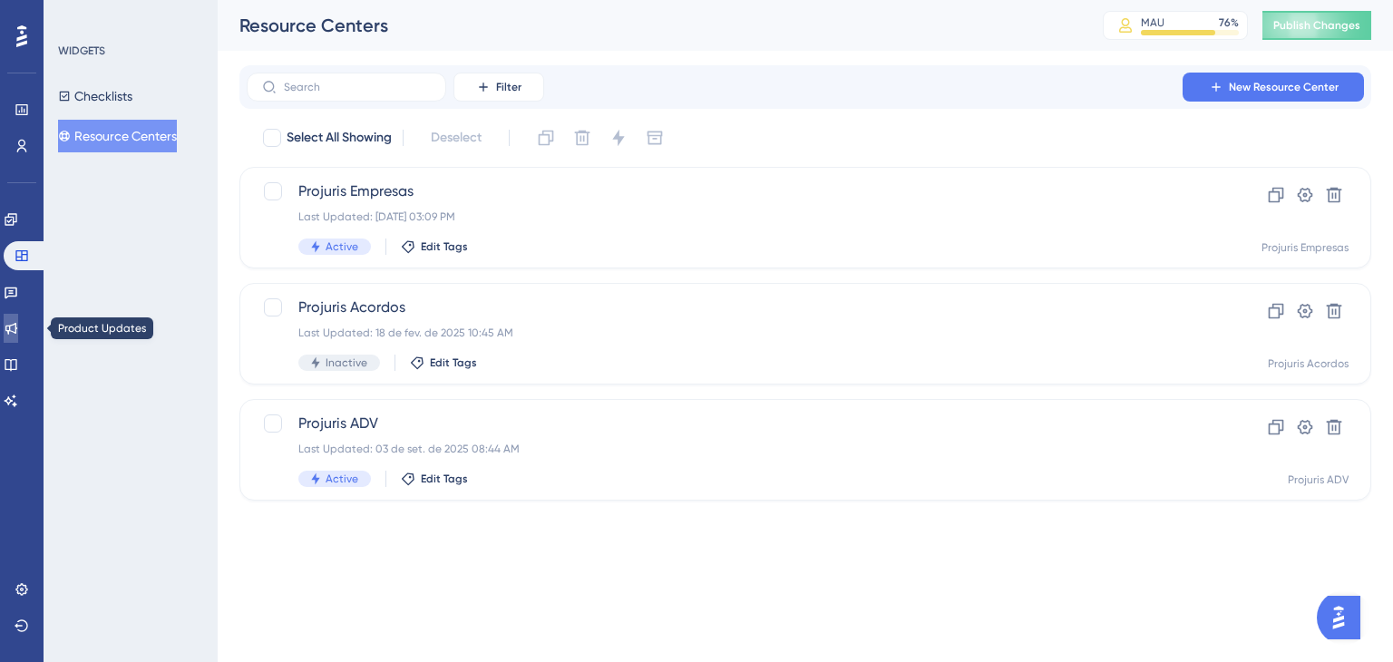
click at [18, 330] on icon at bounding box center [11, 328] width 15 height 15
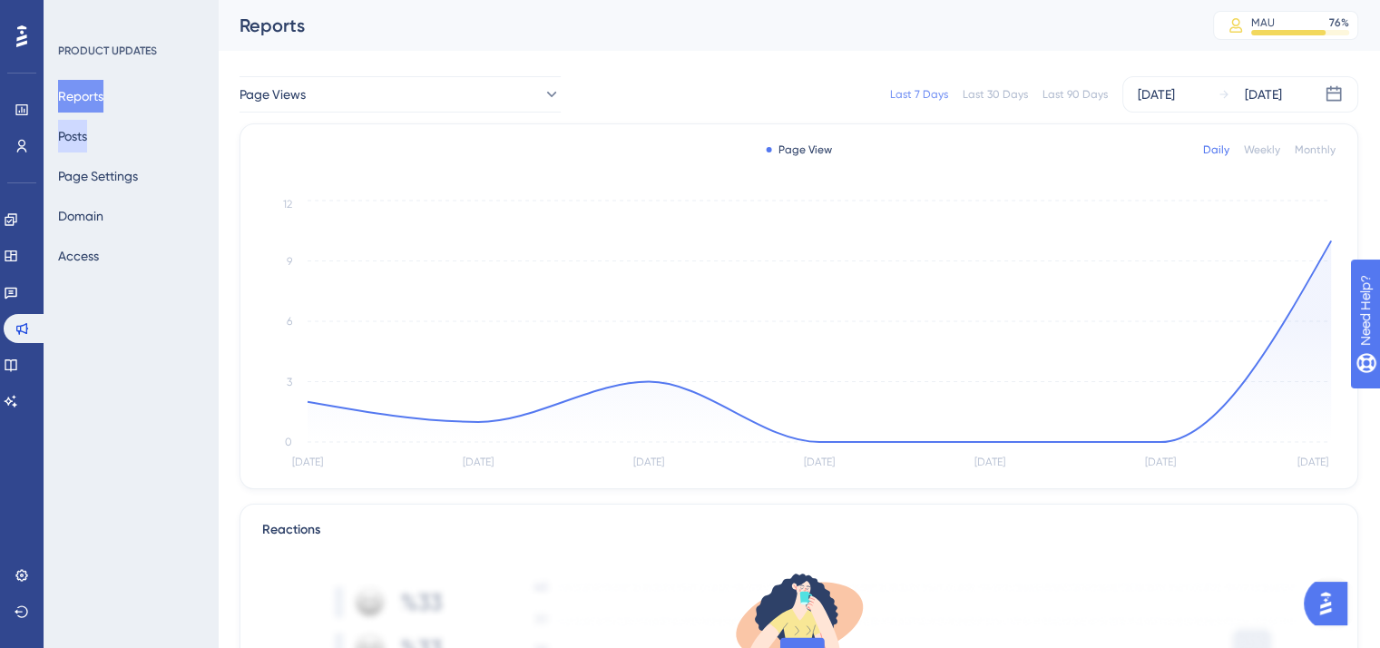
click at [81, 141] on button "Posts" at bounding box center [72, 136] width 29 height 33
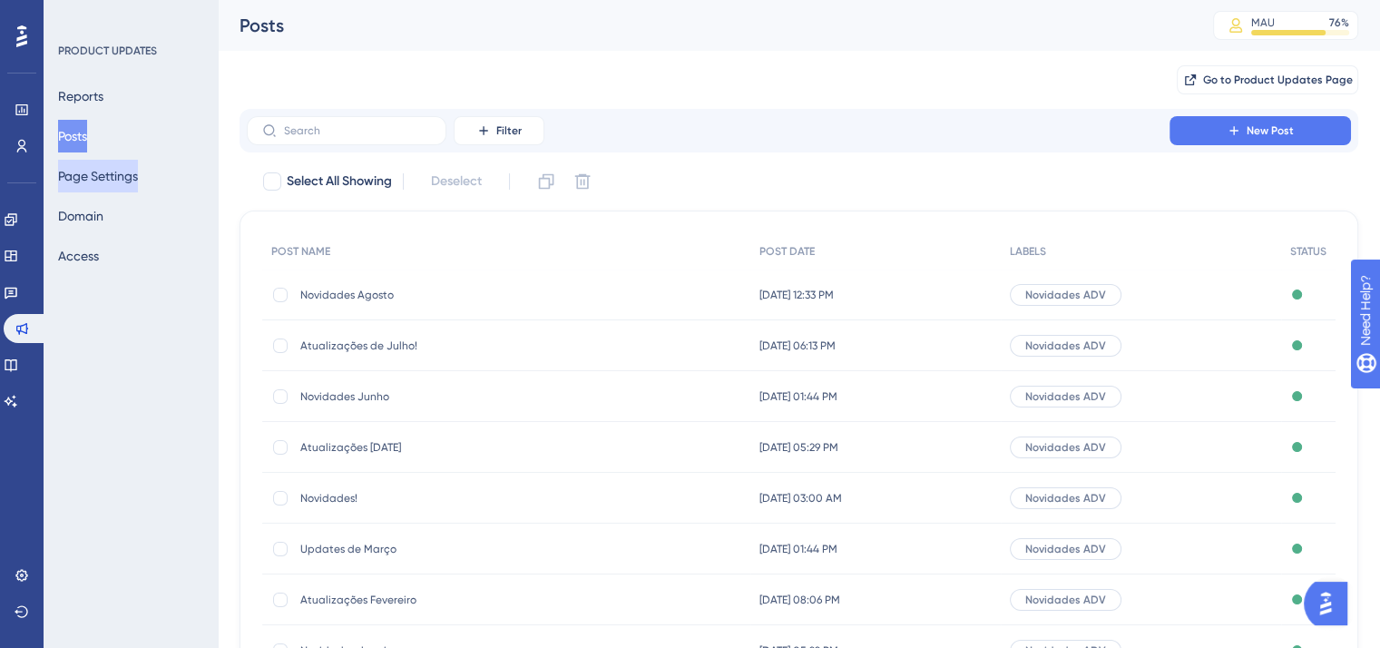
click at [93, 181] on button "Page Settings" at bounding box center [98, 176] width 80 height 33
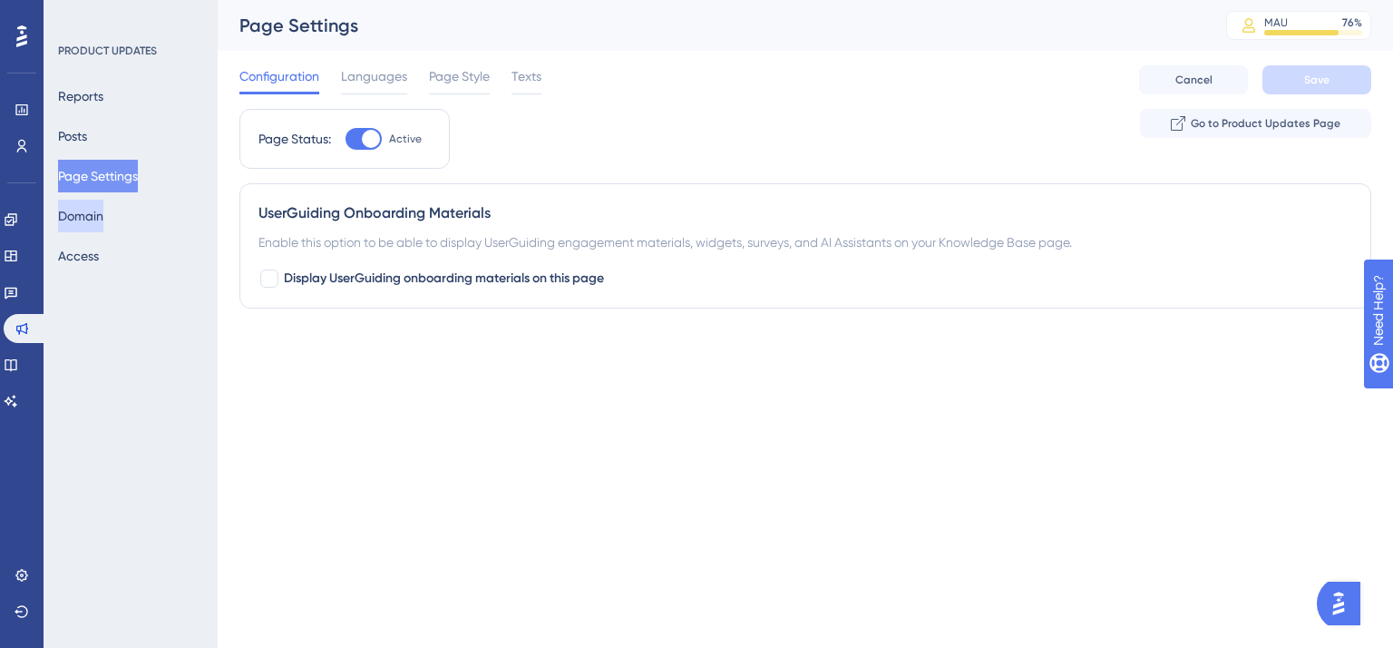
click at [103, 219] on button "Domain" at bounding box center [80, 216] width 45 height 33
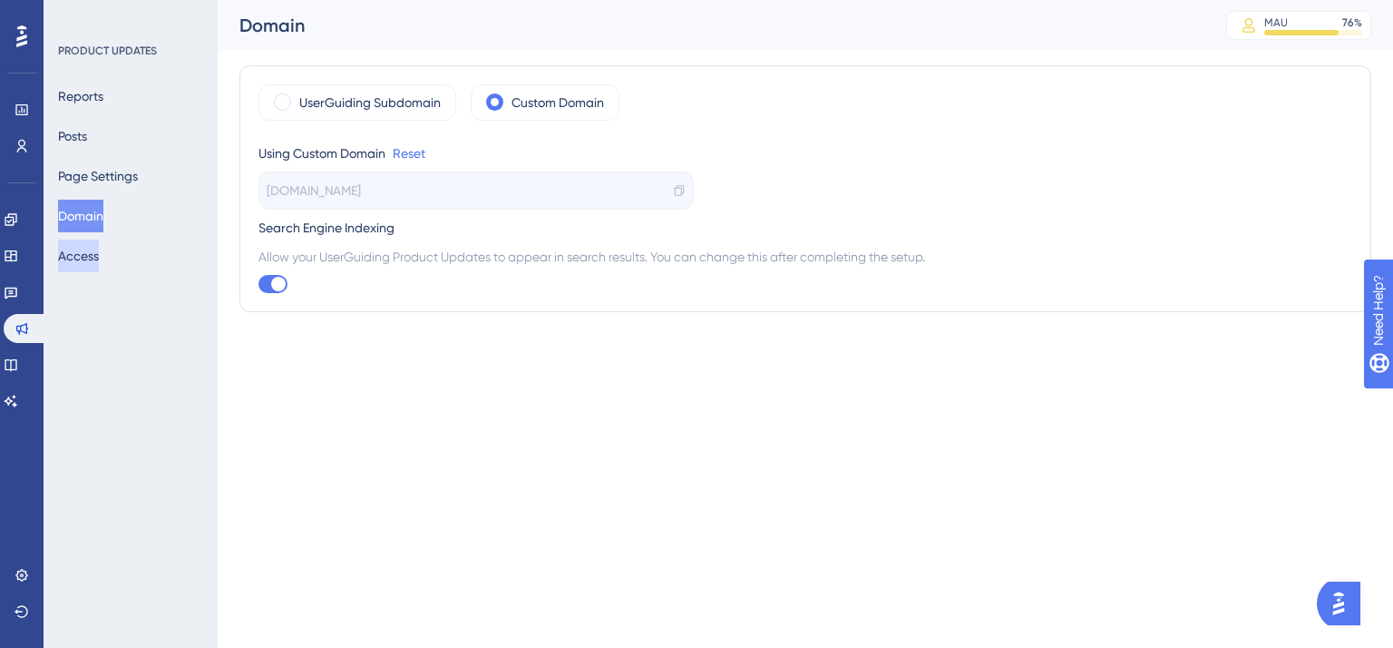
click at [90, 253] on button "Access" at bounding box center [78, 255] width 41 height 33
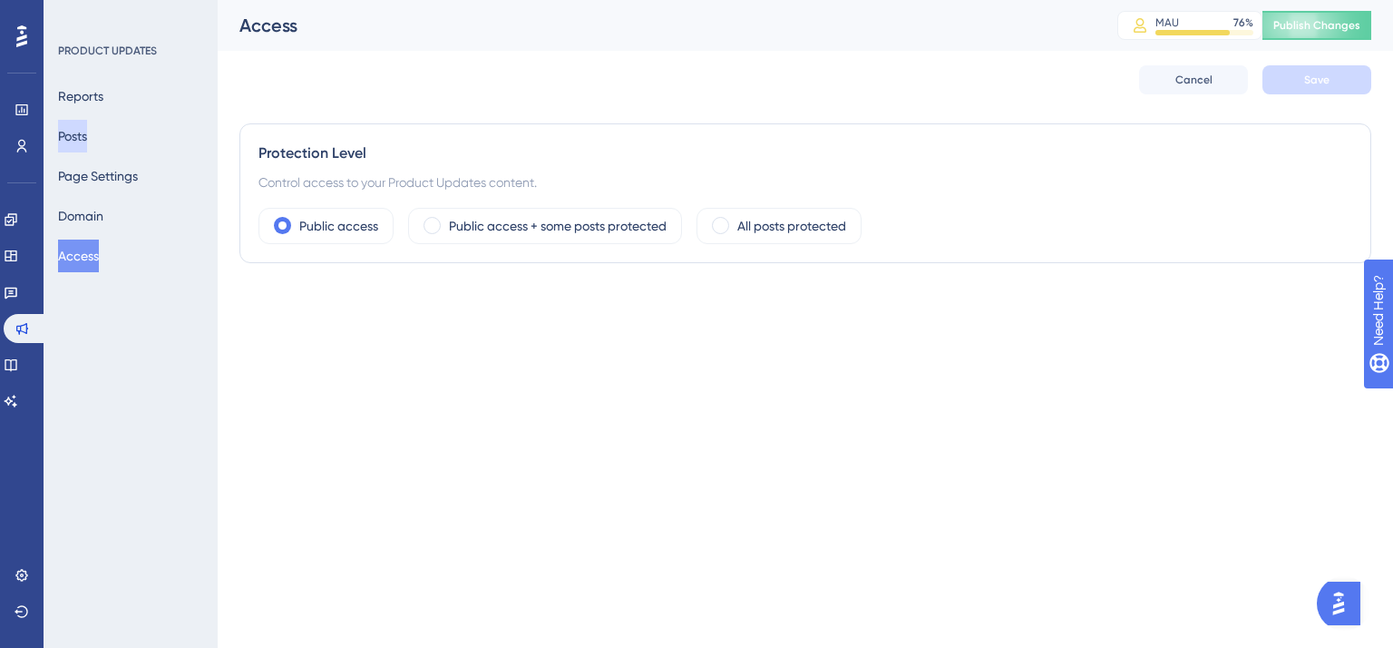
drag, startPoint x: 78, startPoint y: 134, endPoint x: 460, endPoint y: 96, distance: 383.8
click at [81, 137] on button "Posts" at bounding box center [72, 136] width 29 height 33
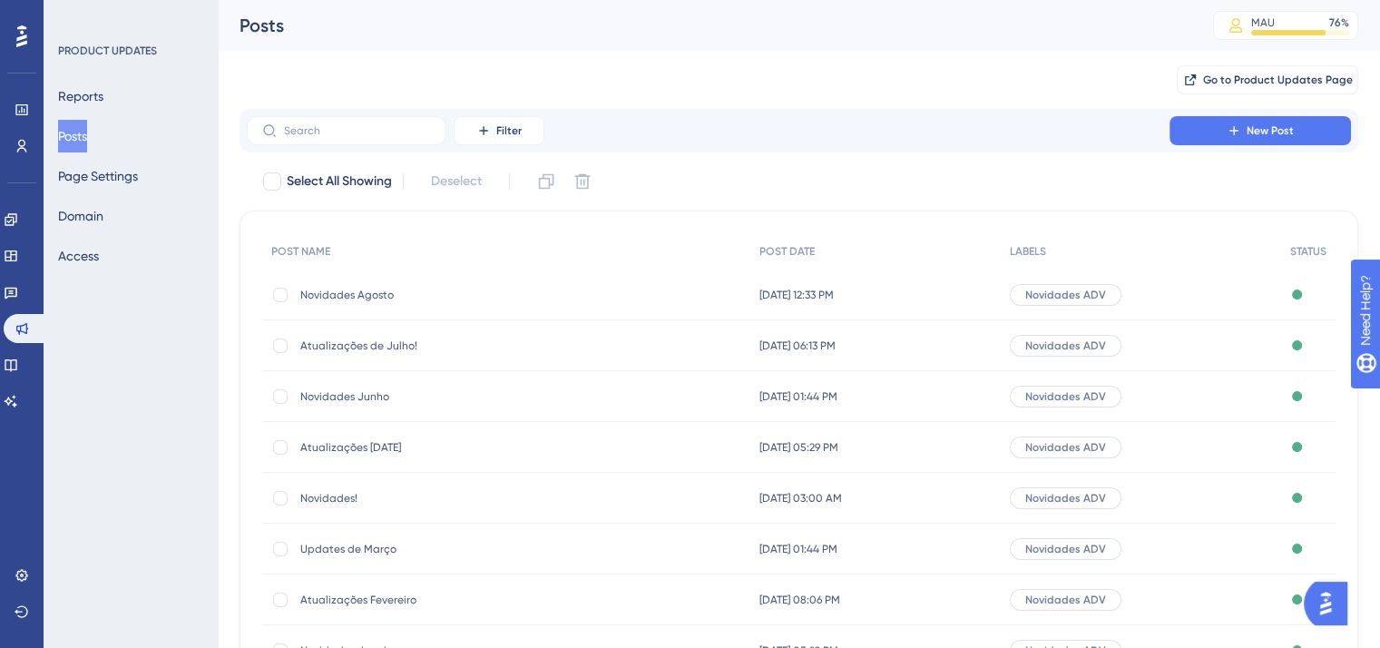
click at [425, 293] on span "Novidades Agosto" at bounding box center [445, 295] width 290 height 15
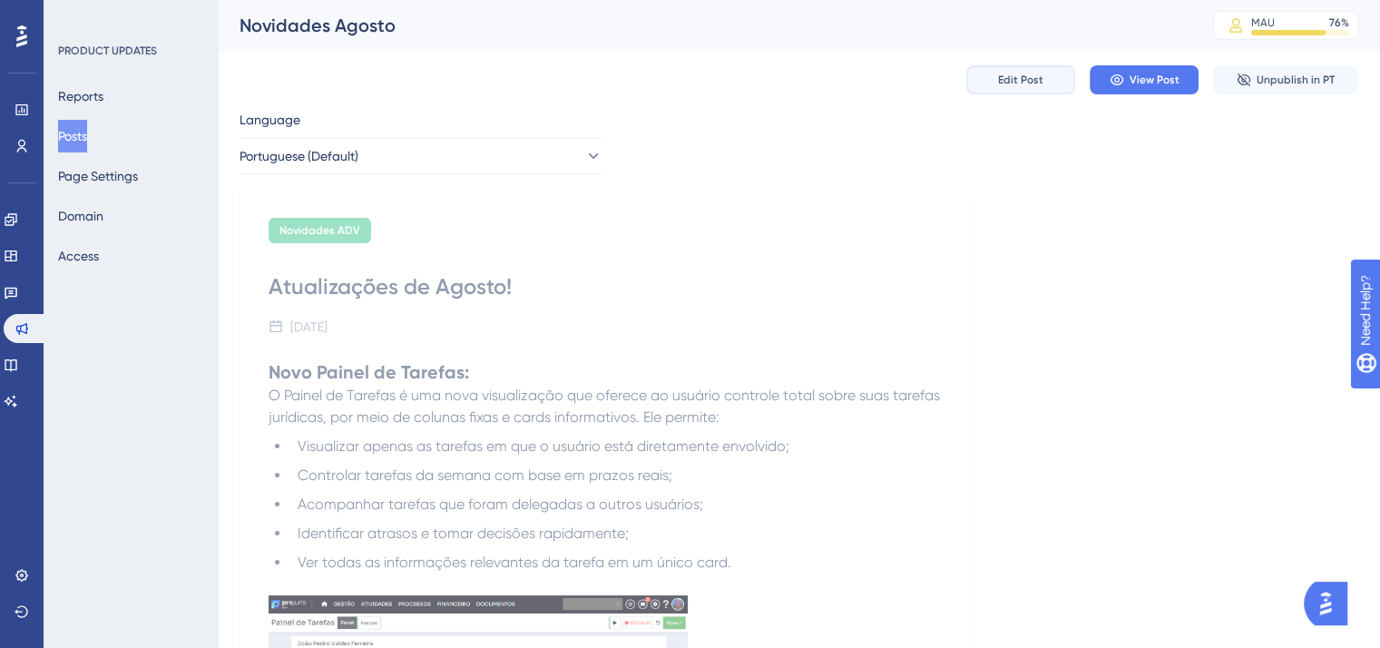
click at [1041, 78] on span "Edit Post" at bounding box center [1020, 80] width 45 height 15
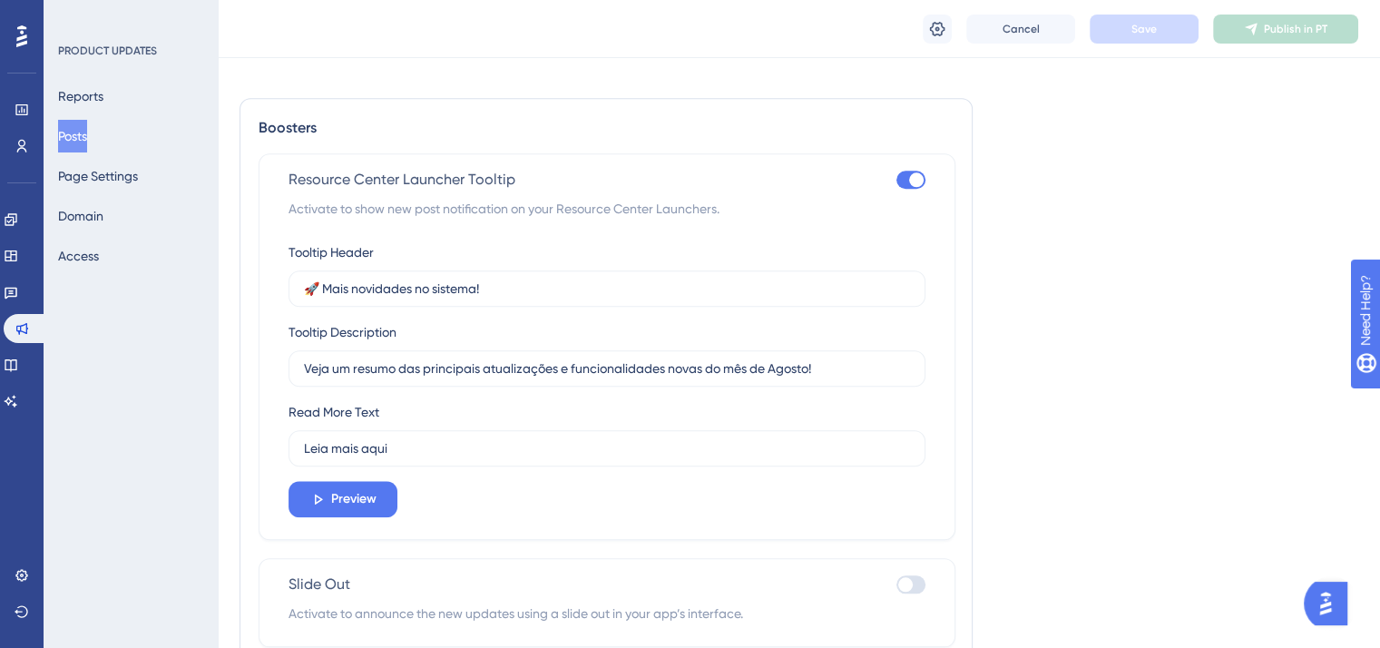
scroll to position [1918, 0]
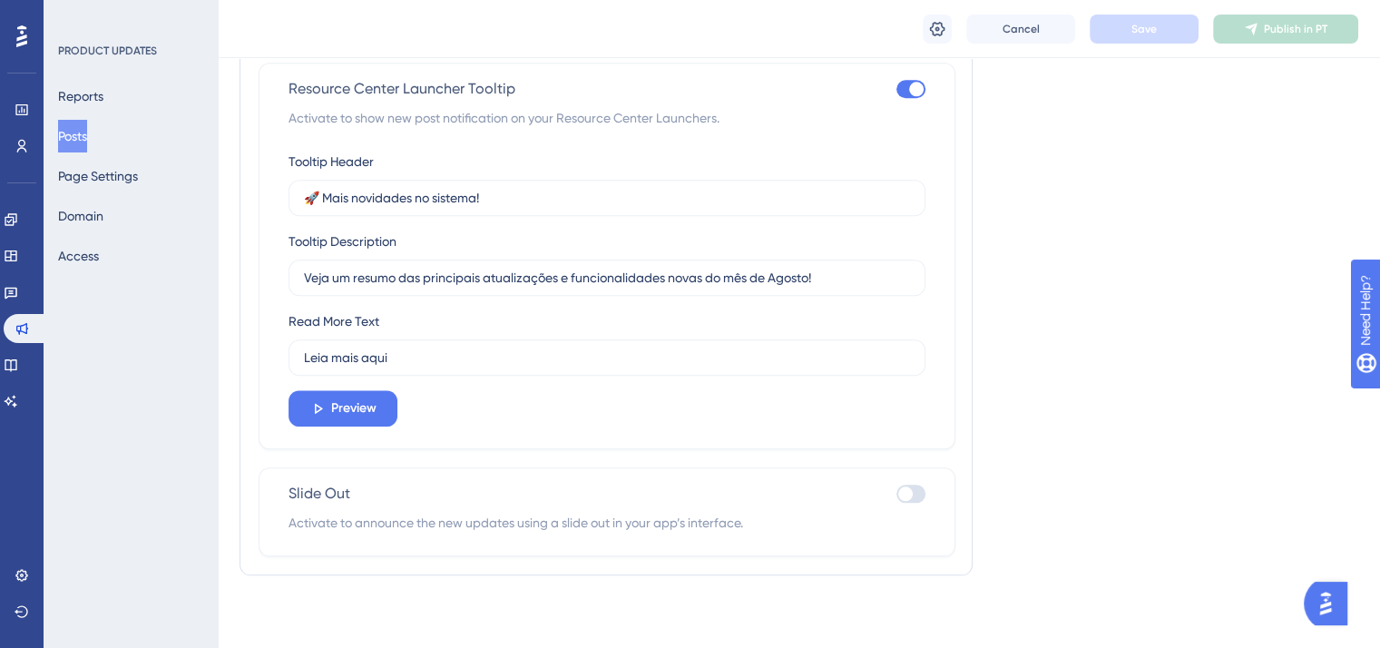
click at [913, 495] on div at bounding box center [910, 493] width 29 height 18
click at [896, 494] on input "checkbox" at bounding box center [895, 493] width 1 height 1
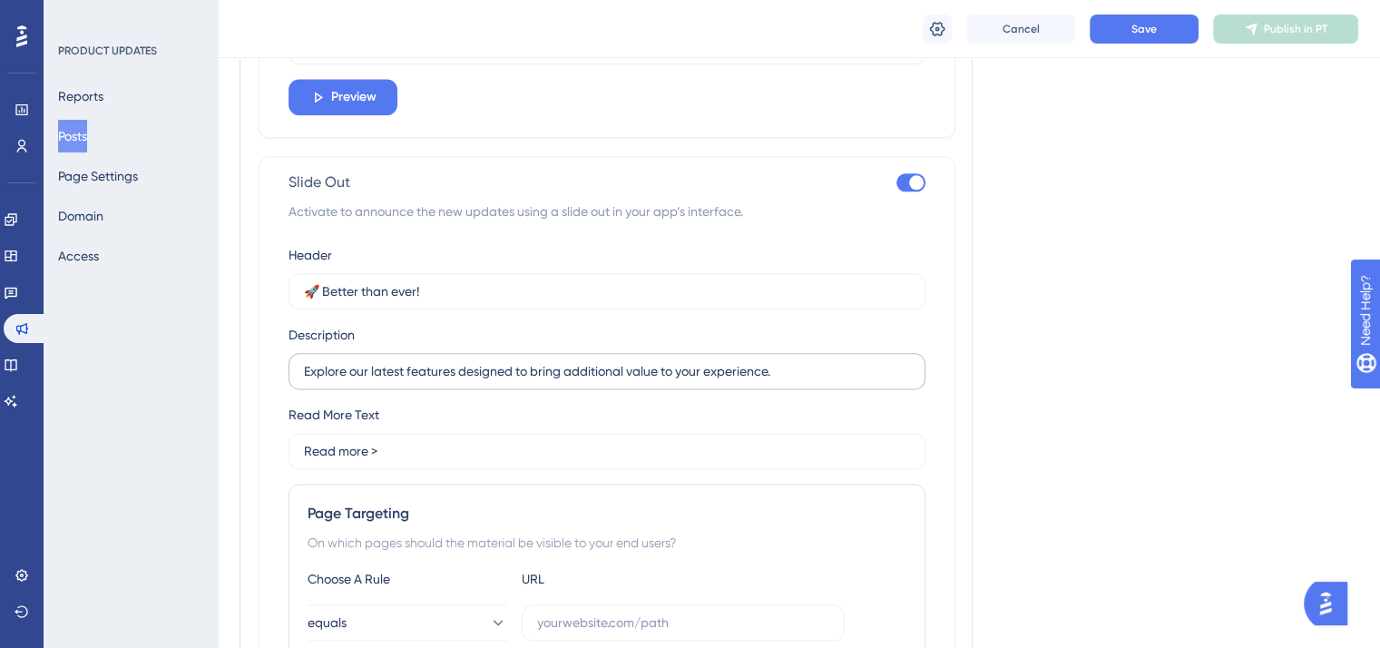
scroll to position [2190, 0]
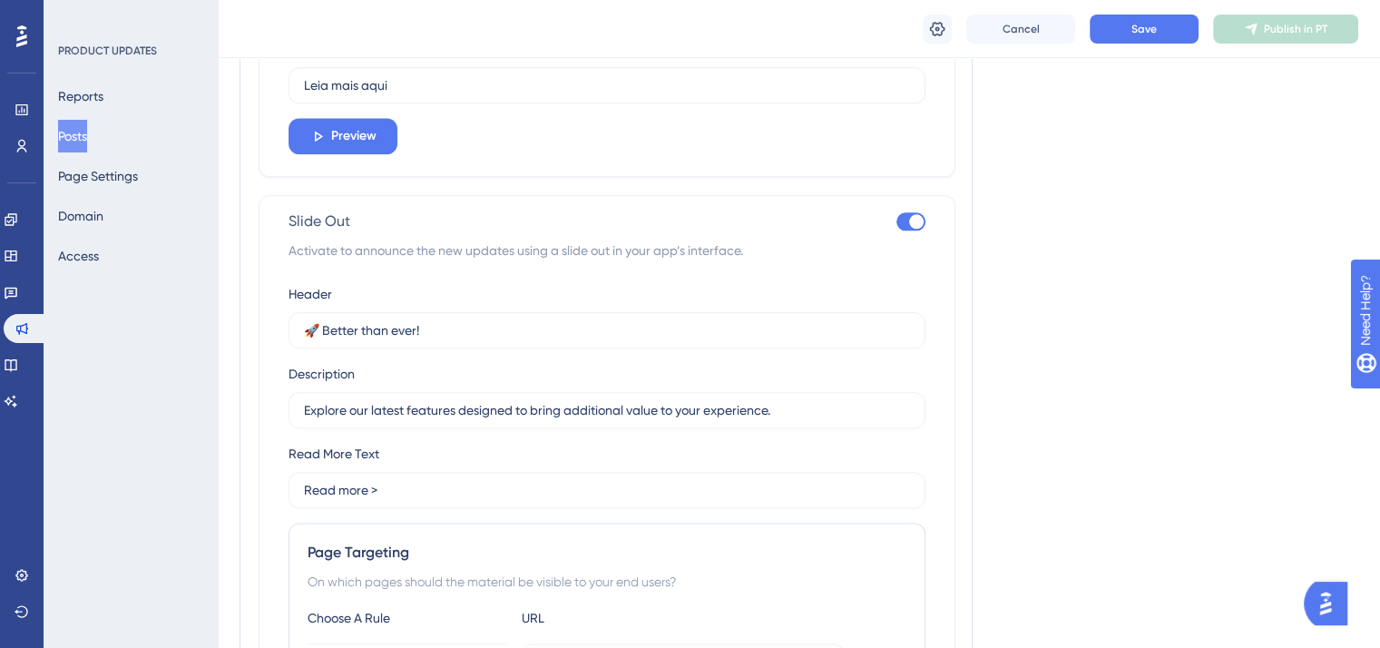
click at [906, 229] on div at bounding box center [910, 221] width 29 height 18
click at [896, 222] on input "checkbox" at bounding box center [895, 221] width 1 height 1
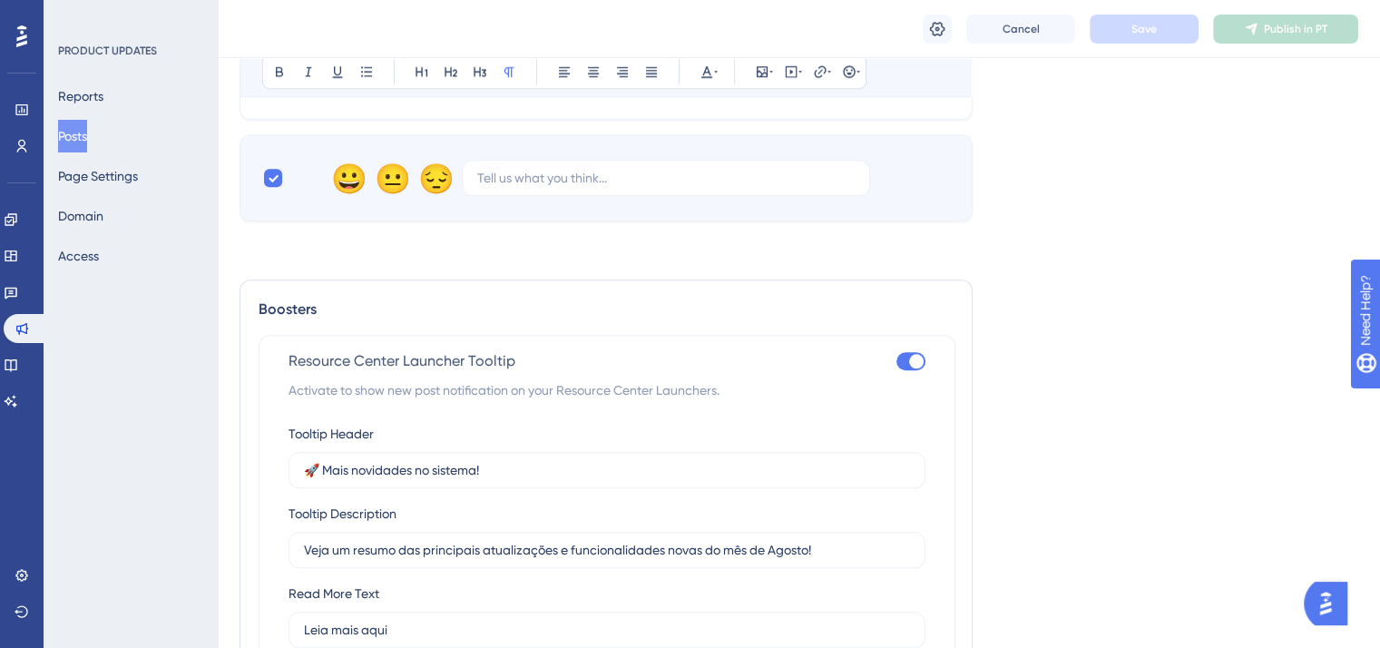
scroll to position [1918, 0]
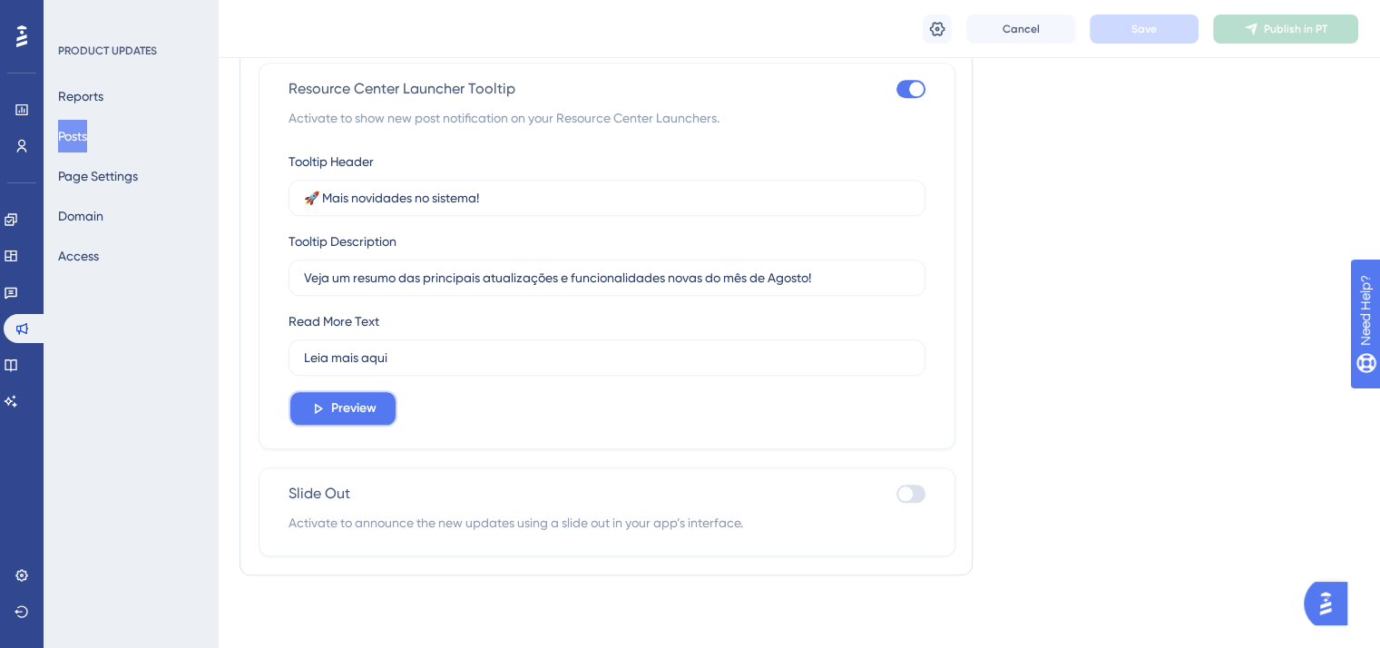
drag, startPoint x: 367, startPoint y: 413, endPoint x: 1030, endPoint y: 387, distance: 662.7
click at [370, 415] on span "Preview" at bounding box center [353, 408] width 45 height 22
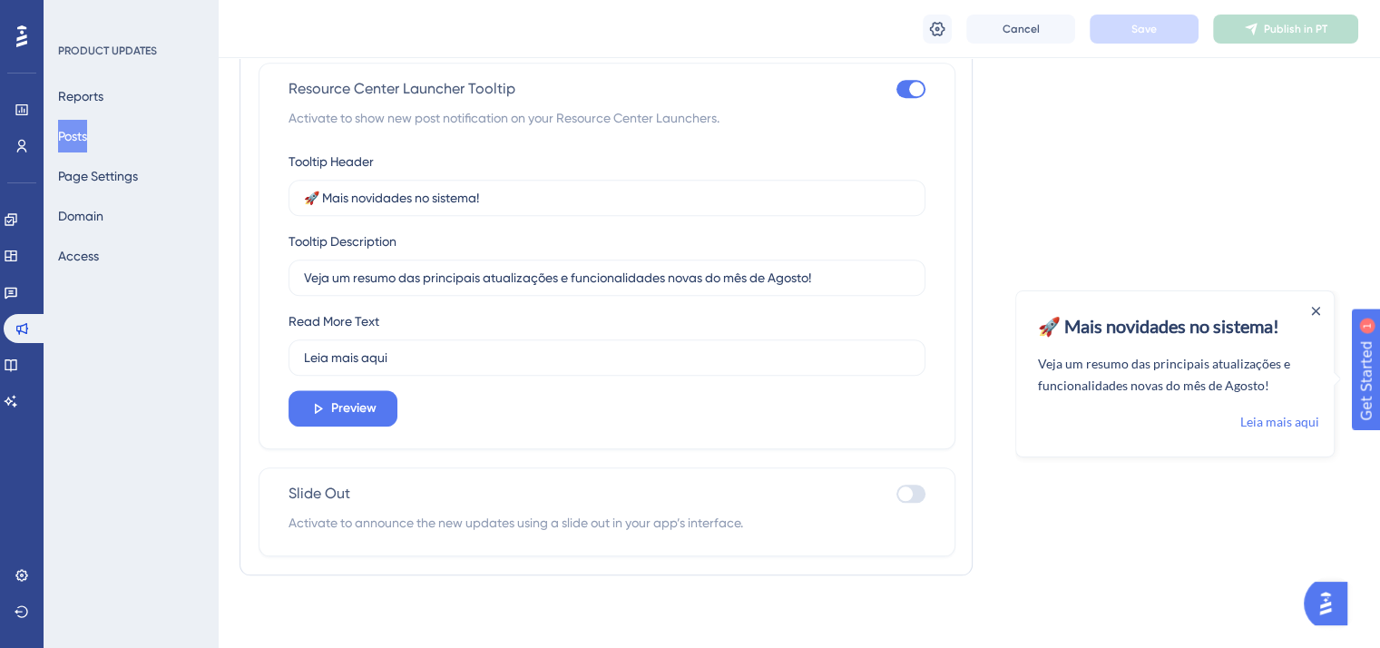
click at [912, 499] on div at bounding box center [910, 493] width 29 height 18
click at [896, 494] on input "checkbox" at bounding box center [895, 493] width 1 height 1
checkbox input "true"
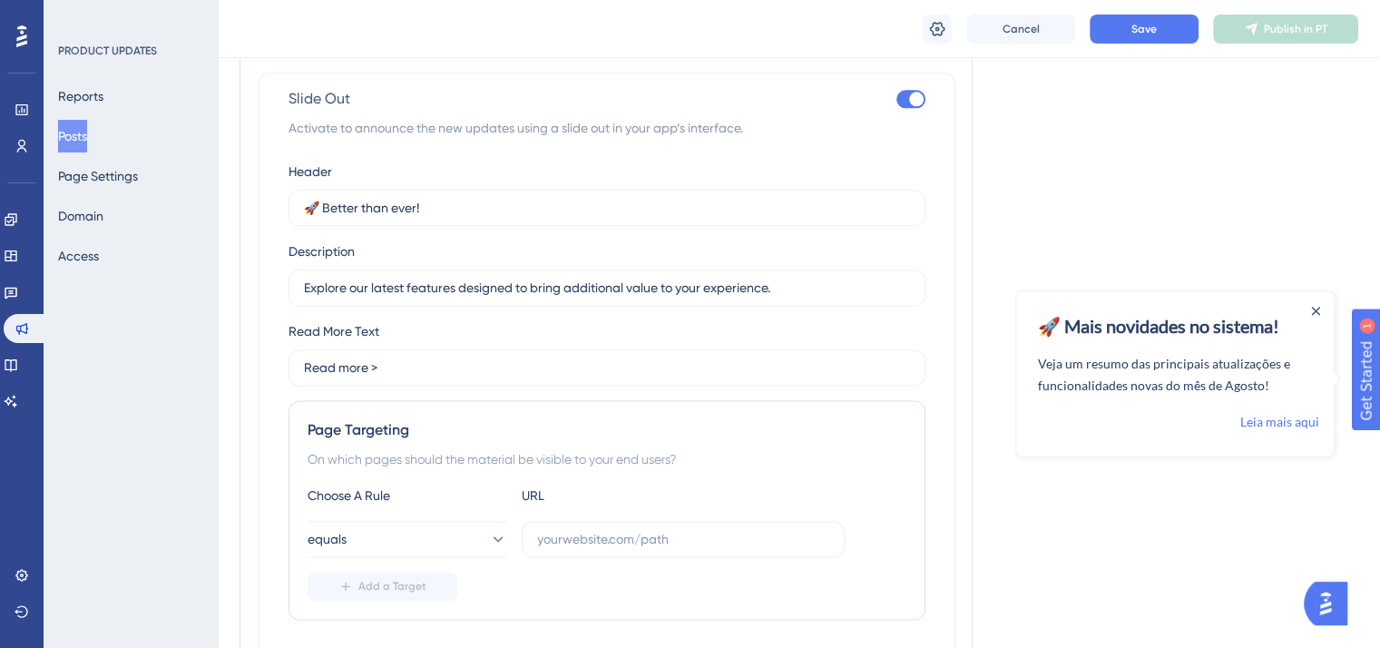
scroll to position [2371, 0]
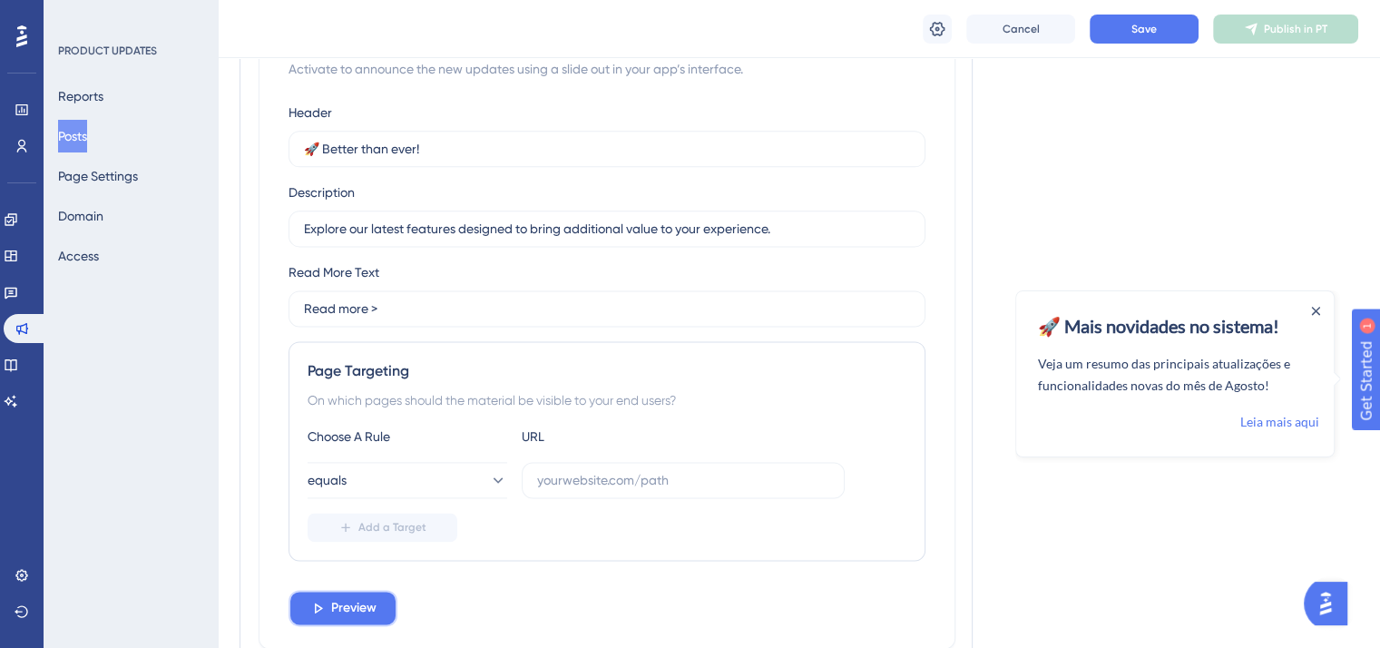
click at [359, 603] on span "Preview" at bounding box center [353, 608] width 45 height 22
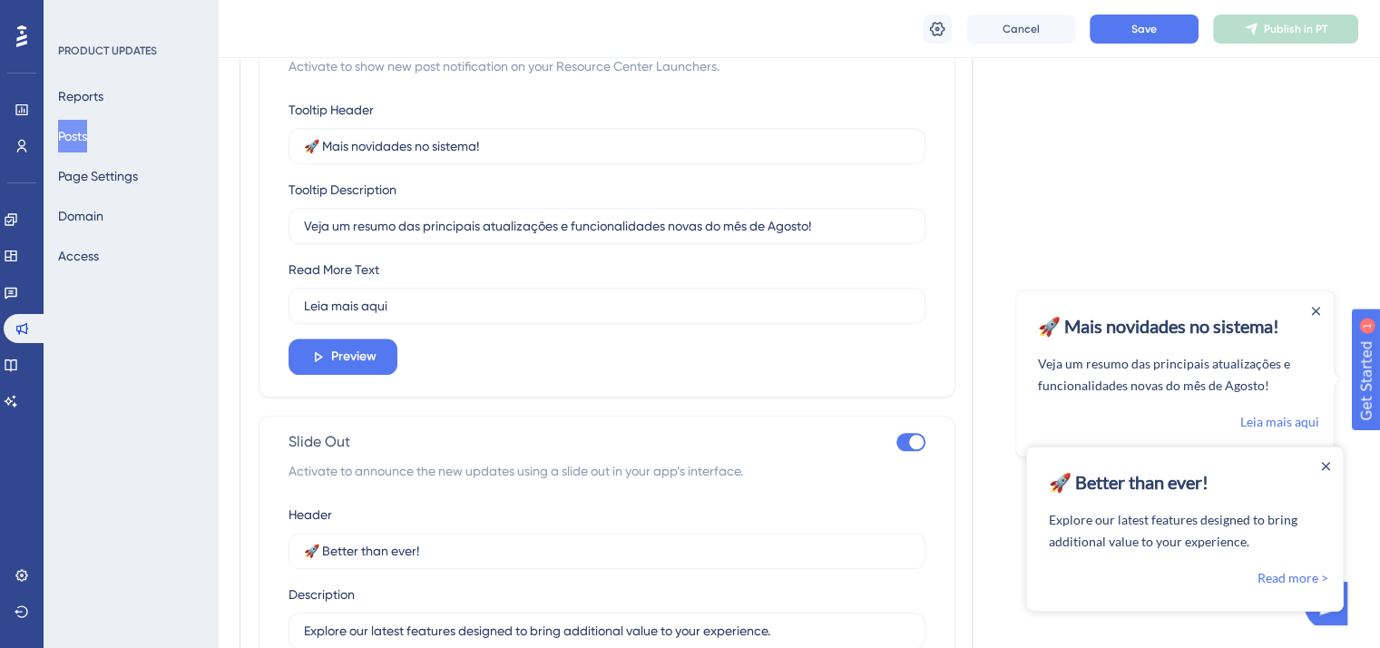
scroll to position [1918, 0]
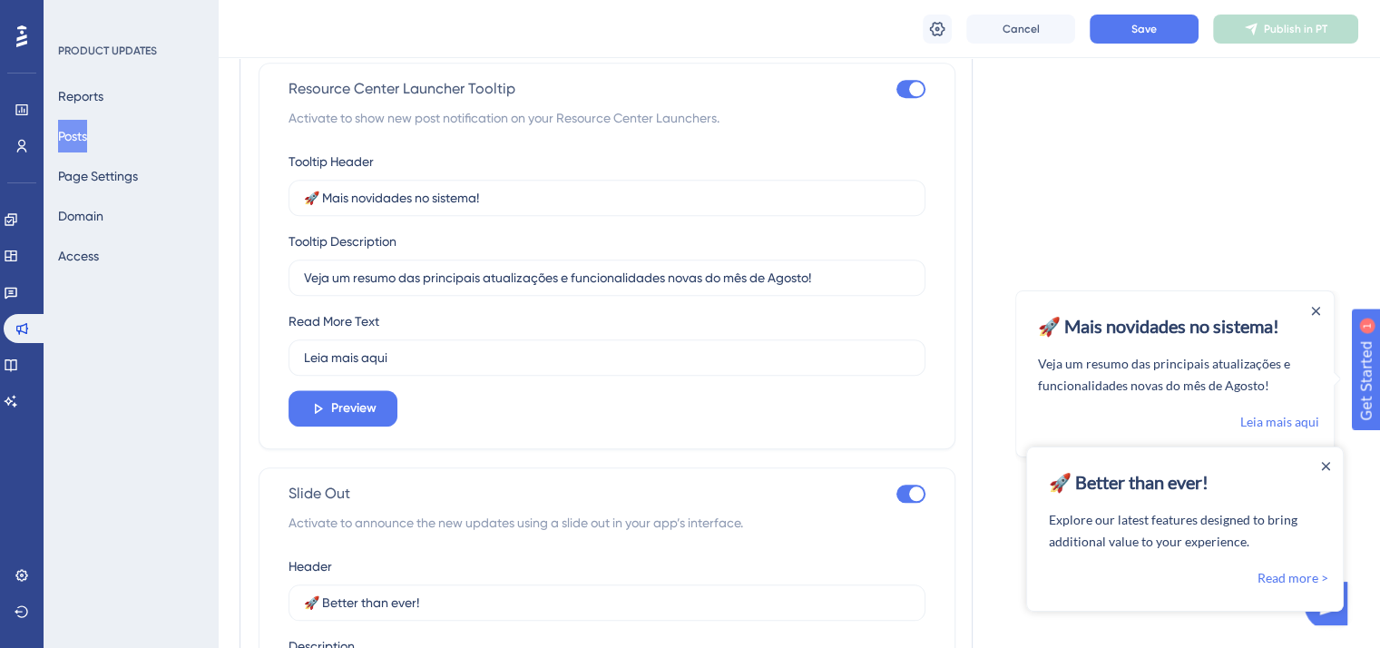
click at [902, 84] on div at bounding box center [910, 89] width 29 height 18
click at [896, 89] on input "checkbox" at bounding box center [895, 89] width 1 height 1
checkbox input "false"
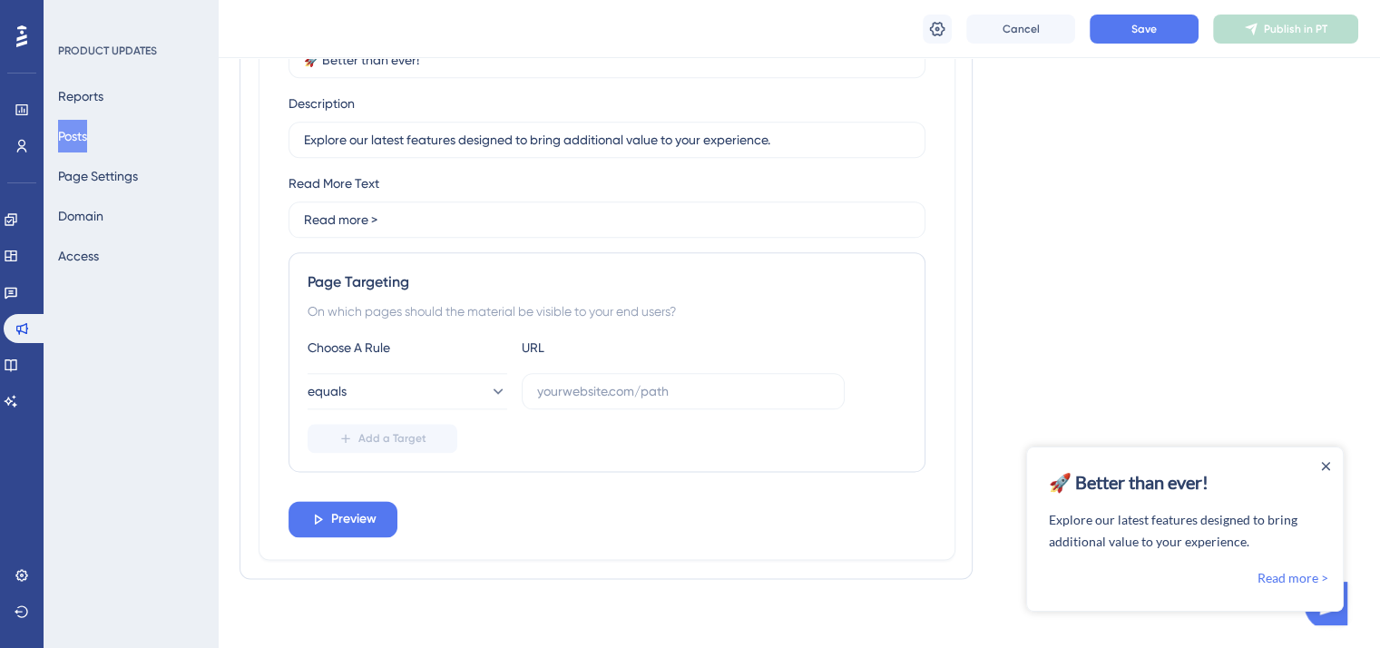
scroll to position [2166, 0]
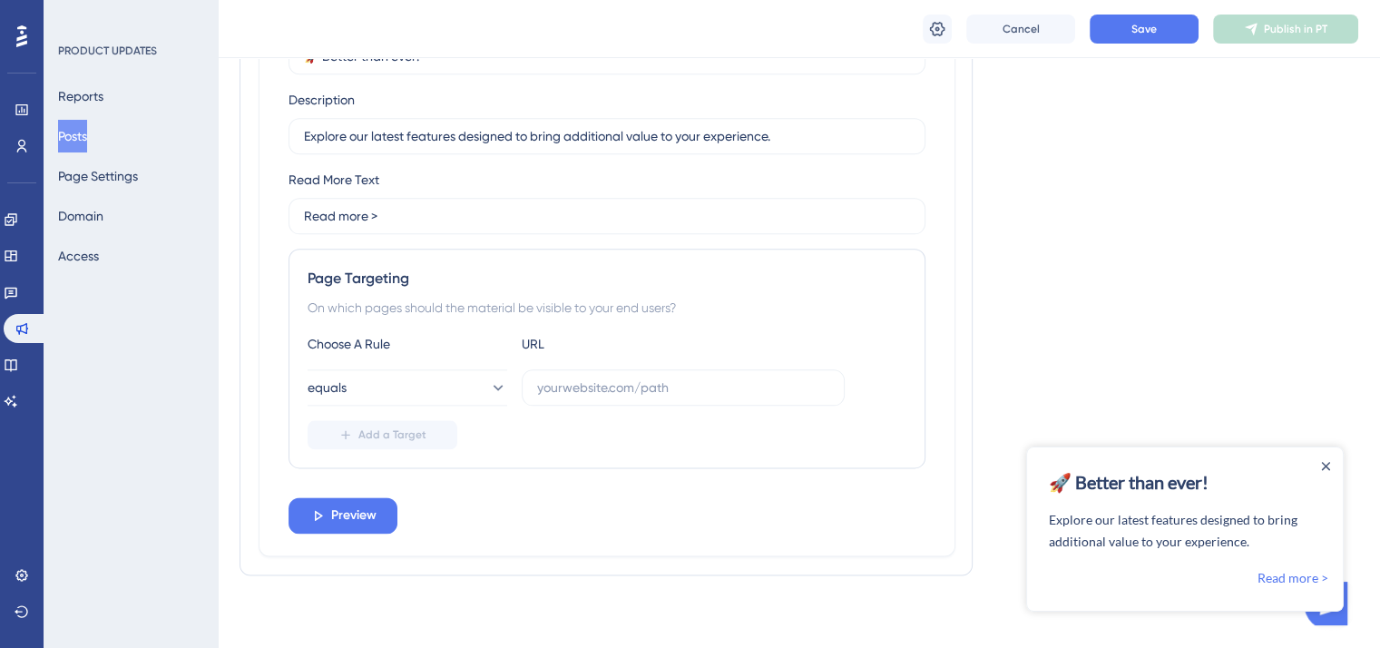
click at [76, 137] on button "Posts" at bounding box center [72, 136] width 29 height 33
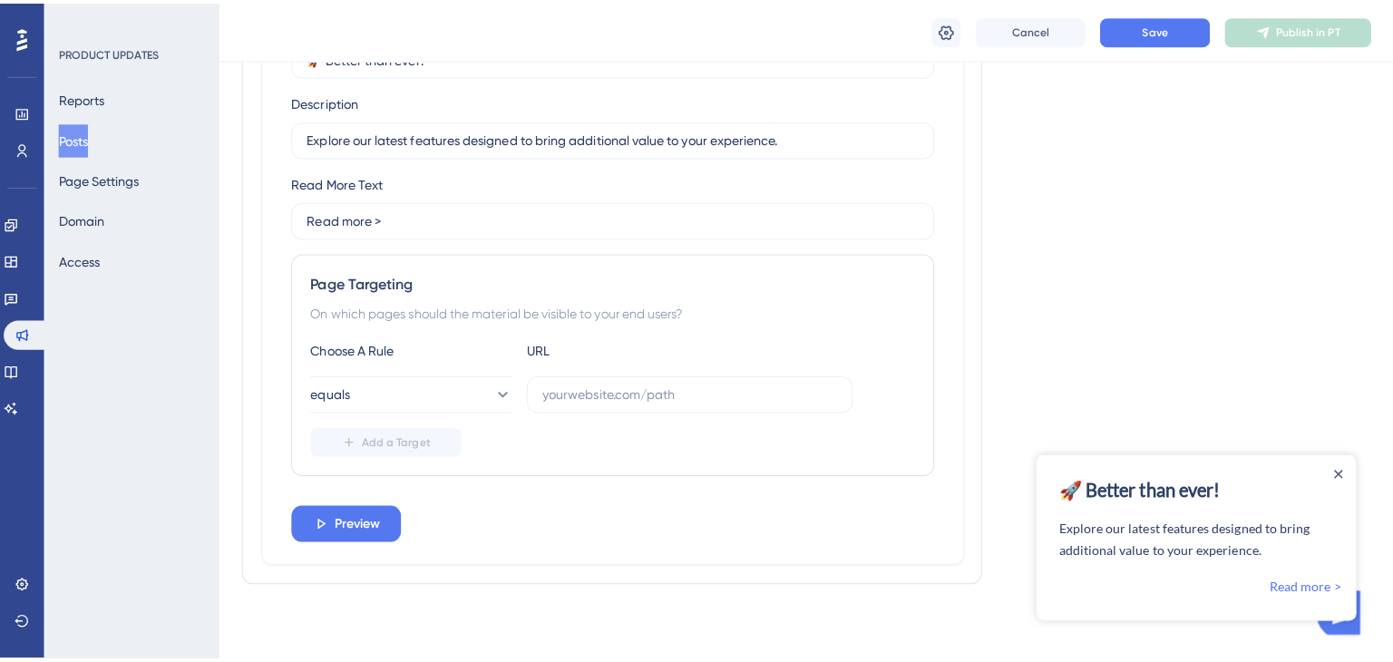
scroll to position [2152, 0]
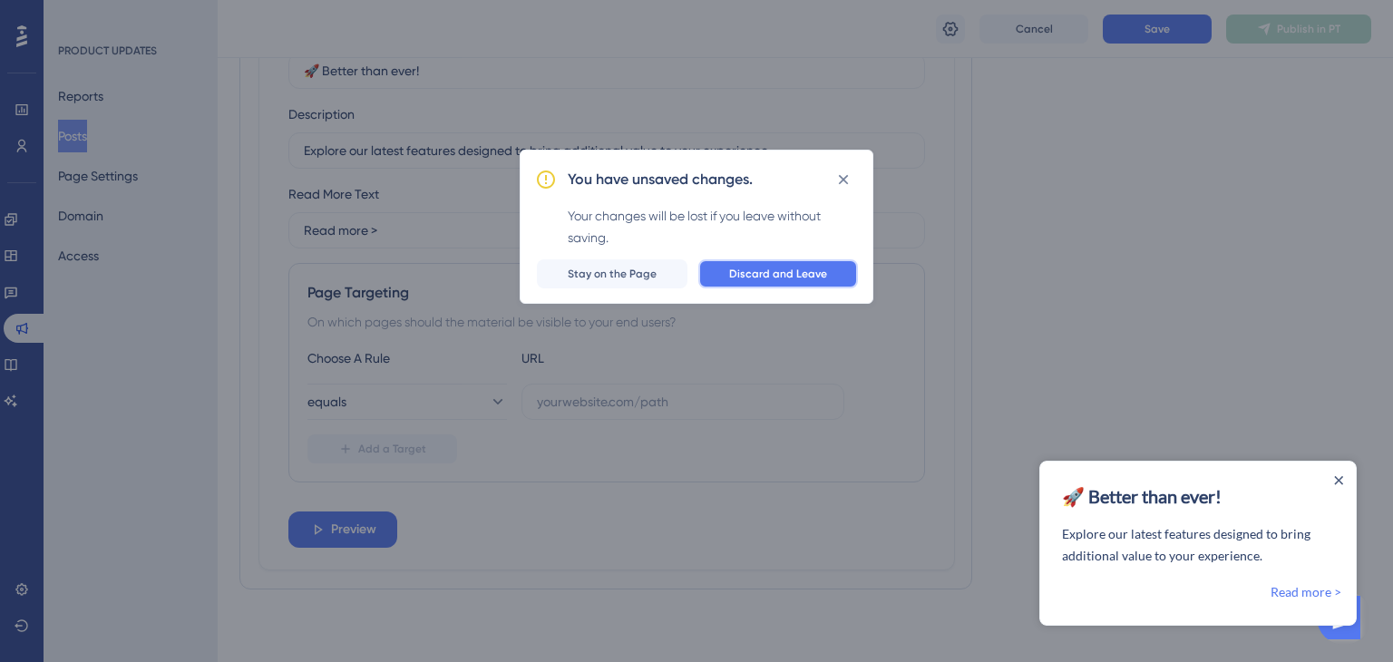
click at [757, 275] on span "Discard and Leave" at bounding box center [778, 274] width 98 height 15
